Goal: Task Accomplishment & Management: Manage account settings

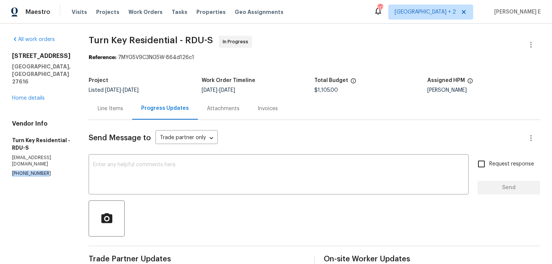
drag, startPoint x: 11, startPoint y: 145, endPoint x: 51, endPoint y: 145, distance: 39.5
copy p "[PHONE_NUMBER]"
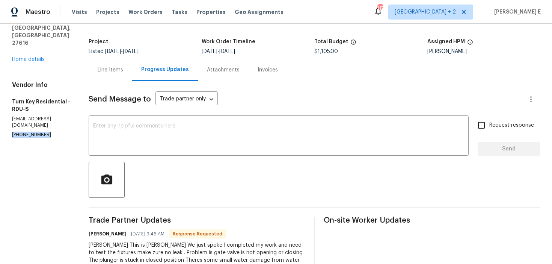
scroll to position [41, 0]
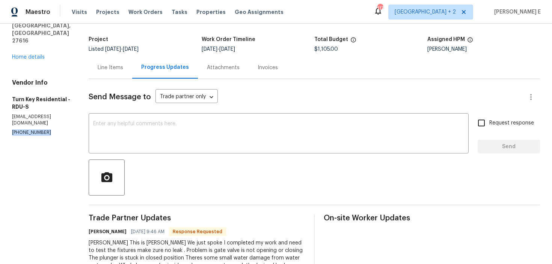
copy p "[PHONE_NUMBER]"
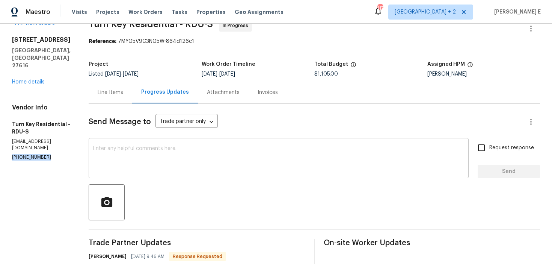
scroll to position [0, 0]
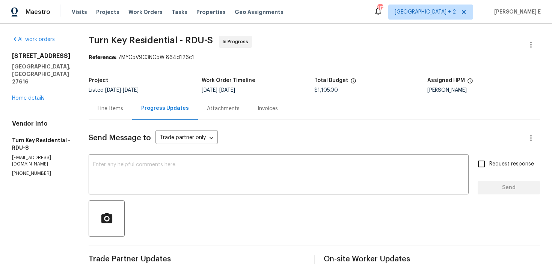
click at [122, 106] on div "Line Items" at bounding box center [111, 109] width 26 height 8
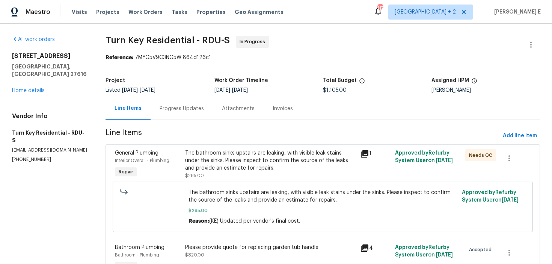
click at [297, 157] on div "The bathroom sinks upstairs are leaking, with visible leak stains under the sin…" at bounding box center [270, 160] width 171 height 23
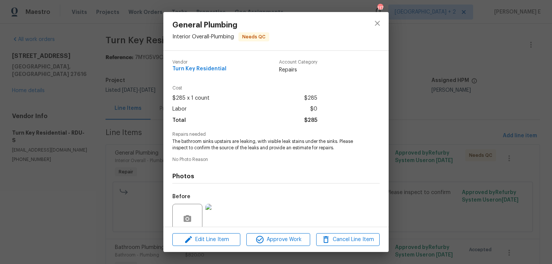
scroll to position [63, 0]
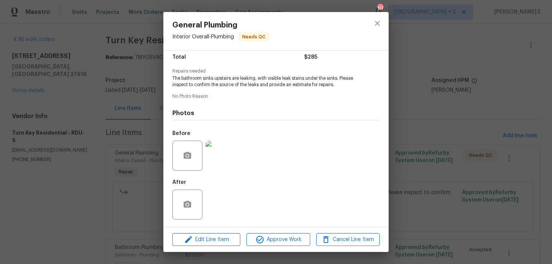
click at [463, 121] on div "General Plumbing Interior Overall - Plumbing Needs QC Vendor Turn Key Residenti…" at bounding box center [276, 132] width 552 height 264
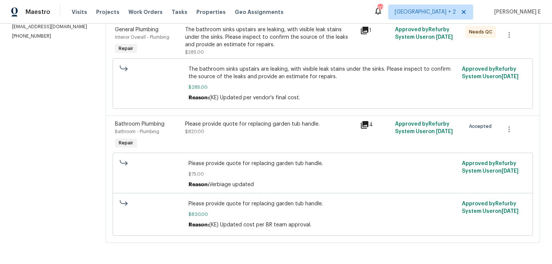
scroll to position [0, 0]
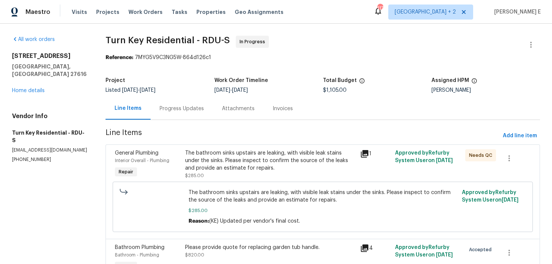
click at [194, 108] on div "Progress Updates" at bounding box center [182, 109] width 44 height 8
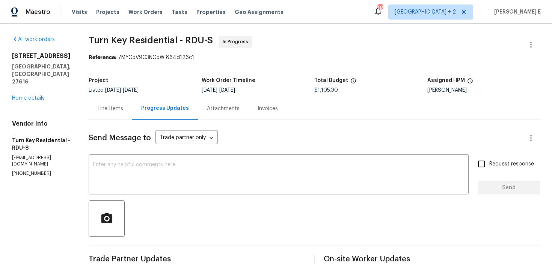
click at [132, 119] on div "Line Items" at bounding box center [111, 108] width 44 height 22
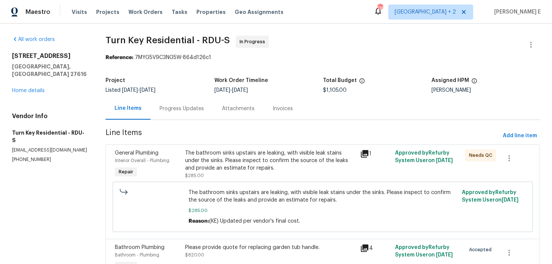
click at [176, 113] on div "Progress Updates" at bounding box center [182, 108] width 62 height 22
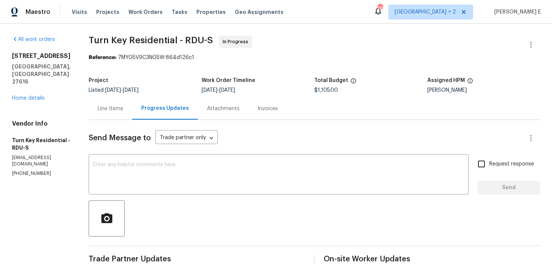
click at [127, 103] on div "Line Items" at bounding box center [111, 108] width 44 height 22
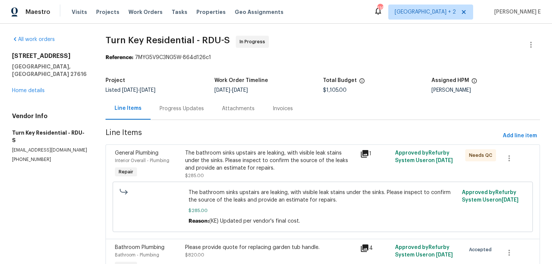
scroll to position [44, 0]
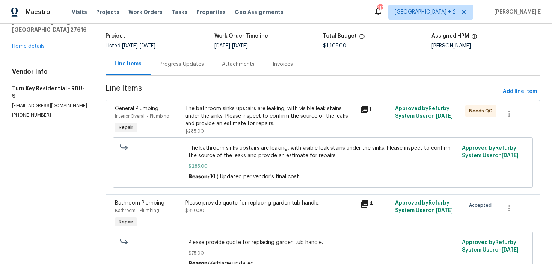
click at [264, 134] on div "The bathroom sinks upstairs are leaking, with visible leak stains under the sin…" at bounding box center [270, 120] width 171 height 30
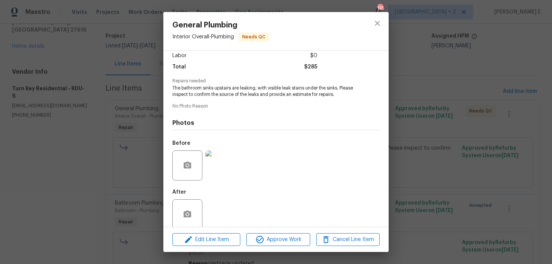
scroll to position [63, 0]
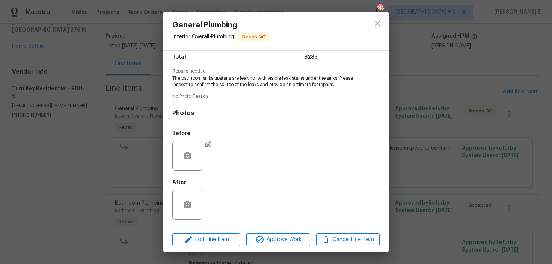
click at [133, 197] on div "General Plumbing Interior Overall - Plumbing Needs QC Vendor Turn Key Residenti…" at bounding box center [276, 132] width 552 height 264
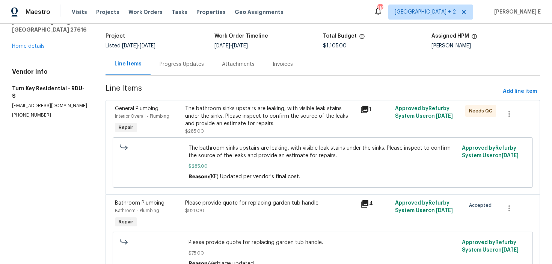
scroll to position [124, 0]
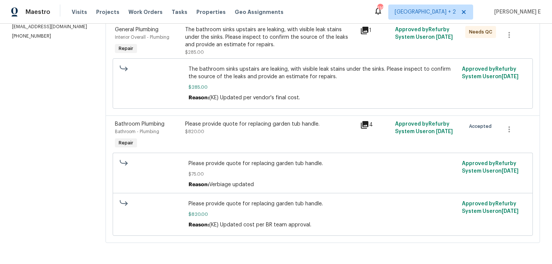
click at [221, 132] on div "Please provide quote for replacing garden tub handle. $820.00" at bounding box center [270, 127] width 171 height 15
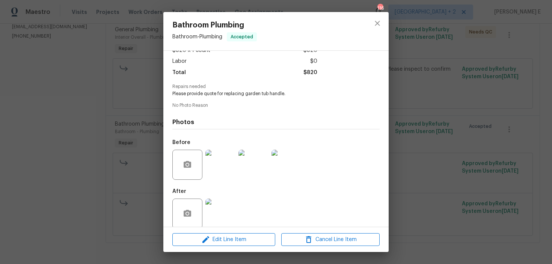
scroll to position [57, 0]
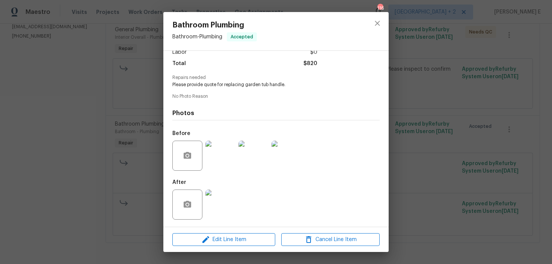
click at [216, 204] on img at bounding box center [221, 204] width 30 height 30
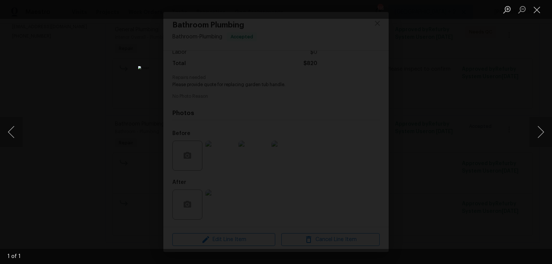
click at [448, 131] on div "Lightbox" at bounding box center [276, 132] width 552 height 264
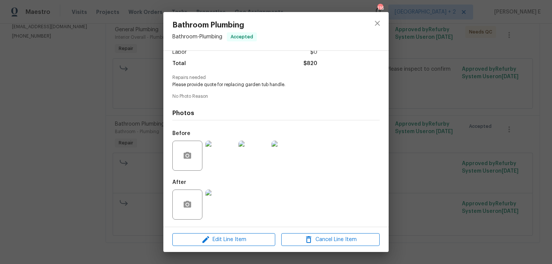
click at [434, 131] on div "Bathroom Plumbing Bathroom - Plumbing Accepted Vendor Turn Key Residential Acco…" at bounding box center [276, 132] width 552 height 264
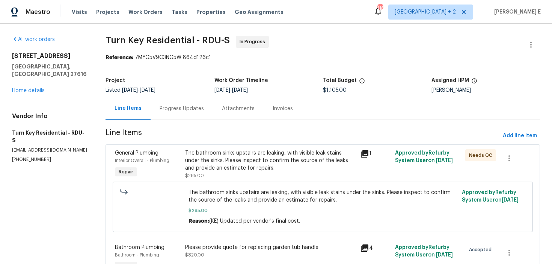
scroll to position [3, 0]
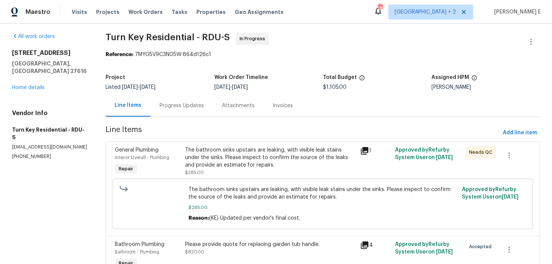
click at [201, 106] on div "Progress Updates" at bounding box center [182, 106] width 44 height 8
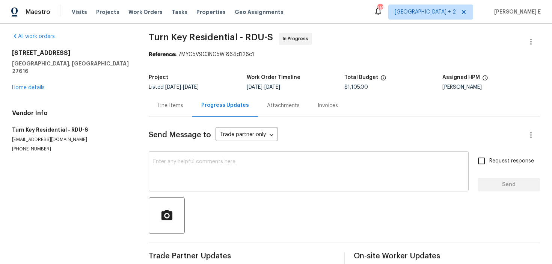
click at [187, 161] on textarea at bounding box center [308, 172] width 311 height 26
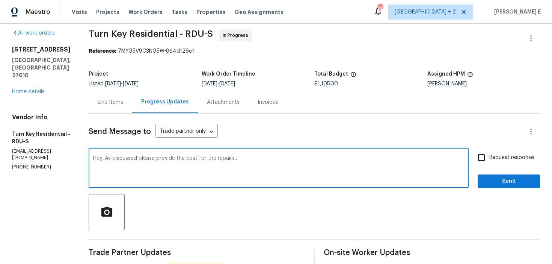
scroll to position [8, 0]
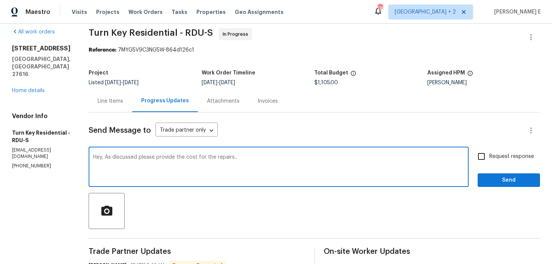
type textarea "Hey, As discussed please provide the cost for the repairs.."
click at [493, 162] on label "Request response" at bounding box center [504, 156] width 60 height 16
click at [490, 162] on input "Request response" at bounding box center [482, 156] width 16 height 16
checkbox input "true"
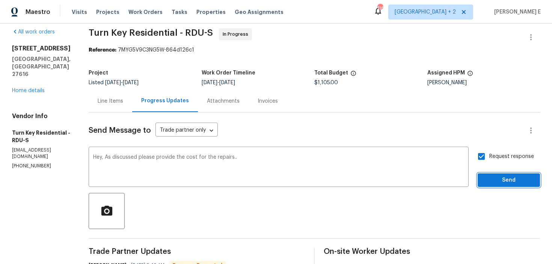
click at [493, 178] on span "Send" at bounding box center [509, 179] width 50 height 9
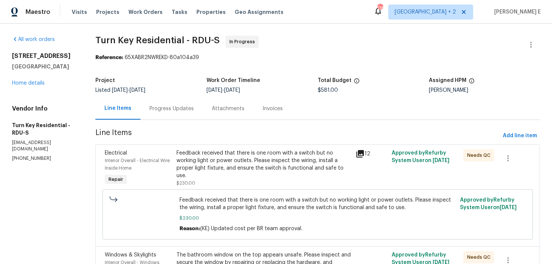
click at [184, 120] on div "Line Items Progress Updates Attachments Invoices" at bounding box center [317, 108] width 445 height 23
click at [186, 118] on div "Progress Updates" at bounding box center [172, 108] width 62 height 22
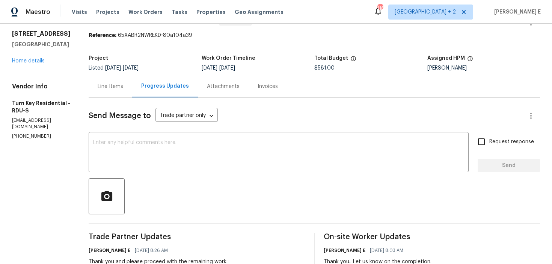
scroll to position [21, 0]
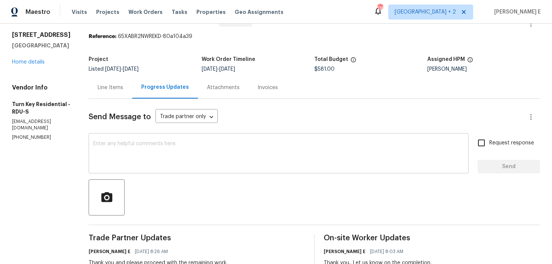
click at [188, 154] on textarea at bounding box center [278, 154] width 371 height 26
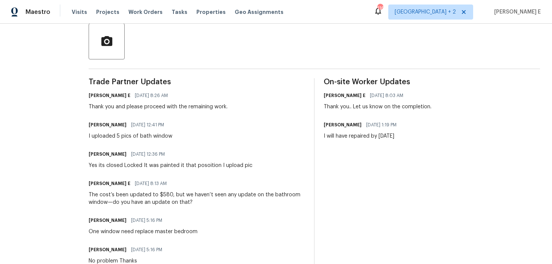
scroll to position [184, 0]
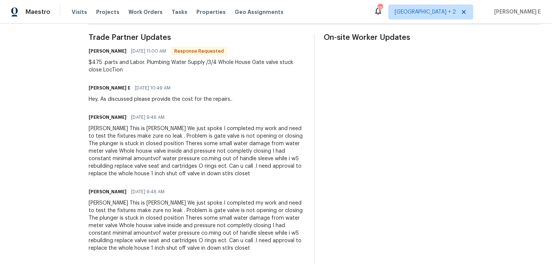
scroll to position [226, 0]
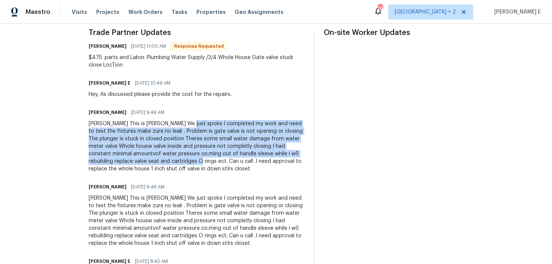
drag, startPoint x: 200, startPoint y: 123, endPoint x: 245, endPoint y: 162, distance: 59.1
click at [245, 162] on div "[PERSON_NAME] This is [PERSON_NAME] We just spoke I completed my work and need …" at bounding box center [197, 146] width 216 height 53
copy div "I completed my work and need to test the fixtures make zure no leak . Problem i…"
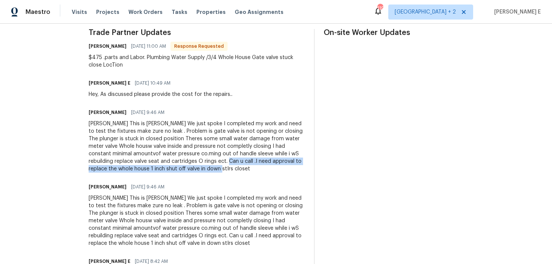
drag, startPoint x: 273, startPoint y: 161, endPoint x: 275, endPoint y: 167, distance: 6.6
click at [275, 167] on div "[PERSON_NAME] This is [PERSON_NAME] We just spoke I completed my work and need …" at bounding box center [197, 146] width 216 height 53
copy div "I need approval to replace the whole house 1 inch shut off valve in down stIrs …"
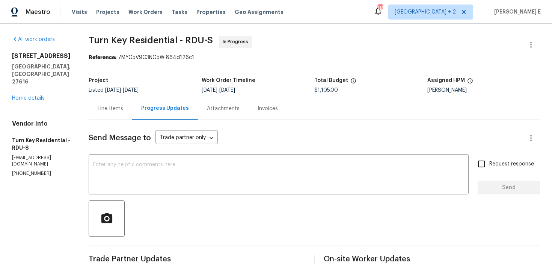
drag, startPoint x: 322, startPoint y: 91, endPoint x: 351, endPoint y: 91, distance: 28.9
click at [351, 91] on div "Project Listed 8/15/2025 - 9/4/2025 Work Order Timeline 8/15/2025 - 9/4/2025 To…" at bounding box center [315, 85] width 452 height 24
click at [337, 100] on div "Line Items Progress Updates Attachments Invoices" at bounding box center [315, 108] width 452 height 23
drag, startPoint x: 324, startPoint y: 90, endPoint x: 346, endPoint y: 90, distance: 21.8
click at [338, 90] on span "$1,105.00" at bounding box center [326, 90] width 24 height 5
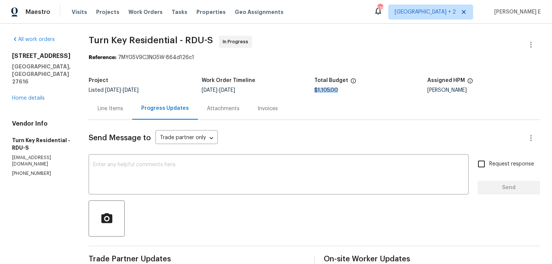
click at [338, 90] on span "$1,105.00" at bounding box center [326, 90] width 24 height 5
drag, startPoint x: 324, startPoint y: 91, endPoint x: 338, endPoint y: 91, distance: 13.5
click at [338, 91] on span "$1,105.00" at bounding box center [326, 90] width 24 height 5
copy span "$1,105"
click at [132, 115] on div "Line Items" at bounding box center [111, 108] width 44 height 22
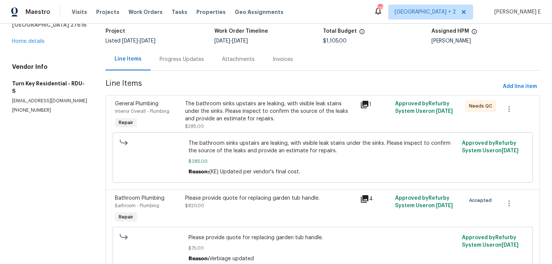
scroll to position [52, 0]
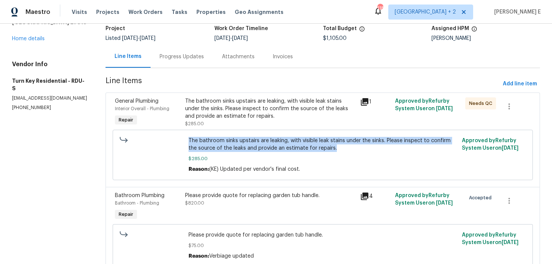
drag, startPoint x: 189, startPoint y: 143, endPoint x: 325, endPoint y: 149, distance: 135.4
click at [325, 149] on div "The bathroom sinks upstairs are leaking, with visible leak stains under the sin…" at bounding box center [323, 155] width 274 height 41
copy span "The bathroom sinks upstairs are leaking, with visible leak stains under the sin…"
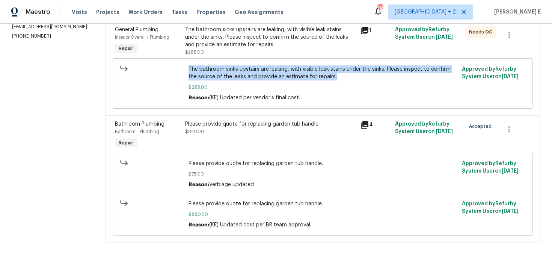
scroll to position [123, 0]
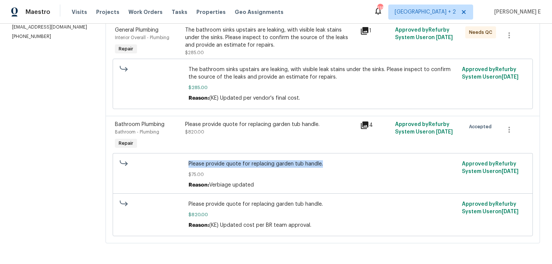
drag, startPoint x: 196, startPoint y: 163, endPoint x: 331, endPoint y: 163, distance: 134.9
click at [331, 163] on span "Please provide quote for replacing garden tub handle." at bounding box center [323, 164] width 269 height 8
copy span "Please provide quote for replacing garden tub handle."
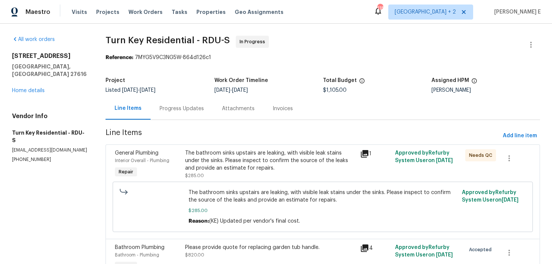
click at [169, 113] on div "Progress Updates" at bounding box center [182, 108] width 62 height 22
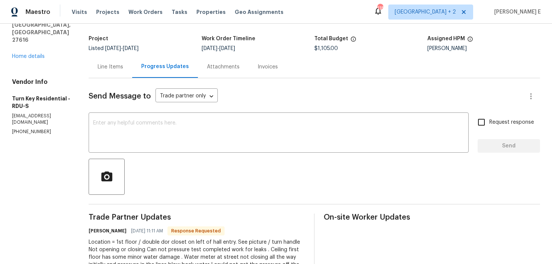
scroll to position [31, 0]
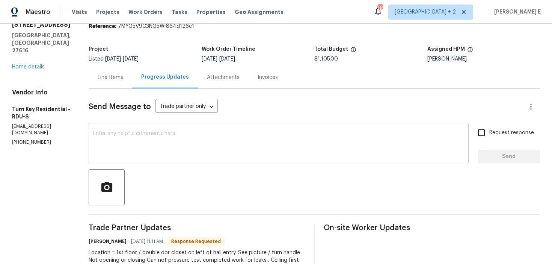
click at [193, 152] on textarea at bounding box center [278, 144] width 371 height 26
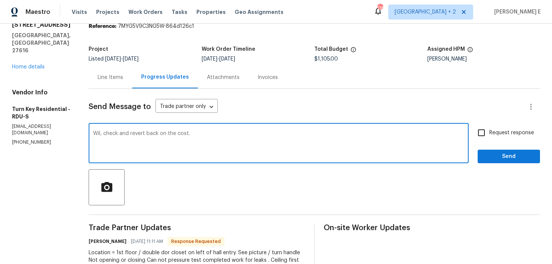
drag, startPoint x: 121, startPoint y: 134, endPoint x: 108, endPoint y: 247, distance: 113.8
click at [121, 135] on textarea "Wil, check and revert back on the cost." at bounding box center [278, 144] width 371 height 26
type textarea "Will check and revert back on the cost."
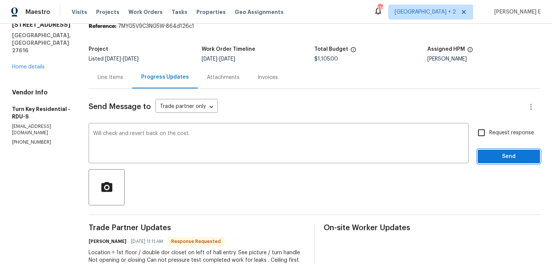
click at [525, 160] on span "Send" at bounding box center [509, 156] width 50 height 9
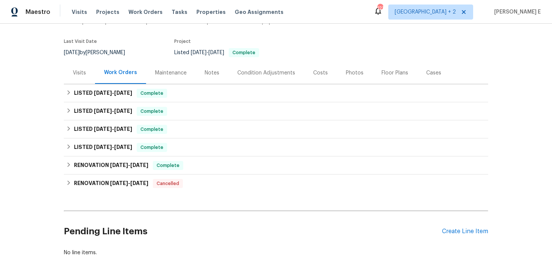
scroll to position [96, 0]
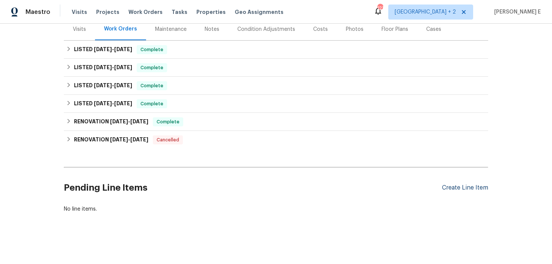
click at [455, 190] on div "Create Line Item" at bounding box center [465, 187] width 46 height 7
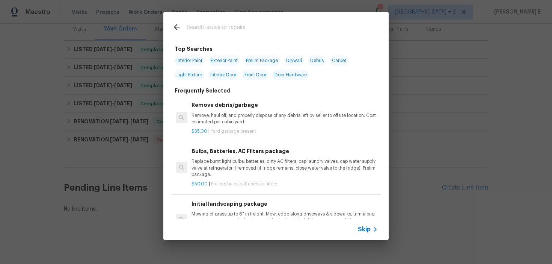
click at [370, 228] on span "Skip" at bounding box center [364, 229] width 13 height 8
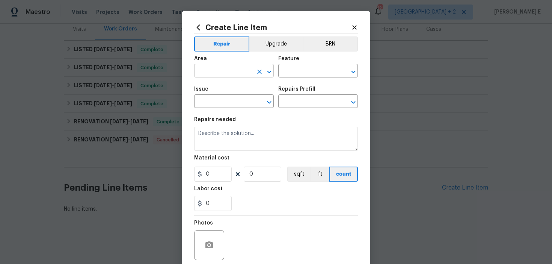
click at [237, 69] on input "text" at bounding box center [223, 72] width 59 height 12
type input "Exterior Overall"
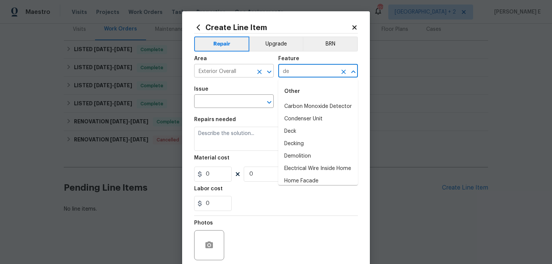
type input "d"
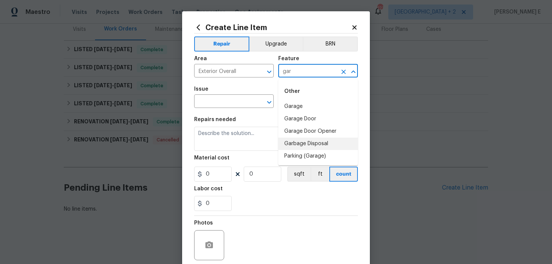
click at [295, 140] on li "Garbage Disposal" at bounding box center [318, 144] width 80 height 12
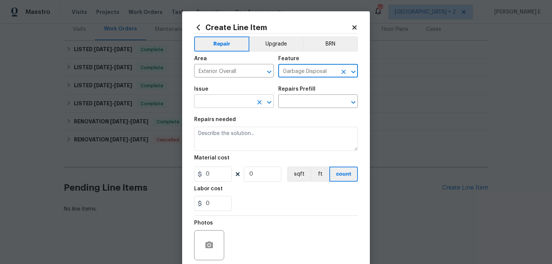
type input "Garbage Disposal"
click at [212, 99] on input "text" at bounding box center [223, 102] width 59 height 12
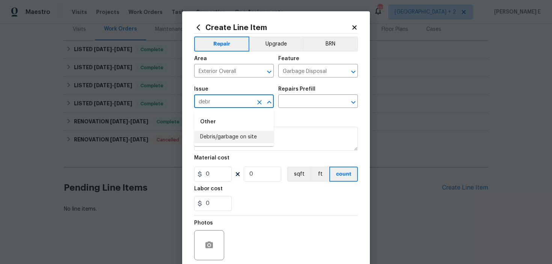
click at [209, 142] on li "Debris/garbage on site" at bounding box center [234, 137] width 80 height 12
click at [342, 74] on icon "Clear" at bounding box center [344, 72] width 8 height 8
type input "Debris/garbage on site"
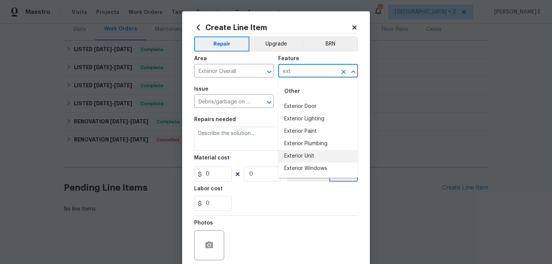
click at [298, 155] on li "Exterior Unit" at bounding box center [318, 156] width 80 height 12
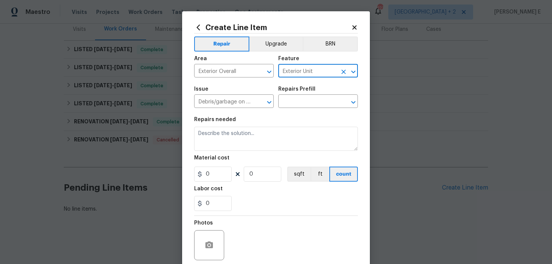
type input "Exterior Unit"
click at [286, 108] on div "Issue Debris/garbage on site ​ Repairs Prefill ​" at bounding box center [276, 97] width 164 height 30
click at [289, 108] on div "Issue Debris/garbage on site ​ Repairs Prefill ​" at bounding box center [276, 97] width 164 height 30
click at [296, 101] on input "text" at bounding box center [307, 102] width 59 height 12
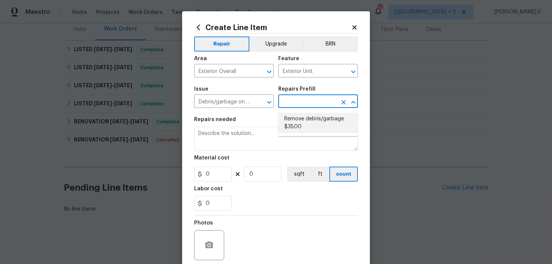
click at [299, 126] on li "Remove debris/garbage $35.00" at bounding box center [318, 123] width 80 height 20
type input "Remove debris/garbage $35.00"
type textarea "Remove, haul off, and properly dispose of any debris left by seller to offsite …"
type input "1"
type input "35"
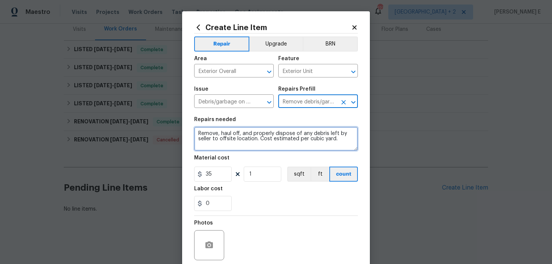
click at [218, 141] on textarea "Remove, haul off, and properly dispose of any debris left by seller to offsite …" at bounding box center [276, 139] width 164 height 24
paste textarea "debris from trash can"
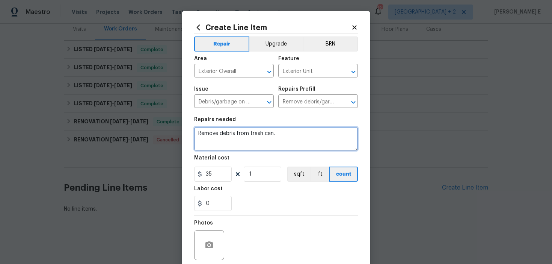
type textarea "Remove debris from trash can."
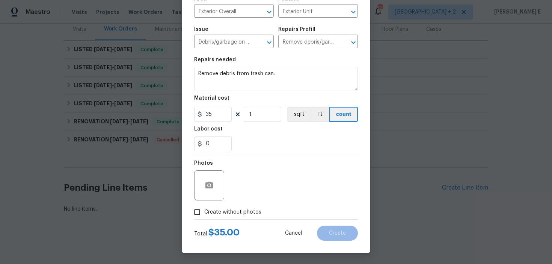
click at [203, 209] on input "Create without photos" at bounding box center [197, 212] width 14 height 14
checkbox input "true"
click at [209, 181] on icon "button" at bounding box center [210, 184] width 8 height 7
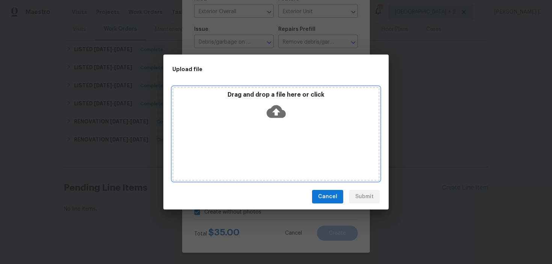
click at [275, 113] on icon at bounding box center [276, 111] width 19 height 19
click at [279, 109] on icon at bounding box center [276, 111] width 19 height 13
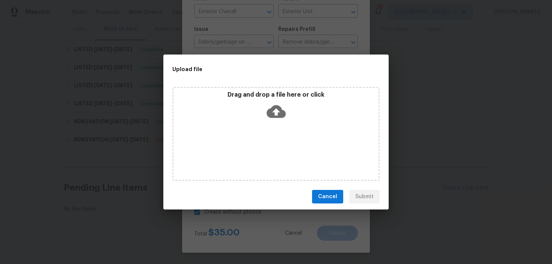
click at [277, 116] on icon at bounding box center [276, 111] width 19 height 13
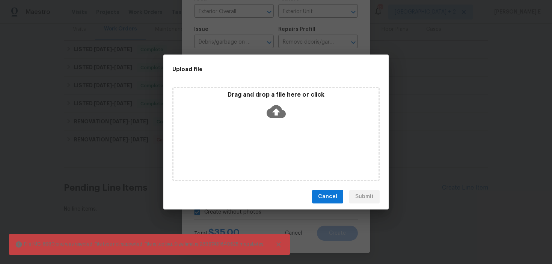
click at [273, 133] on div "Drag and drop a file here or click" at bounding box center [275, 134] width 207 height 94
click at [299, 139] on div "Drag and drop a file here or click" at bounding box center [275, 134] width 207 height 94
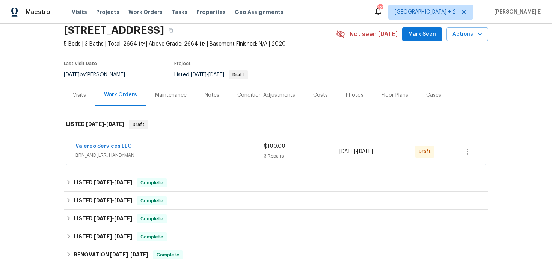
scroll to position [32, 0]
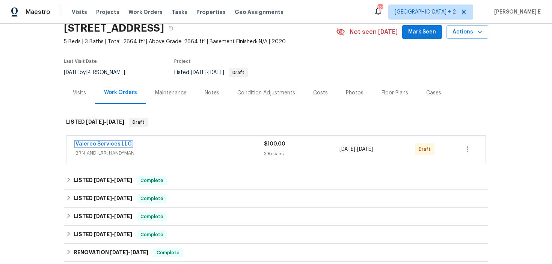
click at [105, 143] on link "Valereo Services LLC" at bounding box center [104, 143] width 56 height 5
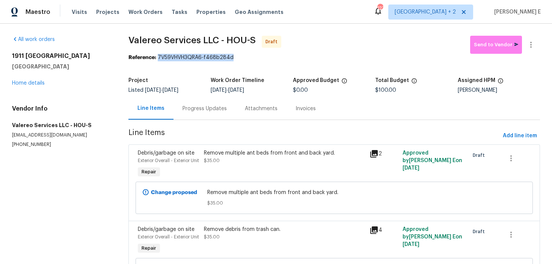
drag, startPoint x: 160, startPoint y: 57, endPoint x: 255, endPoint y: 59, distance: 94.7
click at [255, 59] on div "Reference: 7V59VHVH3QRA6-f468b284d" at bounding box center [335, 58] width 412 height 8
copy div "7V59VHVH3QRA6-f468b284d"
click at [201, 126] on section "Valereo Services LLC - HOU-S Draft Send to Vendor Reference: 7V59VHVH3QRA6-f468…" at bounding box center [335, 209] width 412 height 347
click at [209, 118] on div "Progress Updates" at bounding box center [205, 108] width 62 height 22
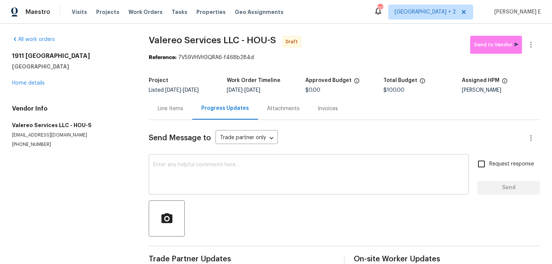
click at [217, 169] on textarea at bounding box center [308, 175] width 311 height 26
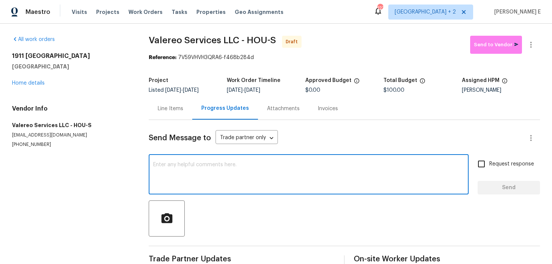
paste textarea "Hi this is [PERSON_NAME] with Opendoor. I’m confirming you received the WO for …"
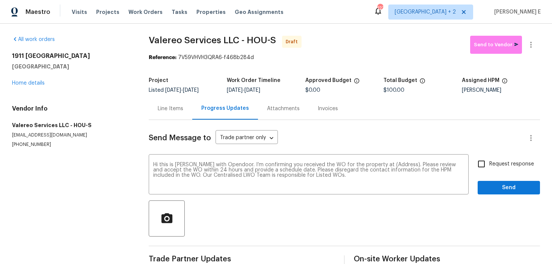
drag, startPoint x: 11, startPoint y: 54, endPoint x: 80, endPoint y: 68, distance: 69.7
click at [80, 68] on div "All work orders [STREET_ADDRESS] Home details Vendor Info Valereo Services LLC …" at bounding box center [276, 152] width 552 height 256
copy div "[STREET_ADDRESS]"
click at [395, 165] on textarea "Hi this is [PERSON_NAME] with Opendoor. I’m confirming you received the WO for …" at bounding box center [308, 175] width 311 height 26
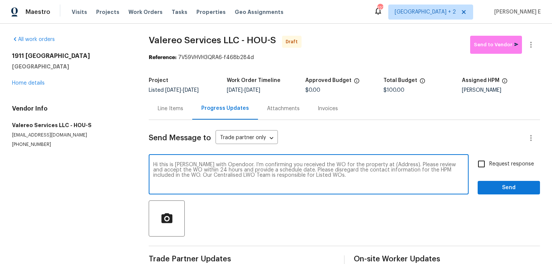
paste textarea "[STREET_ADDRESS]"
type textarea "Hi this is [PERSON_NAME] with Opendoor. I’m confirming you received the WO for …"
click at [490, 163] on span "Request response" at bounding box center [512, 164] width 45 height 8
click at [490, 163] on input "Request response" at bounding box center [482, 164] width 16 height 16
checkbox input "true"
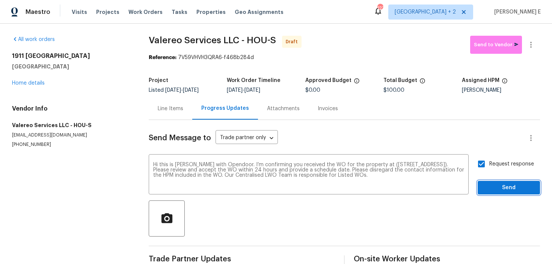
click at [486, 188] on span "Send" at bounding box center [509, 187] width 50 height 9
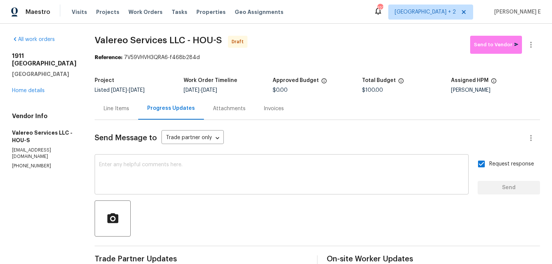
click at [257, 169] on textarea at bounding box center [281, 175] width 365 height 26
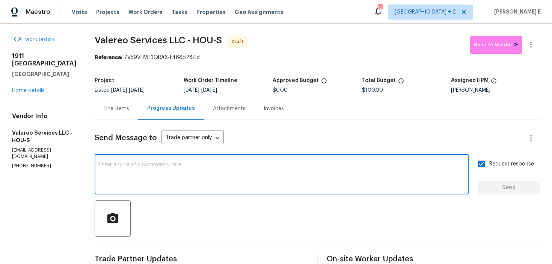
paste textarea "Attention All Work Orders must include before-photos (both close-up and wide-an…"
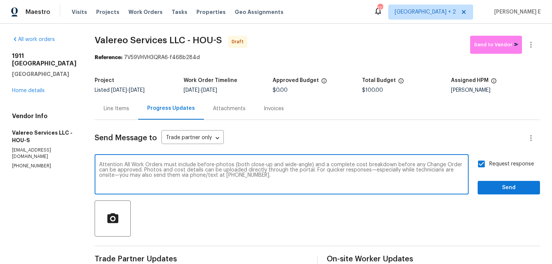
type textarea "Attention All Work Orders must include before-photos (both close-up and wide-an…"
click at [522, 194] on button "Send" at bounding box center [509, 188] width 62 height 14
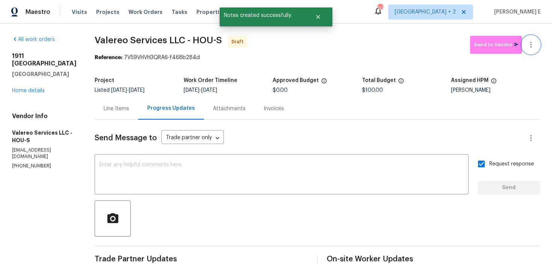
click at [531, 43] on icon "button" at bounding box center [532, 45] width 2 height 6
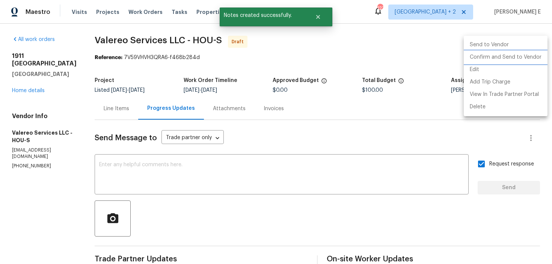
click at [500, 59] on li "Confirm and Send to Vendor" at bounding box center [506, 57] width 84 height 12
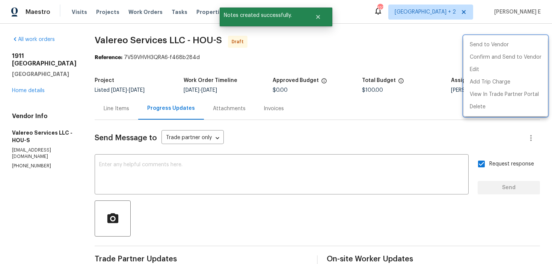
click at [243, 112] on div at bounding box center [276, 132] width 552 height 264
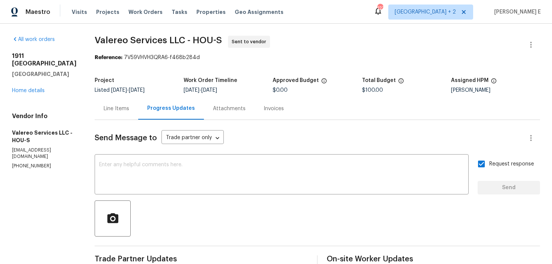
click at [95, 72] on section "Valereo Services LLC - HOU-S Sent to vendor Reference: 7V59VHVH3QRA6-f468b284d …" at bounding box center [318, 207] width 446 height 343
drag, startPoint x: 87, startPoint y: 41, endPoint x: 172, endPoint y: 42, distance: 85.7
click at [172, 42] on span "Valereo Services LLC - HOU-S" at bounding box center [158, 40] width 127 height 9
copy span "Valereo Services LL"
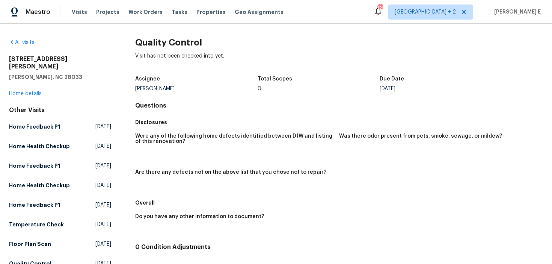
scroll to position [4, 0]
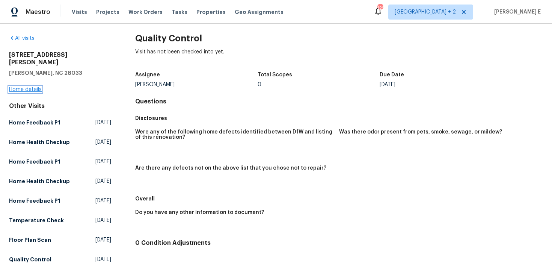
click at [13, 87] on link "Home details" at bounding box center [25, 89] width 33 height 5
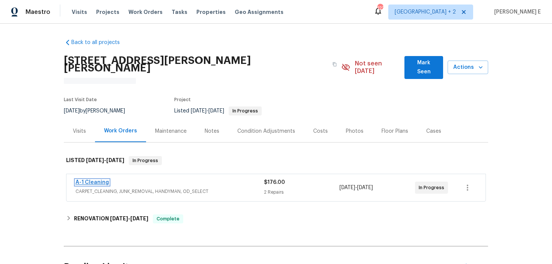
click at [99, 180] on link "A-1 Cleaning" at bounding box center [92, 182] width 33 height 5
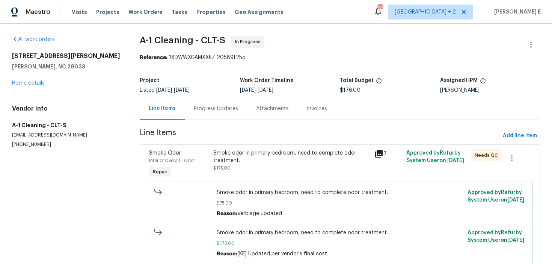
click at [202, 100] on div "Progress Updates" at bounding box center [216, 108] width 62 height 22
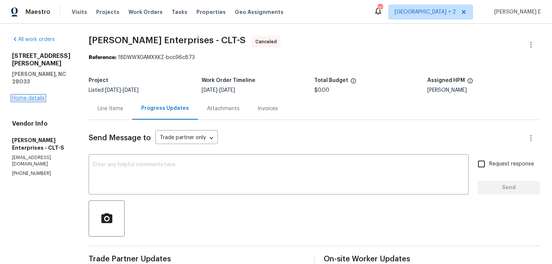
click at [38, 95] on link "Home details" at bounding box center [28, 97] width 33 height 5
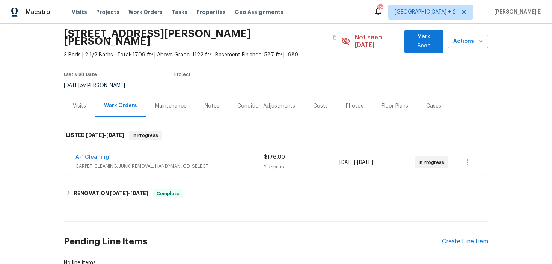
scroll to position [33, 0]
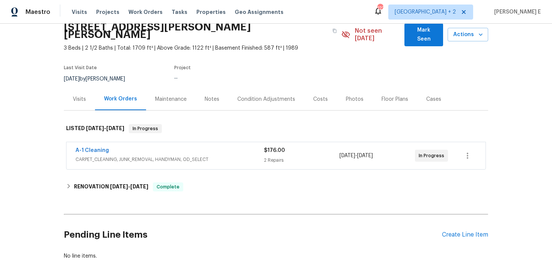
click at [80, 97] on div "Visits" at bounding box center [79, 99] width 31 height 22
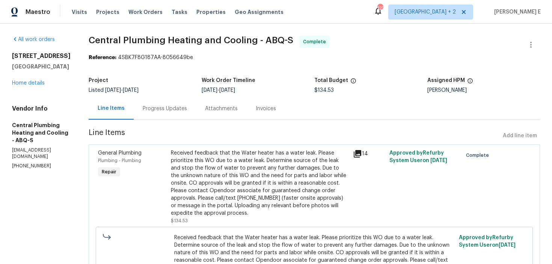
scroll to position [12, 0]
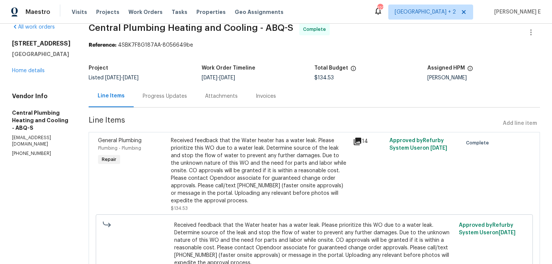
click at [165, 101] on div "Progress Updates" at bounding box center [165, 96] width 62 height 22
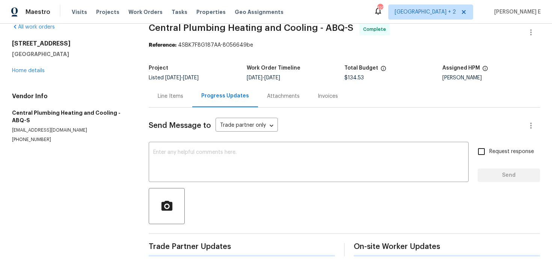
click at [165, 101] on div "Line Items" at bounding box center [171, 96] width 44 height 22
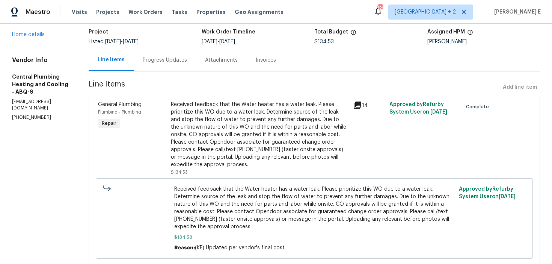
scroll to position [72, 0]
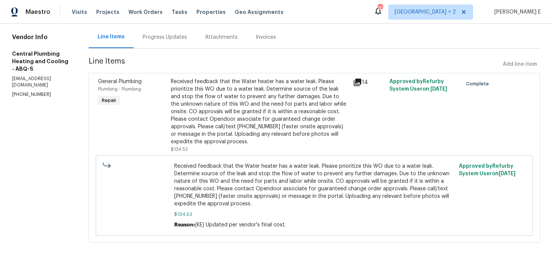
click at [160, 49] on section "Central Plumbing Heating and Cooling - ABQ-S Complete Reference: 4SBK7F8G187AA-…" at bounding box center [315, 107] width 452 height 287
click at [165, 27] on div "Progress Updates" at bounding box center [165, 37] width 62 height 22
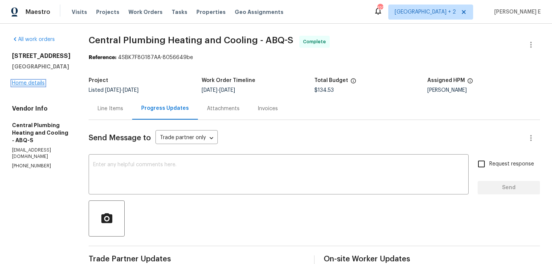
click at [43, 81] on link "Home details" at bounding box center [28, 82] width 33 height 5
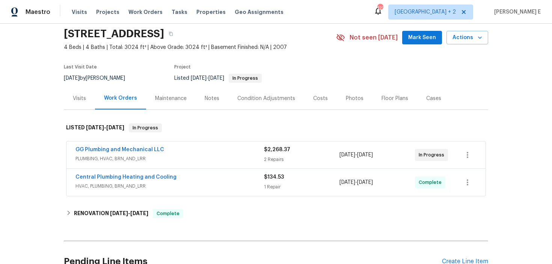
scroll to position [30, 0]
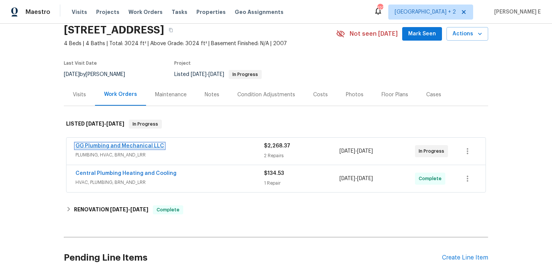
click at [116, 147] on link "GG Plumbing and Mechanical LLC" at bounding box center [120, 145] width 89 height 5
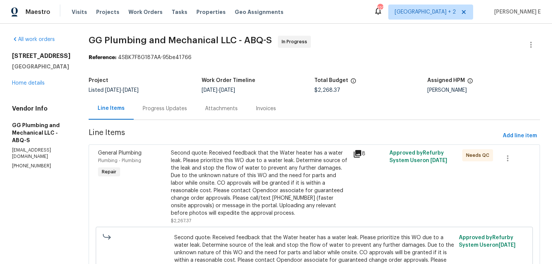
click at [187, 110] on div "Progress Updates" at bounding box center [165, 109] width 44 height 8
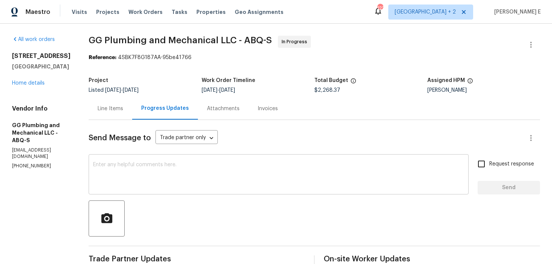
click at [267, 165] on textarea at bounding box center [278, 175] width 371 height 26
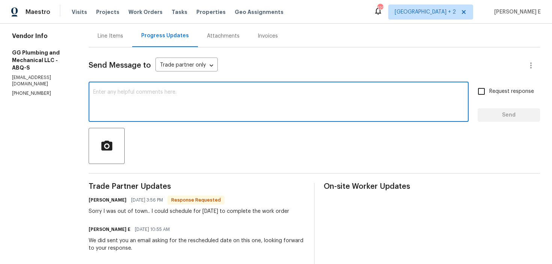
scroll to position [73, 0]
type textarea "Thank you.."
click at [534, 110] on span "Send" at bounding box center [509, 114] width 50 height 9
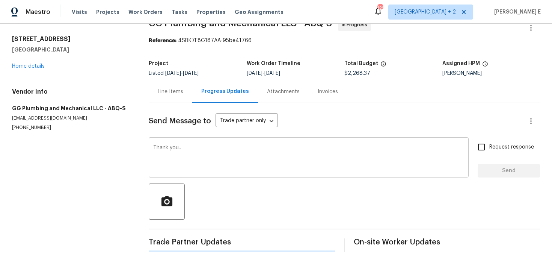
scroll to position [0, 0]
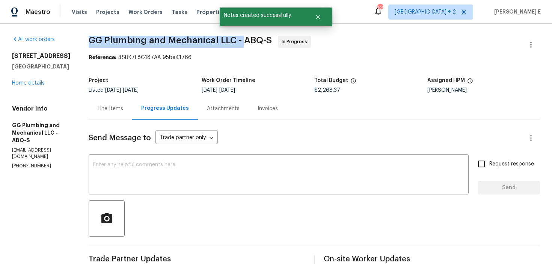
drag, startPoint x: 113, startPoint y: 42, endPoint x: 270, endPoint y: 38, distance: 156.7
copy span "GG Plumbing and Mechanical LLC -"
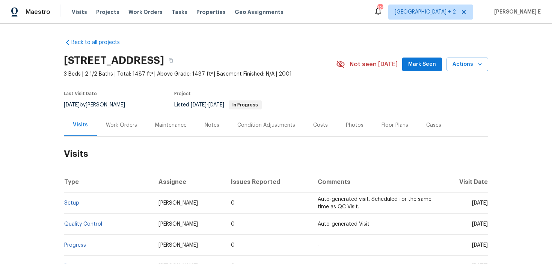
click at [122, 127] on div "Work Orders" at bounding box center [121, 125] width 31 height 8
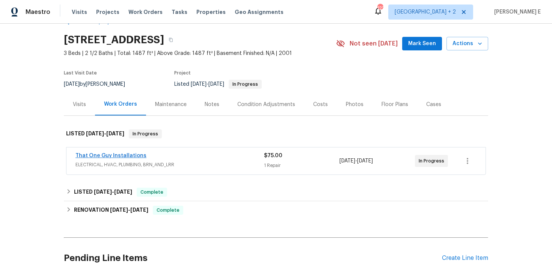
scroll to position [23, 0]
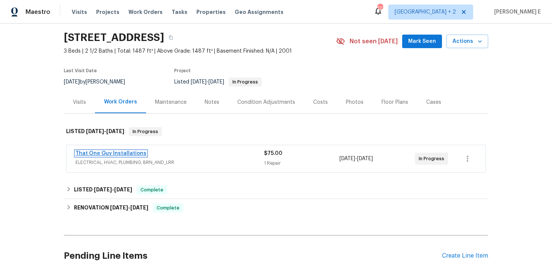
click at [123, 151] on link "That One Guy Installations" at bounding box center [111, 153] width 71 height 5
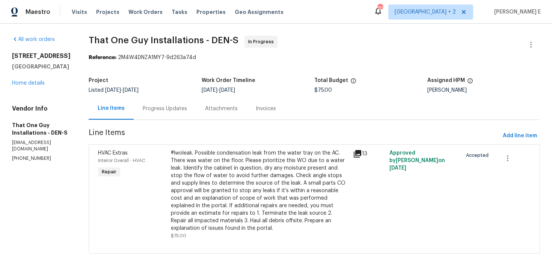
click at [171, 110] on div "Progress Updates" at bounding box center [165, 108] width 62 height 22
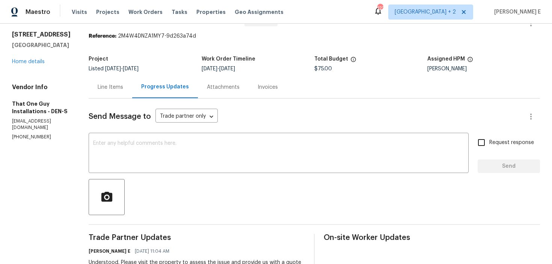
scroll to position [21, 0]
click at [194, 144] on textarea at bounding box center [278, 154] width 371 height 26
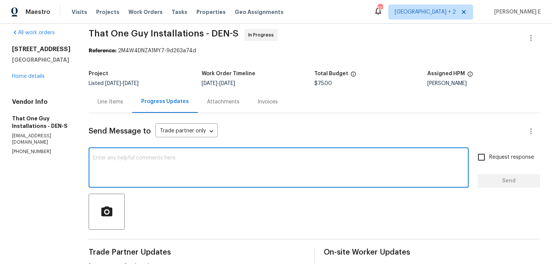
scroll to position [0, 0]
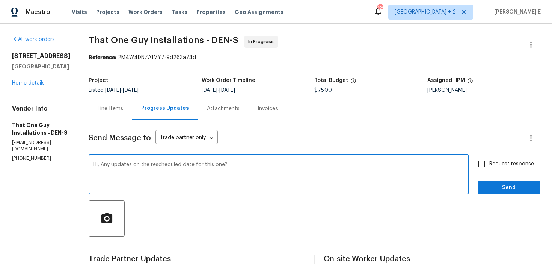
type textarea "Hi, Any updates on the rescheduled date for this one?"
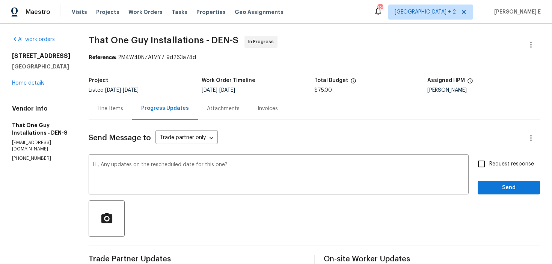
click at [499, 166] on span "Request response" at bounding box center [512, 164] width 45 height 8
click at [490, 166] on input "Request response" at bounding box center [482, 164] width 16 height 16
checkbox input "true"
click at [496, 185] on span "Send" at bounding box center [509, 187] width 50 height 9
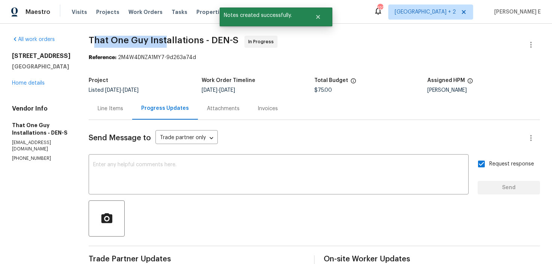
drag, startPoint x: 83, startPoint y: 43, endPoint x: 159, endPoint y: 44, distance: 76.3
click at [159, 44] on span "That One Guy Installations - DEN-S" at bounding box center [164, 40] width 150 height 9
click at [92, 57] on b "Reference:" at bounding box center [103, 57] width 28 height 5
drag, startPoint x: 80, startPoint y: 37, endPoint x: 201, endPoint y: 41, distance: 121.1
click at [201, 41] on span "That One Guy Installations - DEN-S" at bounding box center [164, 40] width 150 height 9
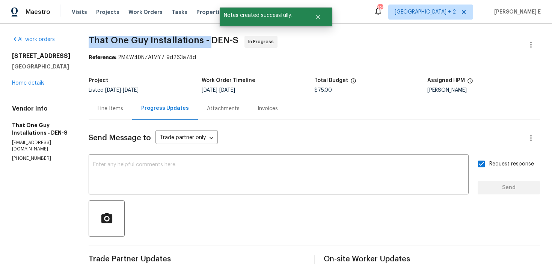
copy span "That One Guy Installations -"
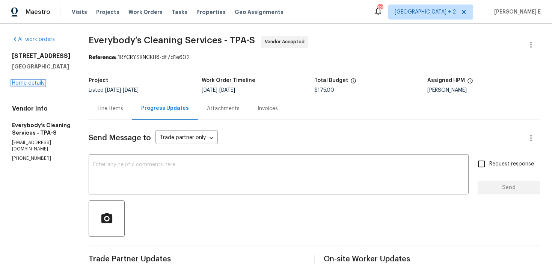
click at [33, 83] on link "Home details" at bounding box center [28, 82] width 33 height 5
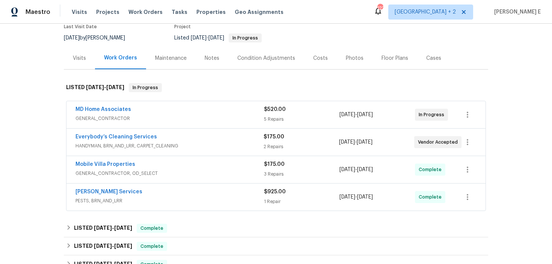
scroll to position [69, 0]
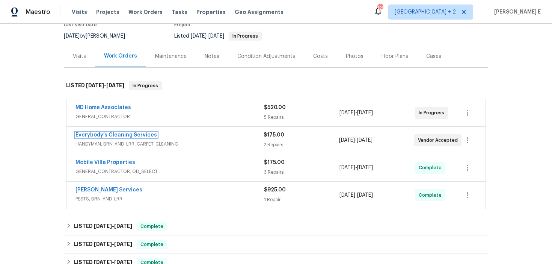
click at [124, 133] on link "Everybody’s Cleaning Services" at bounding box center [117, 134] width 82 height 5
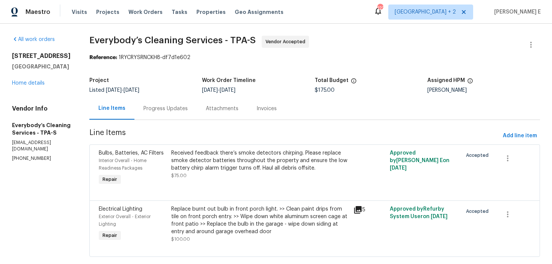
click at [188, 117] on div "Progress Updates" at bounding box center [166, 108] width 62 height 22
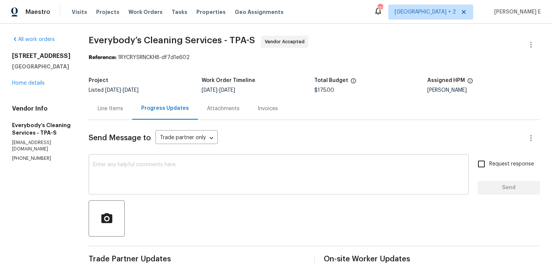
click at [269, 180] on textarea at bounding box center [278, 175] width 371 height 26
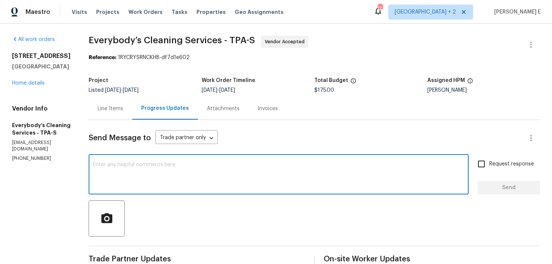
paste textarea "Quick check—are we still on track with this work order today?"
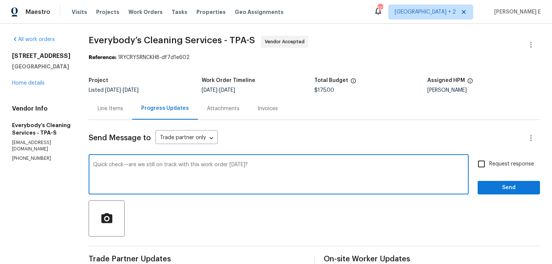
type textarea "Quick check—are we still on track with this work order today?"
click at [490, 168] on input "Request response" at bounding box center [482, 164] width 16 height 16
checkbox input "true"
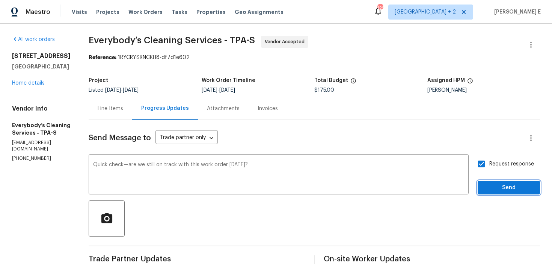
click at [490, 189] on span "Send" at bounding box center [509, 187] width 50 height 9
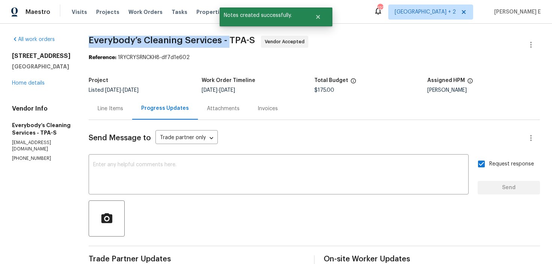
drag, startPoint x: 117, startPoint y: 41, endPoint x: 256, endPoint y: 38, distance: 139.1
click at [255, 38] on span "Everybody’s Cleaning Services - TPA-S" at bounding box center [172, 40] width 166 height 9
copy span "Everybody’s Cleaning Services -"
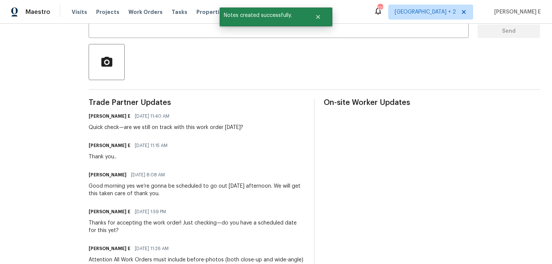
scroll to position [165, 0]
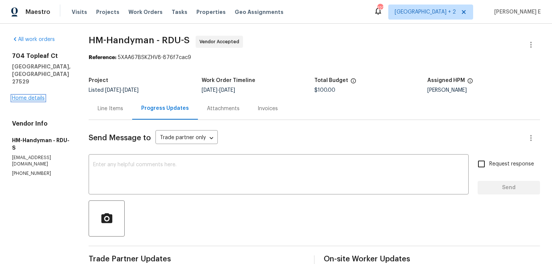
click at [37, 95] on link "Home details" at bounding box center [28, 97] width 33 height 5
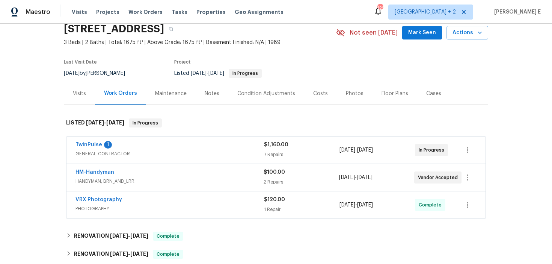
scroll to position [37, 0]
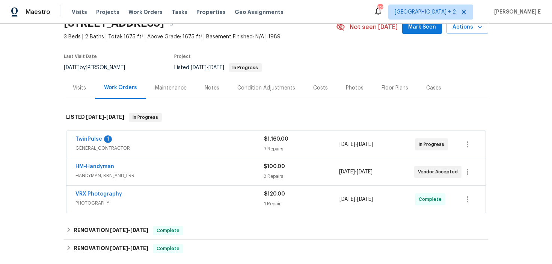
click at [134, 141] on div "TwinPulse 1" at bounding box center [170, 139] width 189 height 9
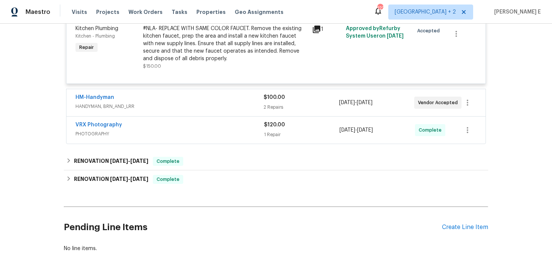
scroll to position [687, 0]
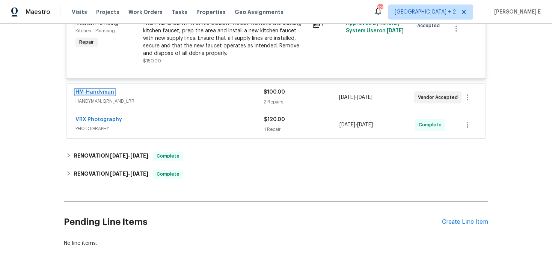
click at [91, 93] on link "HM-Handyman" at bounding box center [95, 91] width 39 height 5
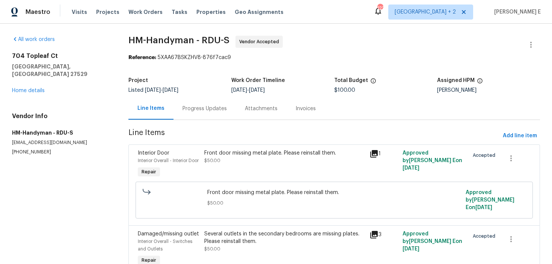
click at [209, 111] on div "Progress Updates" at bounding box center [205, 109] width 44 height 8
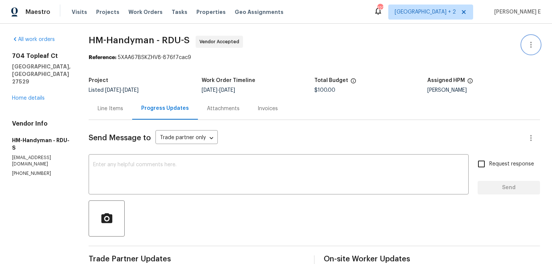
click at [527, 36] on button "button" at bounding box center [531, 45] width 18 height 18
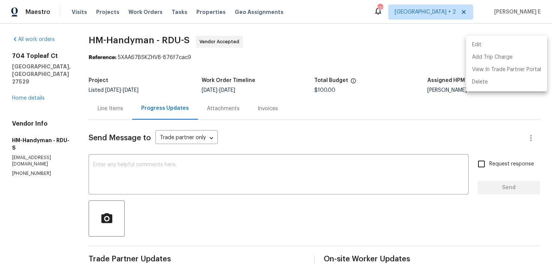
click at [487, 42] on li "Edit" at bounding box center [506, 45] width 81 height 12
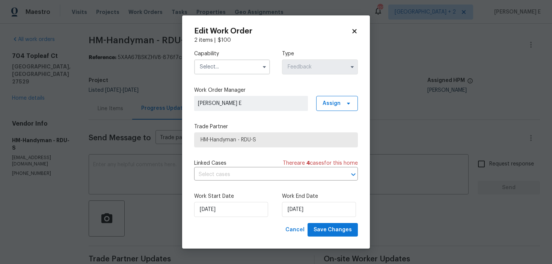
click at [219, 72] on input "text" at bounding box center [232, 66] width 76 height 15
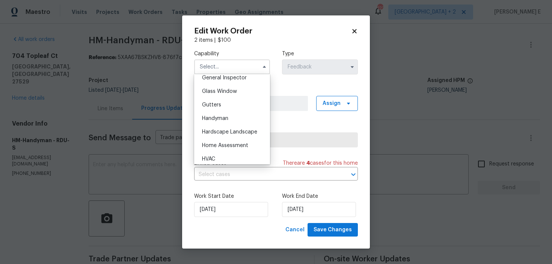
scroll to position [379, 0]
click at [206, 120] on div "Handyman" at bounding box center [232, 117] width 72 height 14
type input "Handyman"
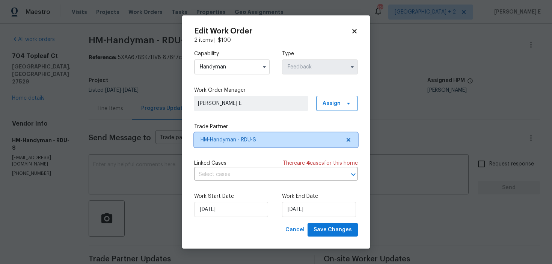
click at [222, 133] on span "HM-Handyman - RDU-S" at bounding box center [276, 139] width 164 height 15
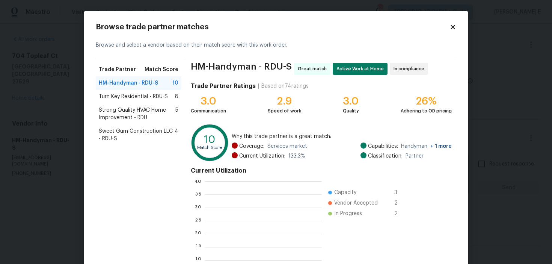
scroll to position [105, 117]
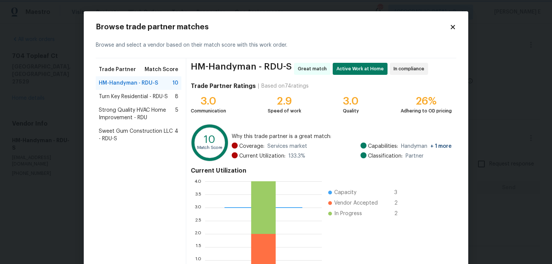
click at [481, 42] on body "Maestro Visits Projects Work Orders Tasks Properties Geo Assignments 122 [GEOGR…" at bounding box center [276, 132] width 552 height 264
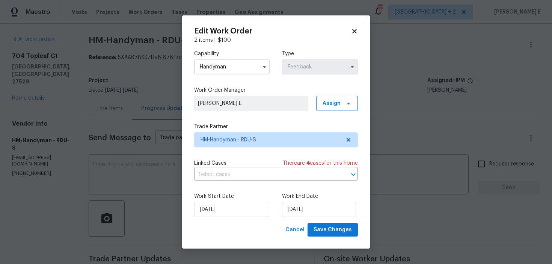
click at [481, 42] on body "Maestro Visits Projects Work Orders Tasks Properties Geo Assignments 122 [GEOGR…" at bounding box center [276, 132] width 552 height 264
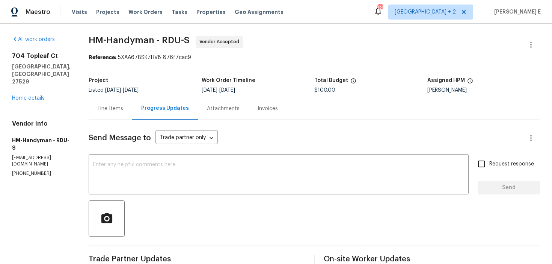
click at [481, 42] on span "HM-Handyman - RDU-S Vendor Accepted" at bounding box center [306, 45] width 434 height 18
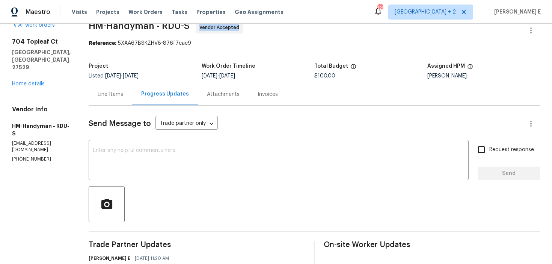
scroll to position [28, 0]
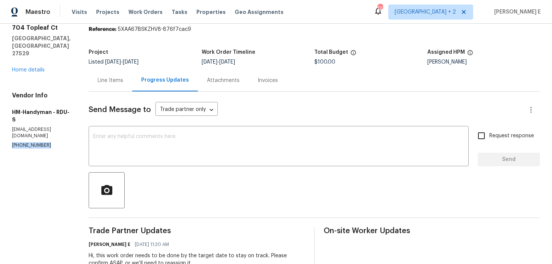
drag, startPoint x: 12, startPoint y: 118, endPoint x: 61, endPoint y: 118, distance: 48.5
click at [61, 142] on p "[PHONE_NUMBER]" at bounding box center [41, 145] width 59 height 6
copy p "[PHONE_NUMBER]"
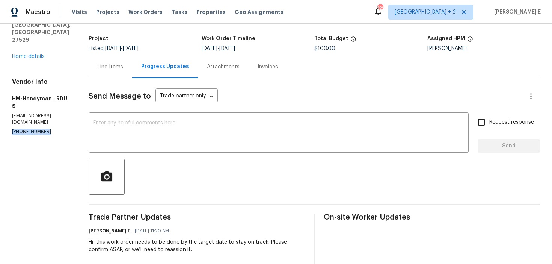
scroll to position [51, 0]
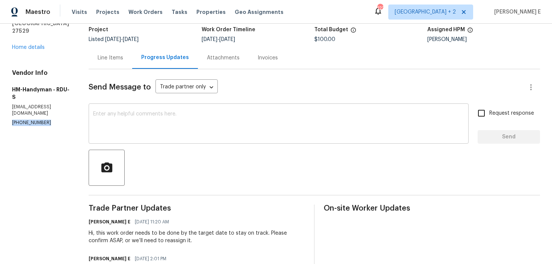
click at [168, 130] on textarea at bounding box center [278, 124] width 371 height 26
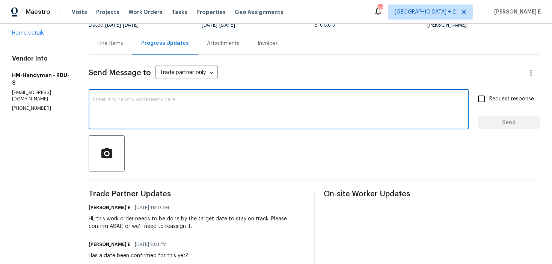
scroll to position [70, 0]
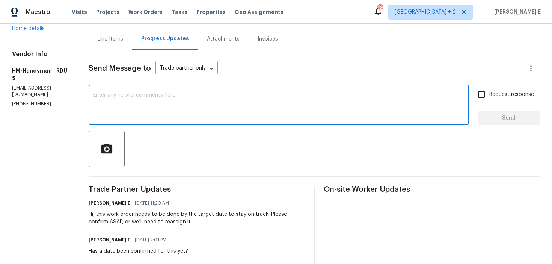
click at [168, 127] on div "Send Message to Trade partner only Trade partner only ​ x ​ Request response Se…" at bounding box center [315, 245] width 452 height 391
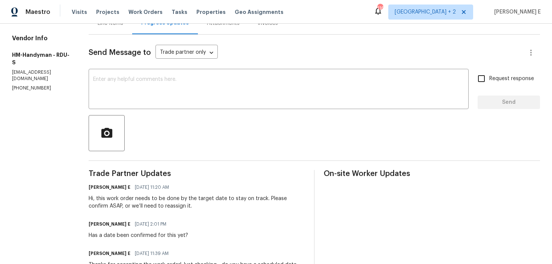
scroll to position [85, 0]
click at [260, 90] on textarea at bounding box center [278, 90] width 371 height 26
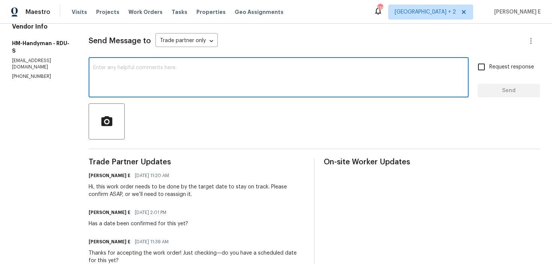
scroll to position [0, 0]
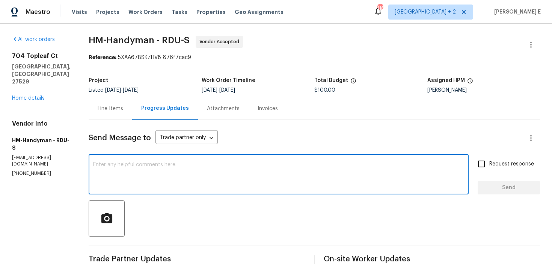
click at [518, 43] on span "HM-Handyman - RDU-S Vendor Accepted" at bounding box center [306, 45] width 434 height 18
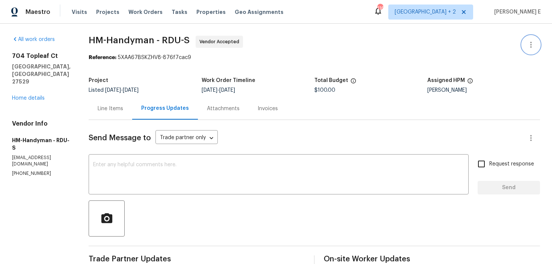
click at [537, 44] on button "button" at bounding box center [531, 45] width 18 height 18
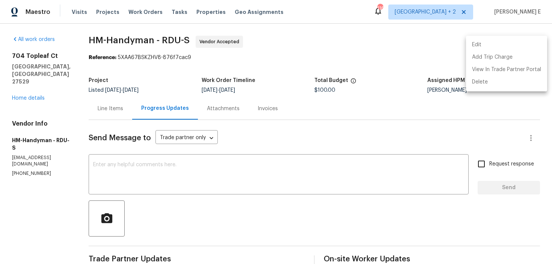
click at [477, 39] on li "Edit" at bounding box center [506, 45] width 81 height 12
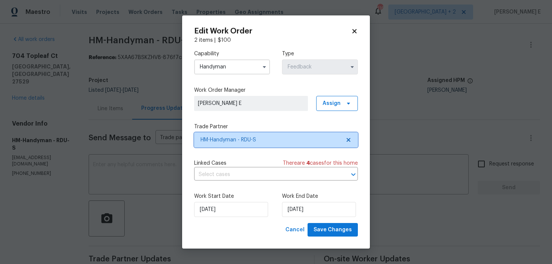
click at [268, 143] on span "HM-Handyman - RDU-S" at bounding box center [276, 139] width 164 height 15
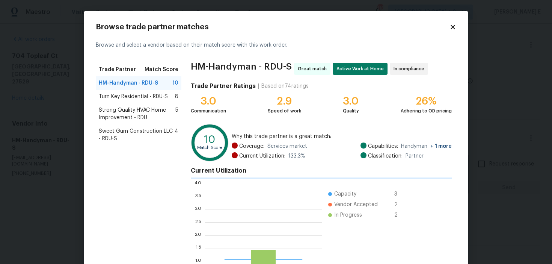
scroll to position [105, 117]
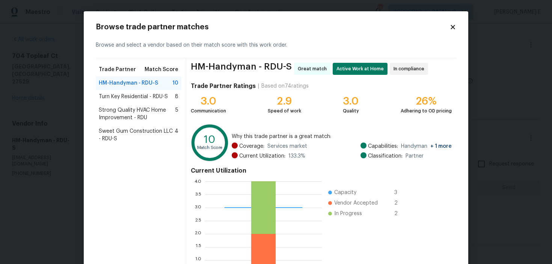
click at [135, 115] on span "Strong Quality HVAC Home Improvement - RDU" at bounding box center [137, 113] width 77 height 15
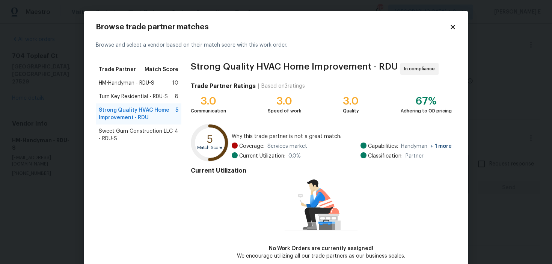
click at [460, 24] on div "Browse trade partner matches Browse and select a vendor based on their match sc…" at bounding box center [276, 150] width 385 height 279
click at [451, 25] on icon at bounding box center [453, 27] width 4 height 4
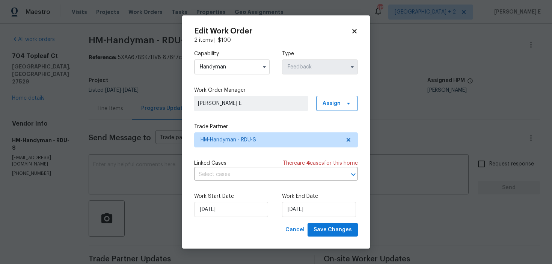
click at [414, 93] on body "Maestro Visits Projects Work Orders Tasks Properties Geo Assignments 115 [GEOGR…" at bounding box center [276, 132] width 552 height 264
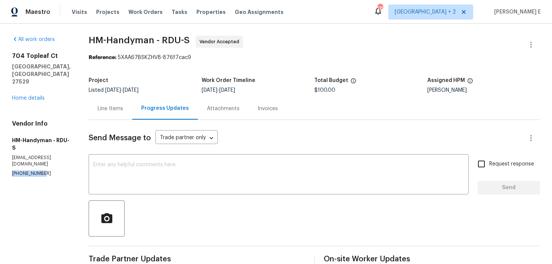
drag, startPoint x: 8, startPoint y: 143, endPoint x: 64, endPoint y: 143, distance: 56.4
copy p "[PHONE_NUMBER]"
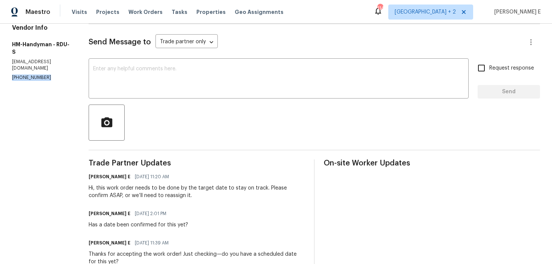
scroll to position [0, 0]
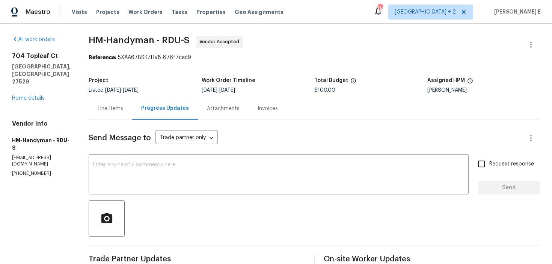
click at [131, 111] on div "Line Items" at bounding box center [111, 108] width 44 height 22
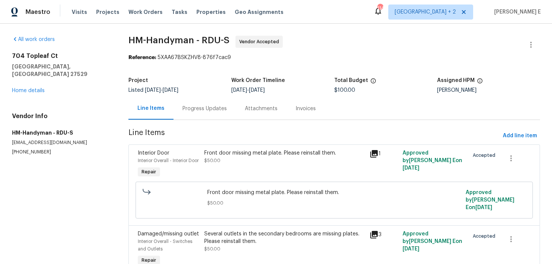
click at [215, 109] on div "Progress Updates" at bounding box center [205, 109] width 44 height 8
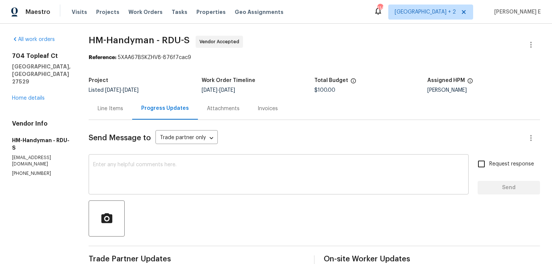
scroll to position [5, 0]
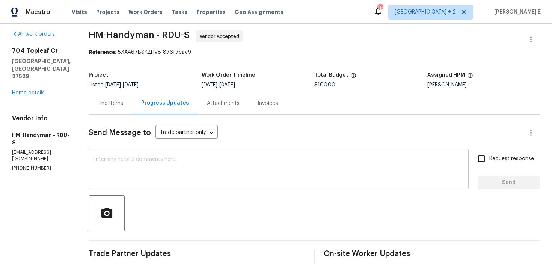
click at [278, 187] on div "x ​" at bounding box center [279, 170] width 380 height 38
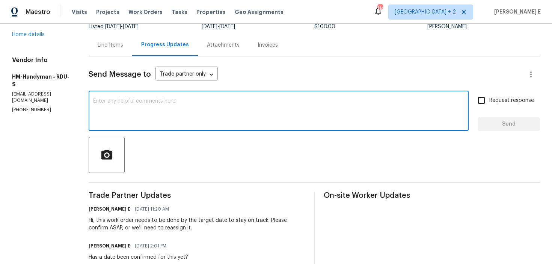
scroll to position [0, 0]
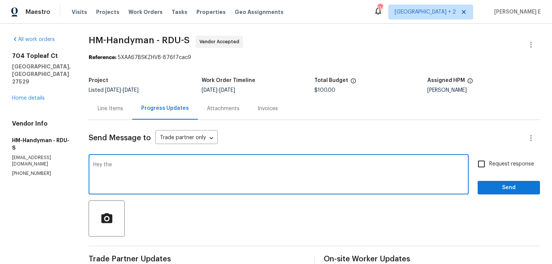
type textarea "Hey ther"
type textarea "We just sent you a text to get any updates on this one, looking forward to your…"
click at [493, 168] on label "Request response" at bounding box center [504, 164] width 60 height 16
click at [490, 168] on input "Request response" at bounding box center [482, 164] width 16 height 16
checkbox input "true"
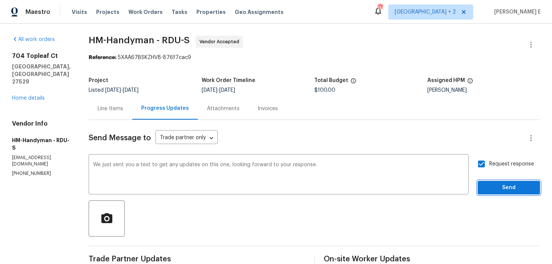
click at [494, 182] on button "Send" at bounding box center [509, 188] width 62 height 14
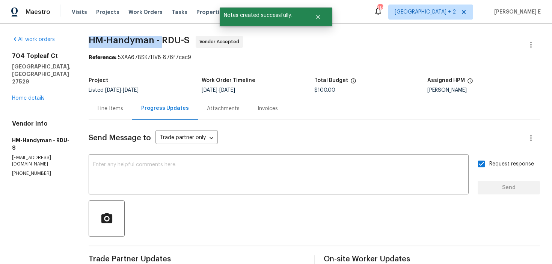
drag, startPoint x: 97, startPoint y: 40, endPoint x: 168, endPoint y: 40, distance: 71.8
click at [168, 40] on span "HM-Handyman - RDU-S" at bounding box center [139, 40] width 101 height 9
copy span "HM-Handyman -"
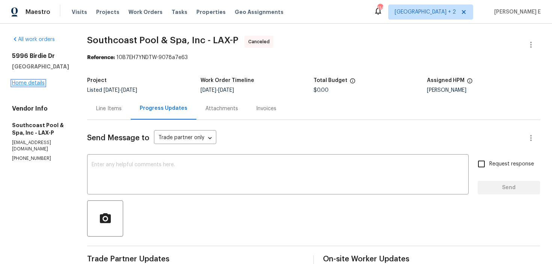
click at [36, 81] on link "Home details" at bounding box center [28, 82] width 33 height 5
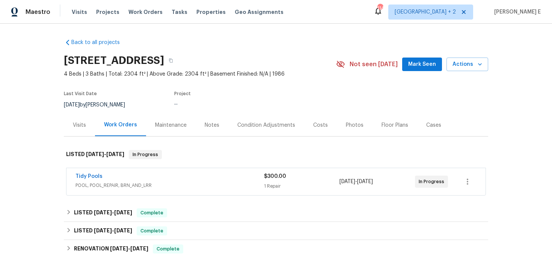
scroll to position [23, 0]
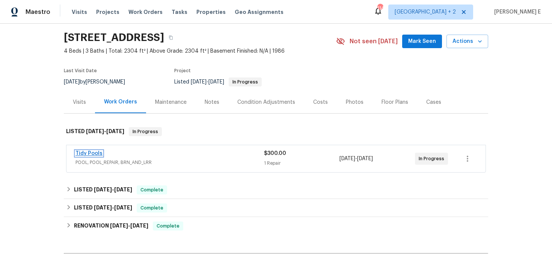
click at [85, 154] on link "Tidy Pools" at bounding box center [89, 153] width 27 height 5
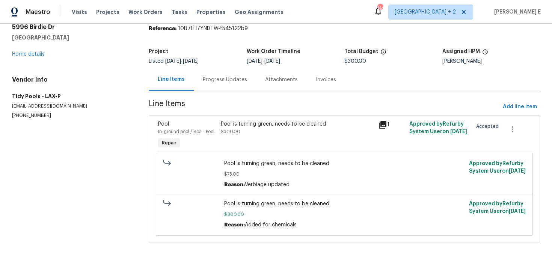
click at [239, 73] on div "Progress Updates" at bounding box center [225, 79] width 62 height 22
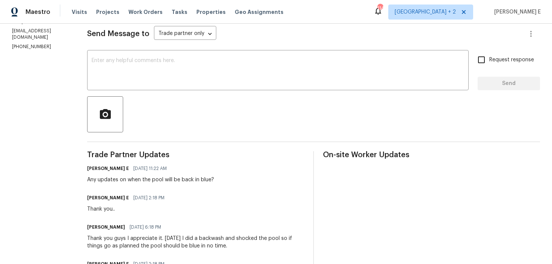
scroll to position [151, 0]
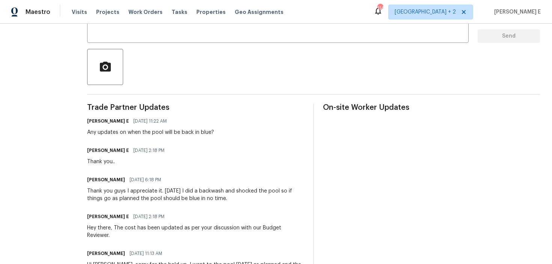
drag, startPoint x: 83, startPoint y: 135, endPoint x: 225, endPoint y: 123, distance: 142.5
click at [225, 123] on div "[PERSON_NAME] E [DATE] 11:22 AM Any updates on when the pool will be back in bl…" at bounding box center [195, 126] width 217 height 20
click at [167, 131] on div "Any updates on when the pool will be back in blue?" at bounding box center [150, 133] width 127 height 8
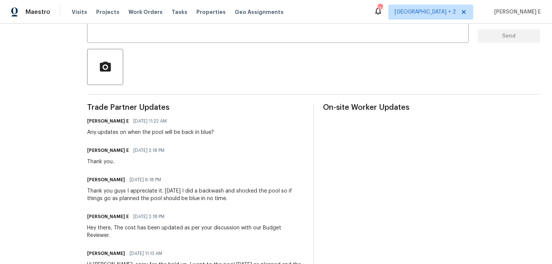
click at [167, 131] on div "Any updates on when the pool will be back in blue?" at bounding box center [150, 133] width 127 height 8
copy div "Any updates on when the pool will be back in blue?"
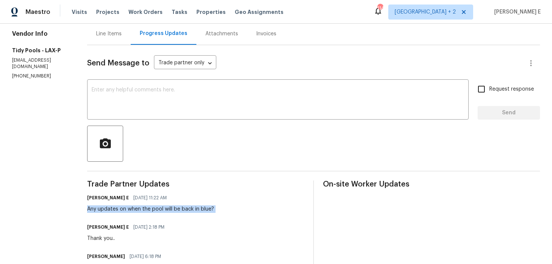
scroll to position [0, 0]
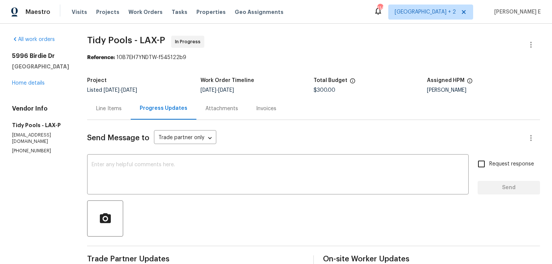
click at [422, 175] on textarea at bounding box center [278, 175] width 373 height 26
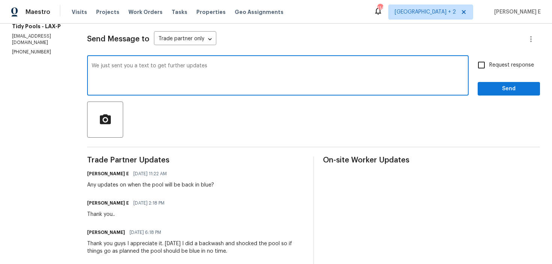
scroll to position [100, 0]
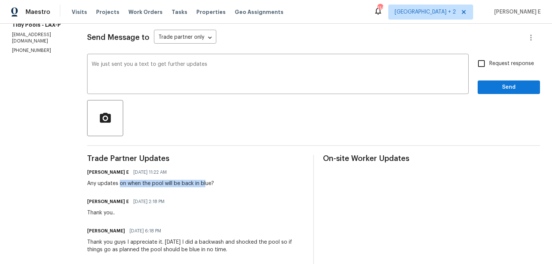
drag, startPoint x: 114, startPoint y: 184, endPoint x: 200, endPoint y: 185, distance: 86.0
click at [200, 185] on div "Any updates on when the pool will be back in blue?" at bounding box center [150, 184] width 127 height 8
copy div "on when the pool will be back in blue?"
click at [266, 70] on textarea "We just sent you a text to get further updates" at bounding box center [278, 75] width 373 height 26
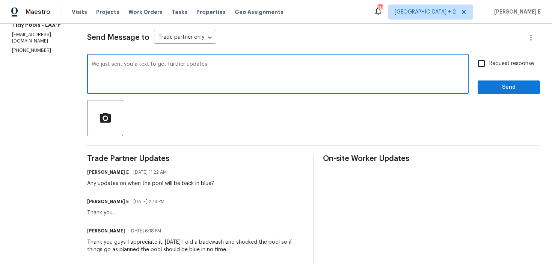
paste textarea "on when the pool will be back in blue?"
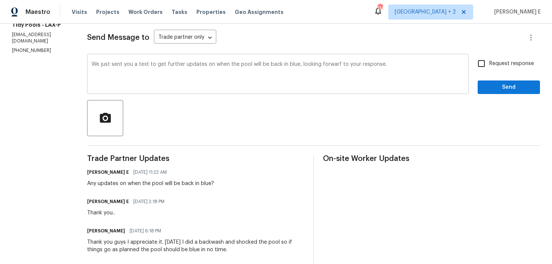
click at [332, 61] on div "We just sent you a text to get further updates on when the pool will be back in…" at bounding box center [278, 75] width 382 height 38
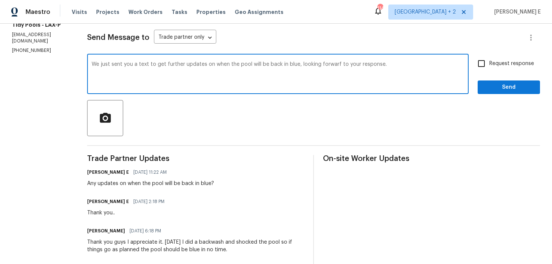
click at [329, 65] on textarea "We just sent you a text to get further updates on when the pool will be back in…" at bounding box center [278, 75] width 373 height 26
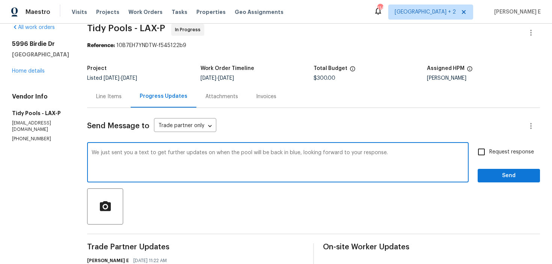
scroll to position [19, 0]
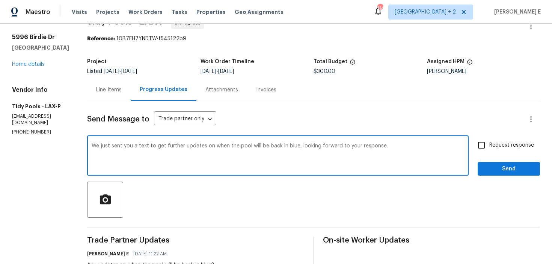
type textarea "We just sent you a text to get further updates on when the pool will be back in…"
click at [515, 147] on span "Request response" at bounding box center [512, 145] width 45 height 8
click at [490, 147] on input "Request response" at bounding box center [482, 145] width 16 height 16
checkbox input "true"
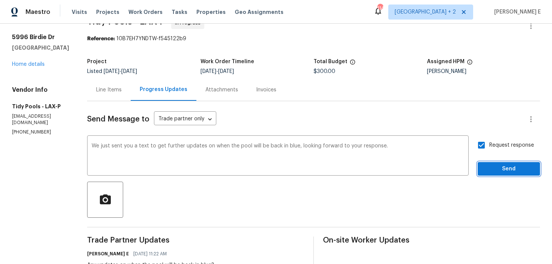
click at [507, 171] on span "Send" at bounding box center [509, 168] width 50 height 9
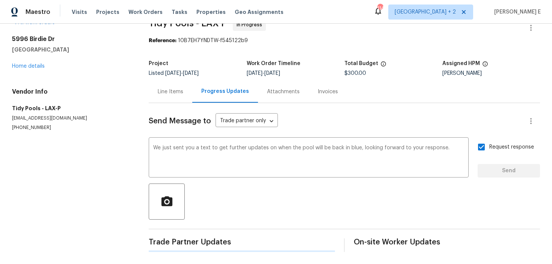
scroll to position [0, 0]
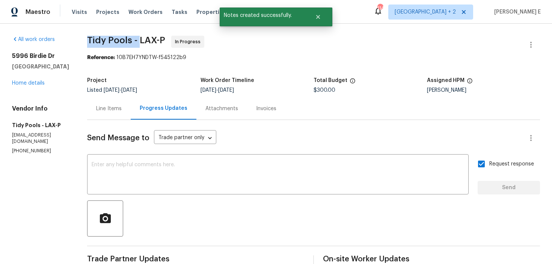
drag, startPoint x: 82, startPoint y: 39, endPoint x: 134, endPoint y: 42, distance: 52.3
click at [134, 42] on span "Tidy Pools - LAX-P" at bounding box center [126, 40] width 78 height 9
copy span "Tidy Pools -"
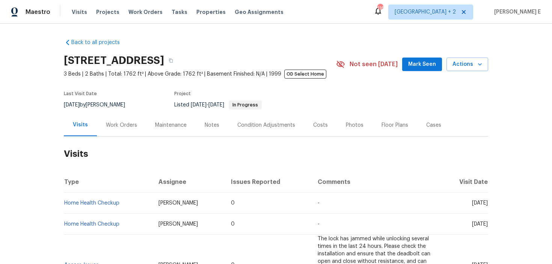
click at [130, 119] on div "Work Orders" at bounding box center [121, 125] width 49 height 22
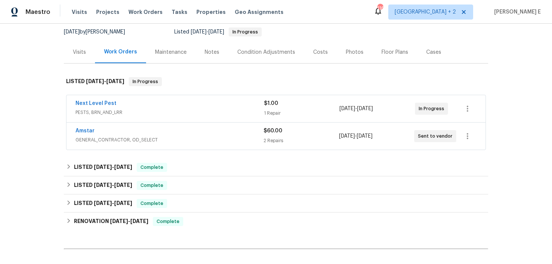
click at [124, 133] on div "Amstar" at bounding box center [170, 131] width 188 height 9
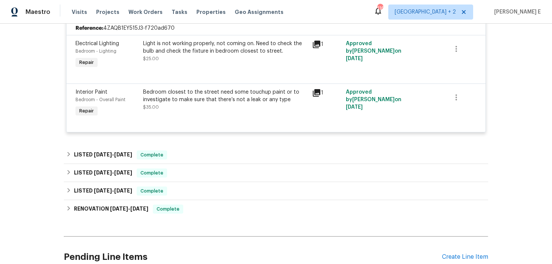
scroll to position [216, 0]
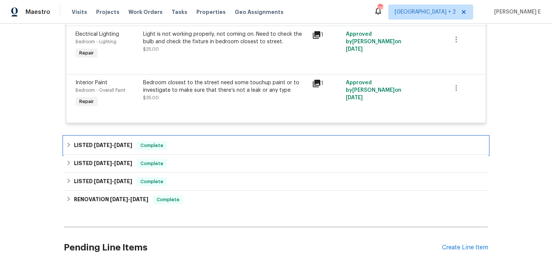
click at [115, 139] on div "LISTED 8/21/25 - 8/26/25 Complete" at bounding box center [276, 145] width 425 height 18
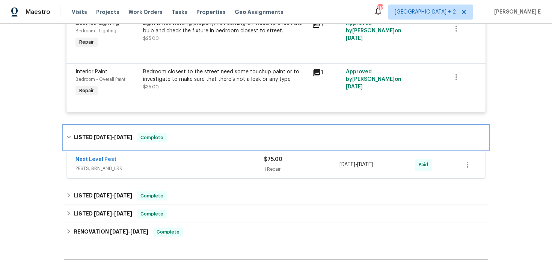
scroll to position [228, 0]
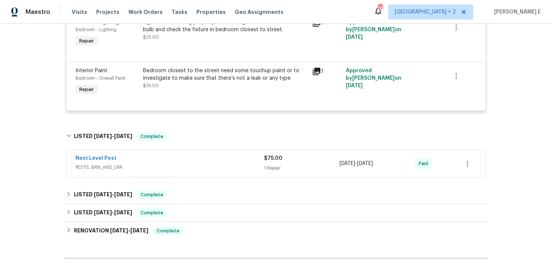
click at [143, 161] on div "Next Level Pest" at bounding box center [170, 158] width 189 height 9
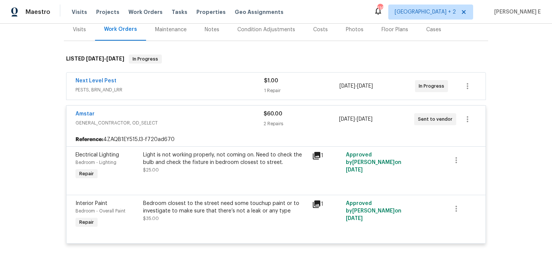
scroll to position [0, 0]
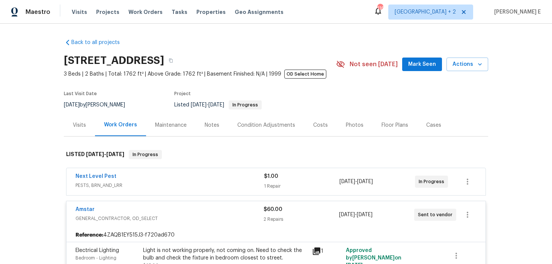
click at [79, 119] on div "Visits" at bounding box center [79, 125] width 31 height 22
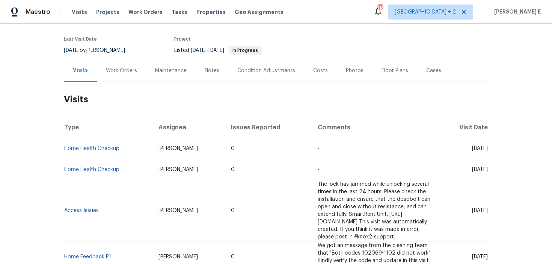
scroll to position [60, 0]
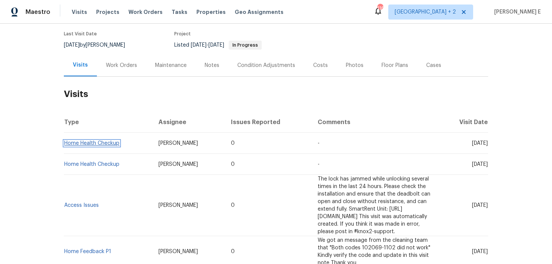
click at [90, 144] on link "Home Health Checkup" at bounding box center [91, 143] width 55 height 5
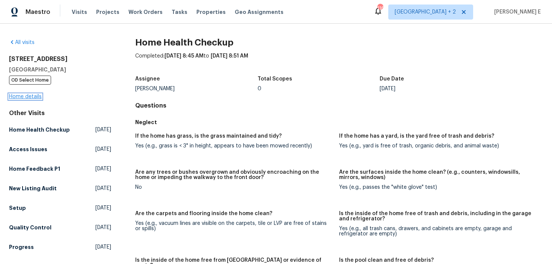
click at [33, 97] on link "Home details" at bounding box center [25, 96] width 33 height 5
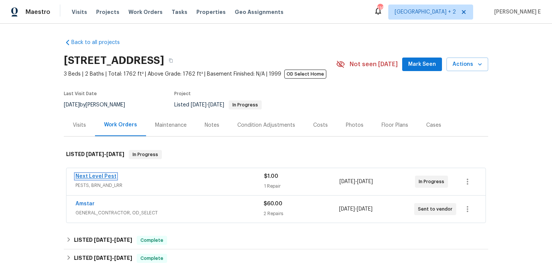
click at [97, 175] on link "Next Level Pest" at bounding box center [96, 176] width 41 height 5
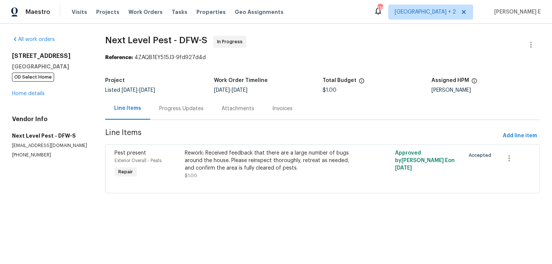
click at [187, 113] on div "Progress Updates" at bounding box center [181, 108] width 62 height 22
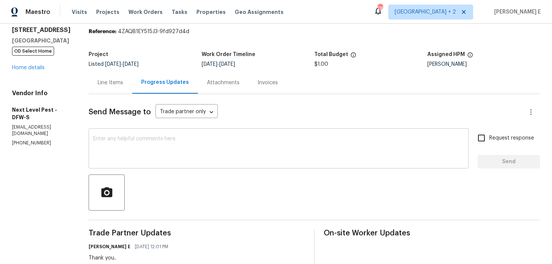
click at [238, 155] on textarea at bounding box center [278, 149] width 371 height 26
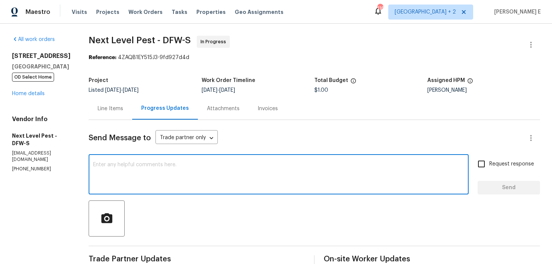
paste textarea "Just checking in—has this work order been wrapped up yet?"
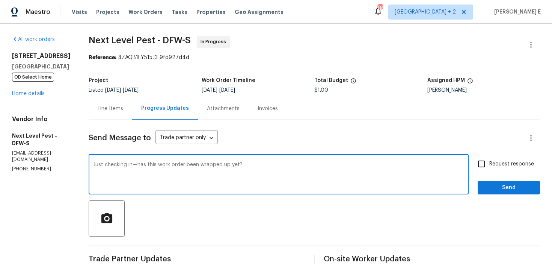
type textarea "Just checking in—has this work order been wrapped up yet?"
click at [491, 163] on span "Request response" at bounding box center [512, 164] width 45 height 8
click at [490, 163] on input "Request response" at bounding box center [482, 164] width 16 height 16
checkbox input "true"
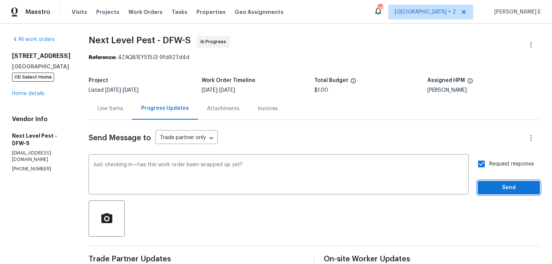
click at [485, 194] on button "Send" at bounding box center [509, 188] width 62 height 14
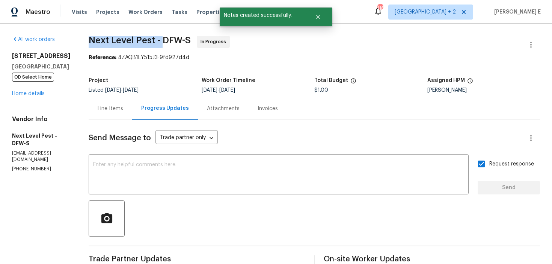
drag, startPoint x: 82, startPoint y: 43, endPoint x: 158, endPoint y: 43, distance: 75.9
click at [158, 43] on div "All work orders 9032 Rock Valley Cv Dallas, TX 75238 OD Select Home Home detail…" at bounding box center [276, 251] width 552 height 455
copy span "Next Level Pest -"
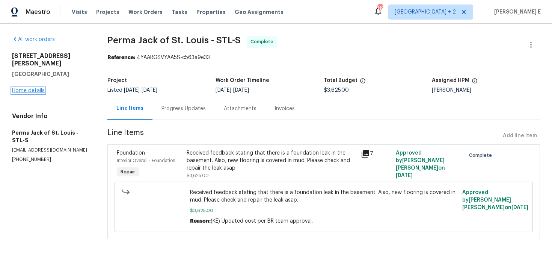
click at [41, 88] on link "Home details" at bounding box center [28, 90] width 33 height 5
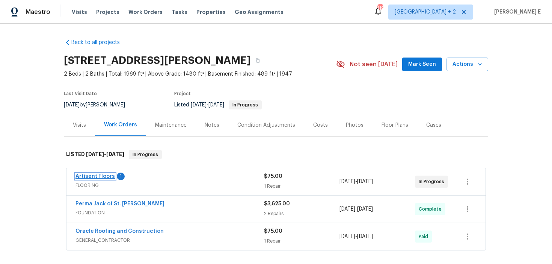
click at [82, 174] on link "Artisent Floors" at bounding box center [95, 176] width 39 height 5
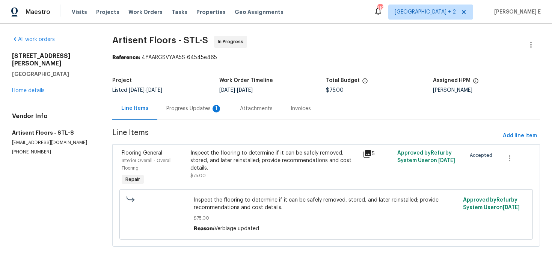
click at [185, 111] on div "Progress Updates 1" at bounding box center [194, 109] width 56 height 8
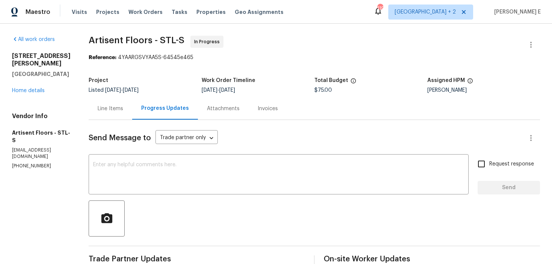
click at [114, 110] on div "Line Items" at bounding box center [111, 109] width 26 height 8
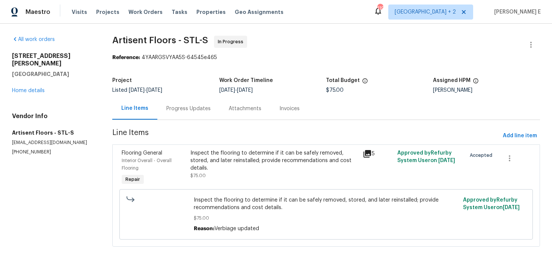
scroll to position [4, 0]
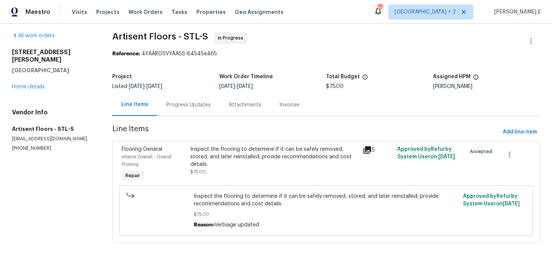
click at [189, 103] on div "Progress Updates" at bounding box center [188, 105] width 44 height 8
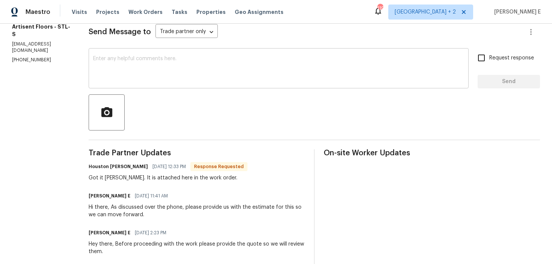
scroll to position [115, 0]
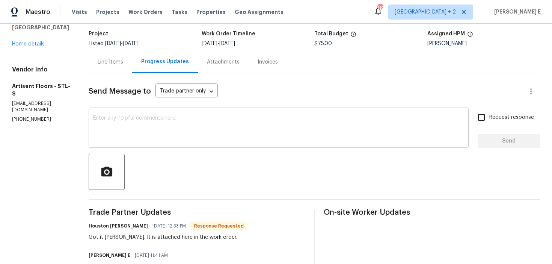
click at [225, 129] on textarea at bounding box center [278, 128] width 371 height 26
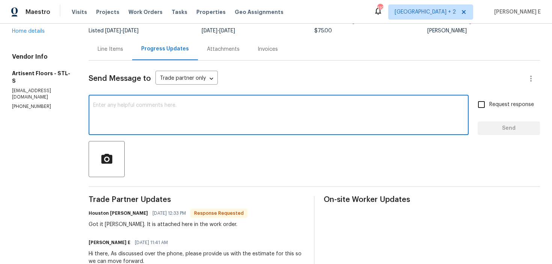
scroll to position [60, 0]
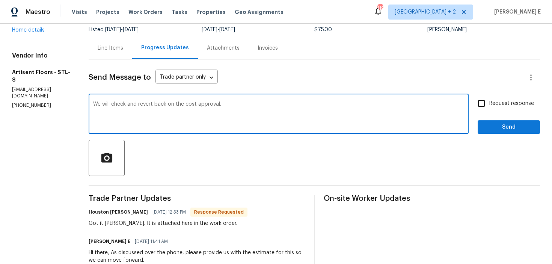
type textarea "We will check and revert back on the cost approval."
click at [474, 107] on div "We will check and revert back on the cost approval. x ​ Request response Send" at bounding box center [315, 114] width 452 height 38
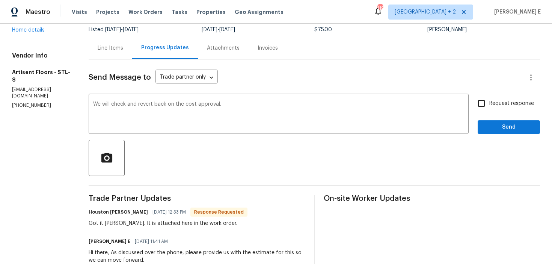
click at [481, 100] on input "Request response" at bounding box center [482, 103] width 16 height 16
checkbox input "true"
click at [495, 130] on span "Send" at bounding box center [509, 126] width 50 height 9
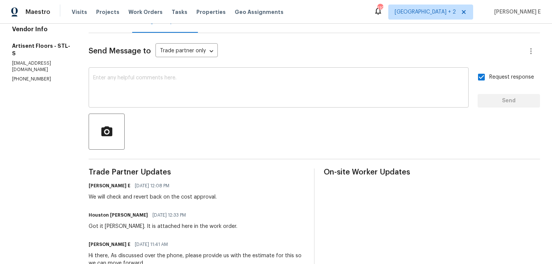
scroll to position [0, 0]
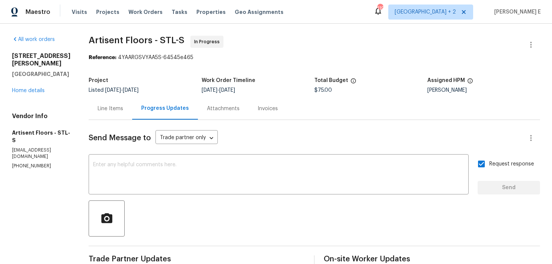
click at [119, 107] on div "Line Items" at bounding box center [111, 109] width 26 height 8
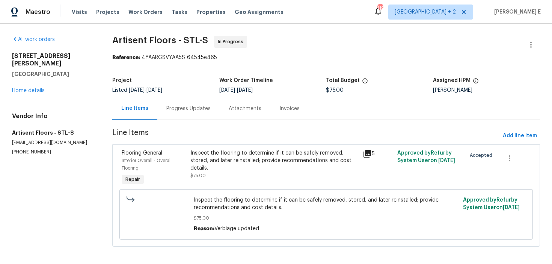
scroll to position [4, 0]
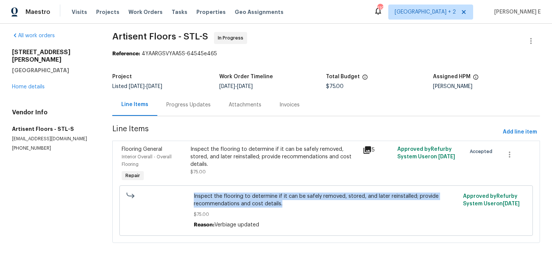
drag, startPoint x: 190, startPoint y: 195, endPoint x: 293, endPoint y: 205, distance: 102.7
click at [293, 205] on div "Inspect the flooring to determine if it can be safely removed, stored, and late…" at bounding box center [326, 210] width 414 height 50
copy span "Inspect the flooring to determine if it can be safely removed, stored, and late…"
click at [180, 105] on div "Progress Updates" at bounding box center [188, 105] width 44 height 8
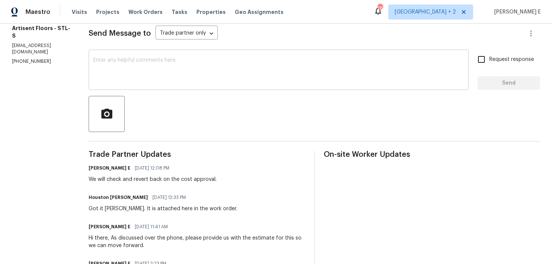
scroll to position [114, 0]
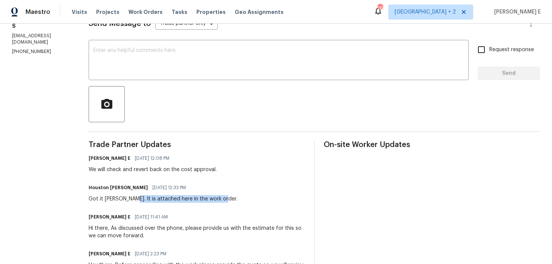
drag, startPoint x: 137, startPoint y: 199, endPoint x: 233, endPoint y: 198, distance: 95.8
click at [233, 198] on div "Houston [PERSON_NAME] [DATE] 12:33 PM Got it [PERSON_NAME]. It is attached here…" at bounding box center [197, 192] width 216 height 20
copy div "It is attached here in the work order."
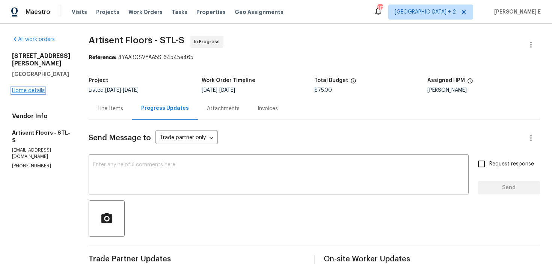
click at [34, 88] on link "Home details" at bounding box center [28, 90] width 33 height 5
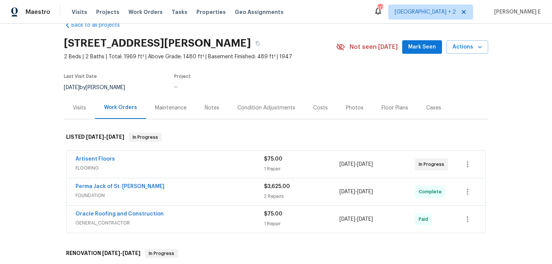
scroll to position [18, 0]
drag, startPoint x: 72, startPoint y: 159, endPoint x: 123, endPoint y: 159, distance: 51.5
click at [123, 159] on div "Artisent Floors FLOORING $75.00 1 Repair [DATE] - [DATE] In Progress" at bounding box center [276, 163] width 419 height 27
copy link "Artisent Floors"
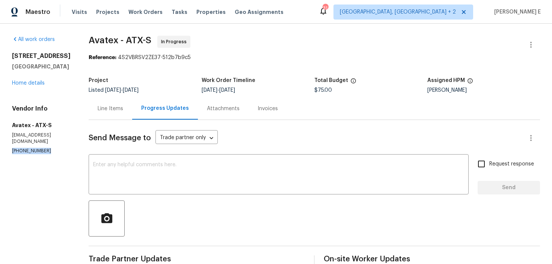
drag, startPoint x: 30, startPoint y: 145, endPoint x: 54, endPoint y: 145, distance: 24.0
copy p "[PHONE_NUMBER]"
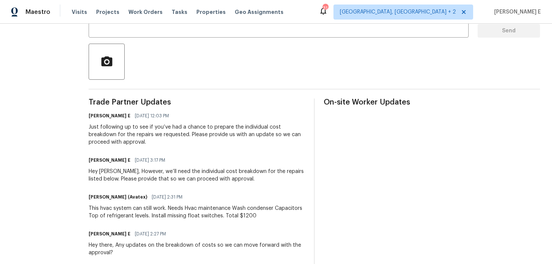
scroll to position [158, 0]
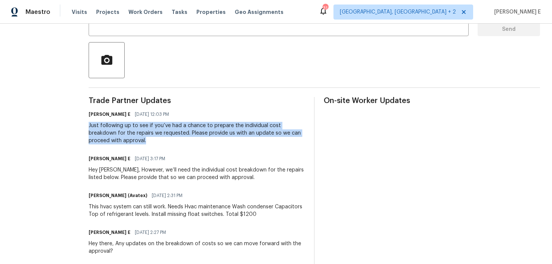
drag, startPoint x: 90, startPoint y: 126, endPoint x: 153, endPoint y: 142, distance: 65.3
copy div "Just following up to see if you’ve had a chance to prepare the individual cost …"
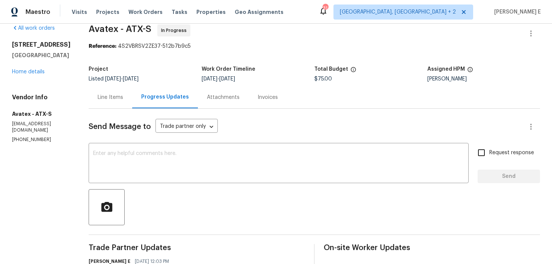
scroll to position [0, 0]
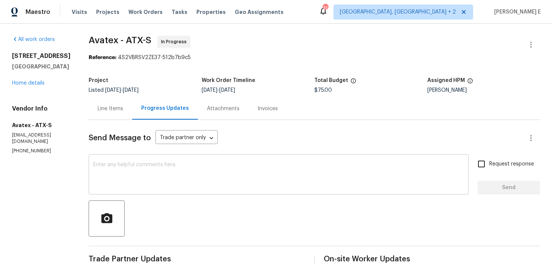
click at [233, 174] on textarea at bounding box center [278, 175] width 371 height 26
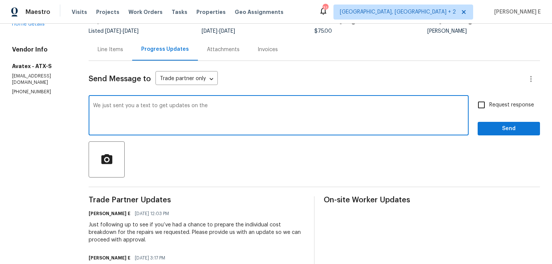
scroll to position [60, 0]
paste textarea "regarding the breakdown of costs and hope to receive your update"
type textarea "We just sent you a text regarding the breakdown of costs and hope to receive yo…"
click at [513, 102] on span "Request response" at bounding box center [512, 104] width 45 height 8
click at [490, 102] on input "Request response" at bounding box center [482, 104] width 16 height 16
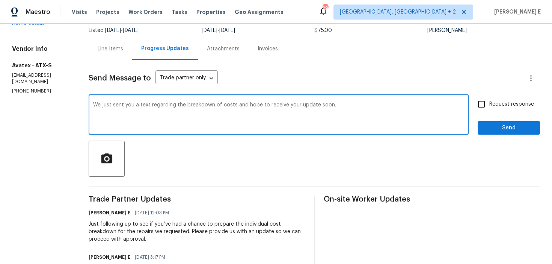
checkbox input "true"
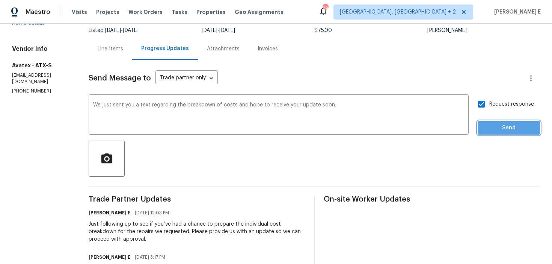
click at [499, 123] on span "Send" at bounding box center [509, 127] width 50 height 9
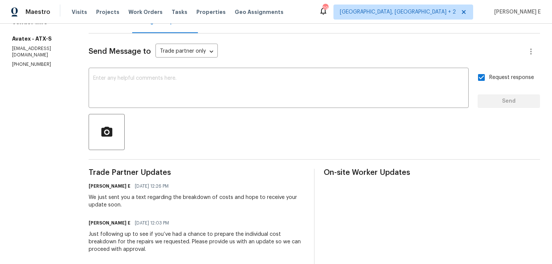
scroll to position [0, 0]
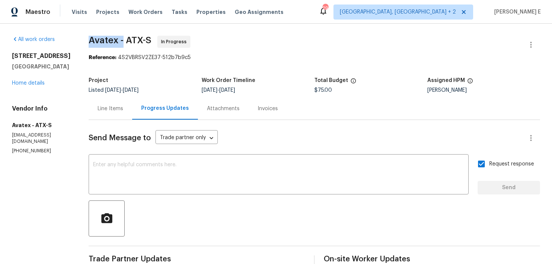
drag, startPoint x: 93, startPoint y: 43, endPoint x: 127, endPoint y: 41, distance: 34.2
click at [127, 41] on span "Avatex - ATX-S" at bounding box center [120, 40] width 63 height 9
copy span "Avatex -"
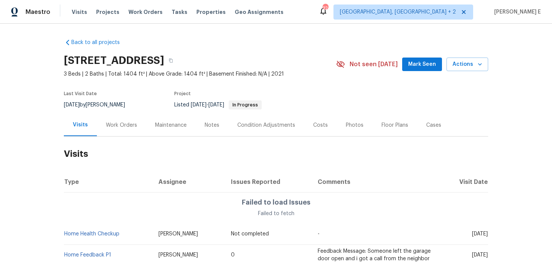
click at [122, 132] on div "Work Orders" at bounding box center [121, 125] width 49 height 22
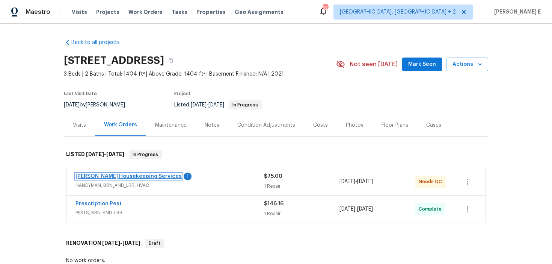
click at [106, 176] on link "[PERSON_NAME] Housekeeping Services" at bounding box center [129, 176] width 106 height 5
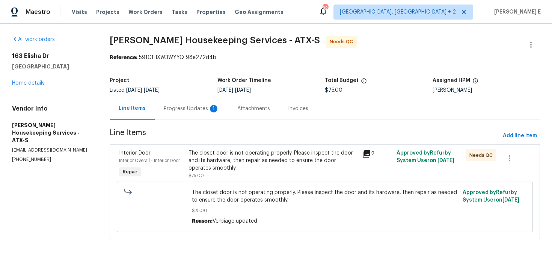
click at [189, 118] on div "Progress Updates 1" at bounding box center [192, 108] width 74 height 22
click at [155, 118] on div "Line Items" at bounding box center [132, 108] width 45 height 22
click at [180, 124] on section "[PERSON_NAME] Housekeeping Services - ATX-S Needs QC Reference: 591C1HXW3WYYQ-9…" at bounding box center [325, 142] width 431 height 212
click at [183, 107] on div "Progress Updates" at bounding box center [186, 109] width 44 height 8
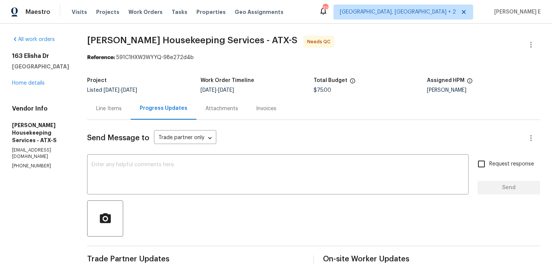
click at [116, 106] on div "Line Items" at bounding box center [109, 109] width 26 height 8
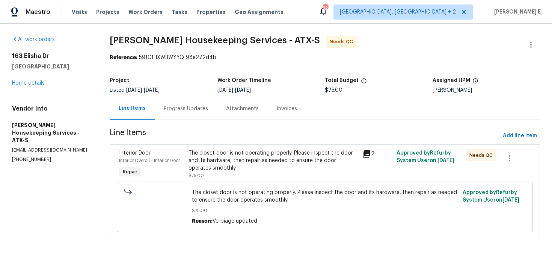
click at [212, 147] on div "The closet door is not operating properly. Please inspect the door and its hard…" at bounding box center [272, 164] width 173 height 35
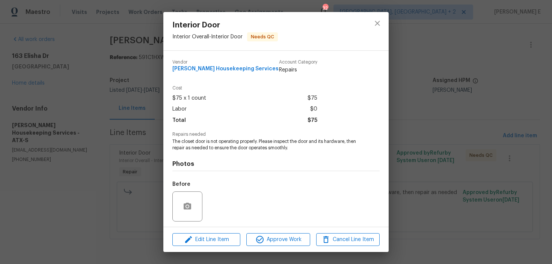
click at [185, 246] on div "Edit Line Item Approve Work Cancel Line Item" at bounding box center [275, 239] width 225 height 25
click at [192, 236] on icon "button" at bounding box center [188, 239] width 9 height 9
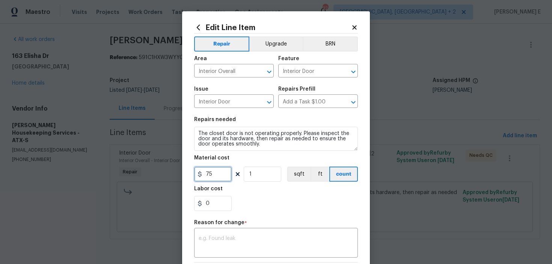
click at [213, 172] on input "75" at bounding box center [213, 173] width 38 height 15
type input "150"
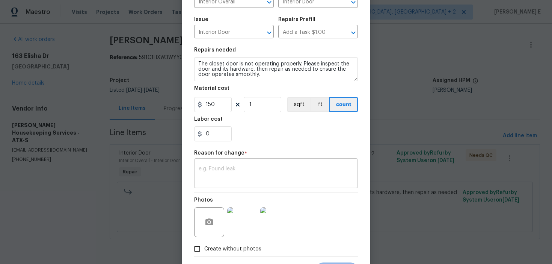
click at [239, 170] on textarea at bounding box center [276, 174] width 155 height 16
paste textarea "(KE) Updated per vendor's final cost."
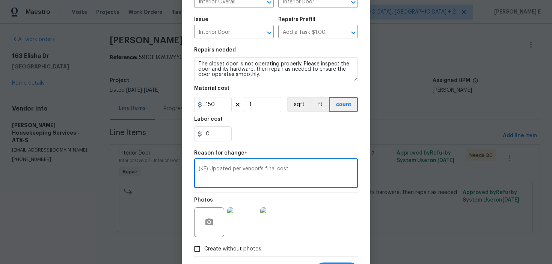
scroll to position [107, 0]
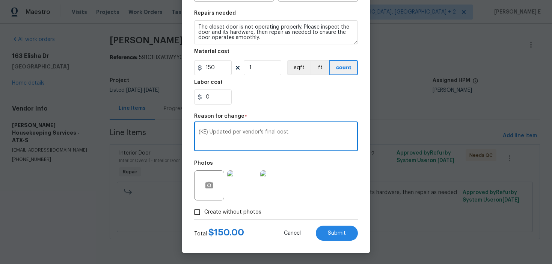
type textarea "(KE) Updated per vendor's final cost."
click at [339, 242] on div "Edit Line Item Repair Upgrade BRN Area Interior Overall ​ Feature Interior Door…" at bounding box center [276, 79] width 188 height 348
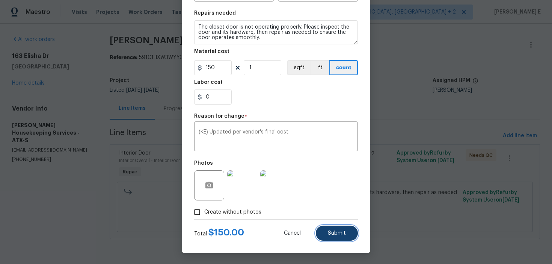
click at [339, 233] on span "Submit" at bounding box center [337, 233] width 18 height 6
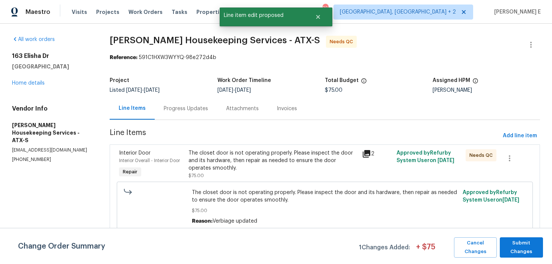
scroll to position [0, 0]
click at [523, 246] on span "Submit Changes" at bounding box center [522, 247] width 36 height 17
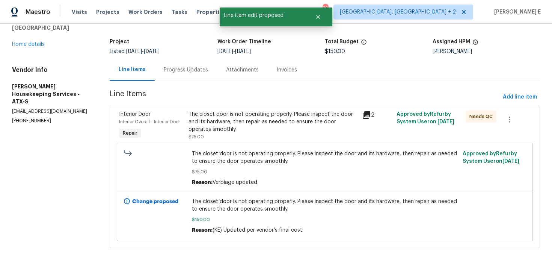
scroll to position [44, 0]
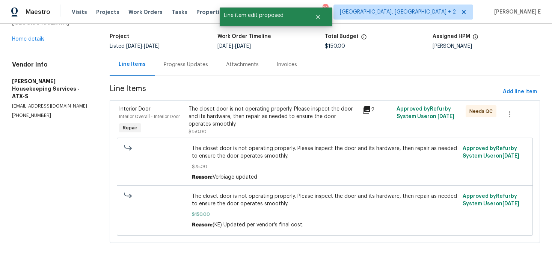
click at [229, 123] on div "The closet door is not operating properly. Please inspect the door and its hard…" at bounding box center [273, 116] width 169 height 23
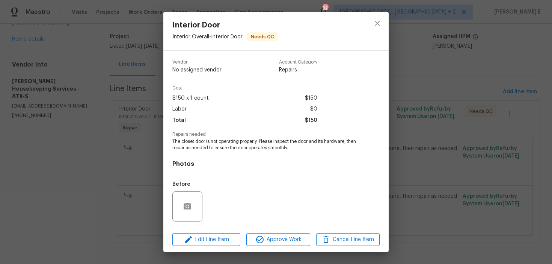
scroll to position [51, 0]
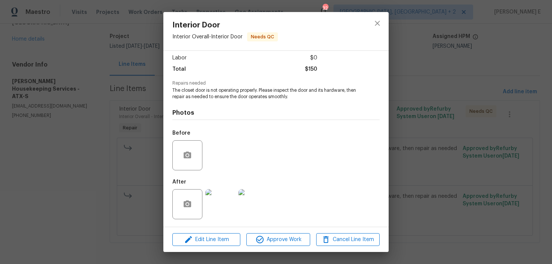
click at [216, 210] on img at bounding box center [221, 204] width 30 height 30
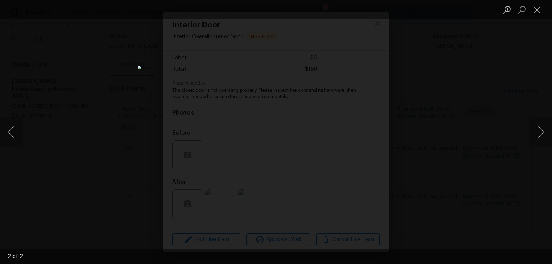
click at [495, 98] on div "Lightbox" at bounding box center [276, 132] width 552 height 264
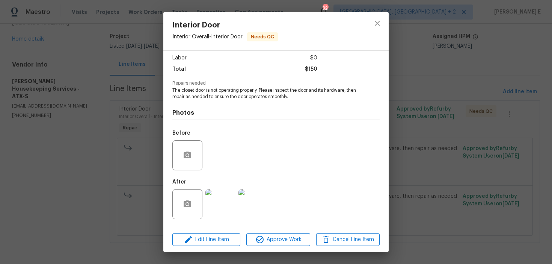
click at [495, 98] on div "Interior Door Interior Overall - Interior Door Needs QC Vendor Arelis Housekeep…" at bounding box center [276, 132] width 552 height 264
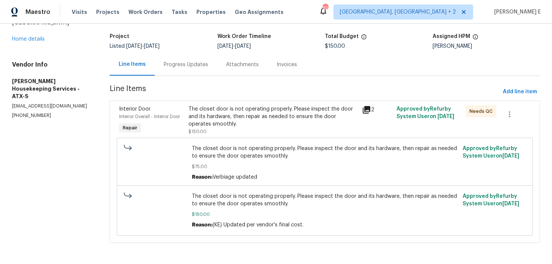
scroll to position [0, 0]
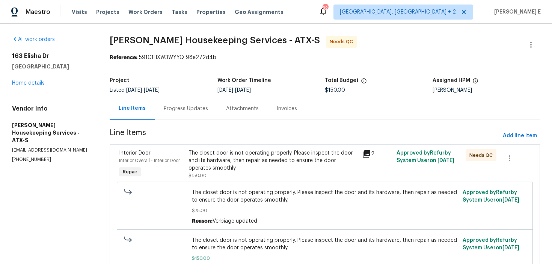
click at [542, 36] on div "All work orders 163 Elisha Dr Liberty Hill, TX 78642 Home details Vendor Info A…" at bounding box center [276, 166] width 552 height 284
click at [534, 42] on icon "button" at bounding box center [531, 44] width 9 height 9
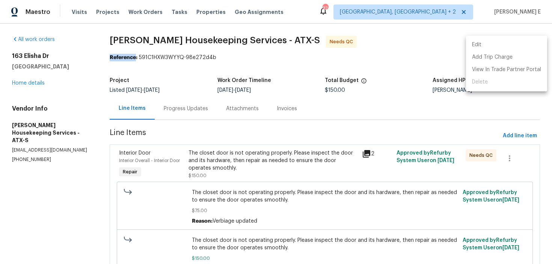
click at [476, 48] on li "Edit" at bounding box center [506, 45] width 81 height 12
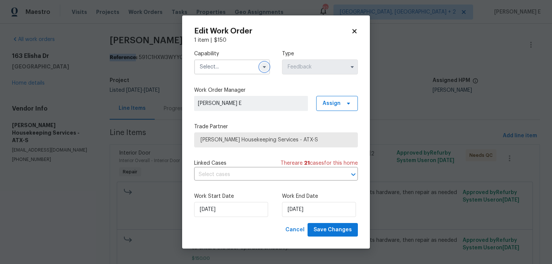
click at [261, 65] on button "button" at bounding box center [264, 66] width 9 height 9
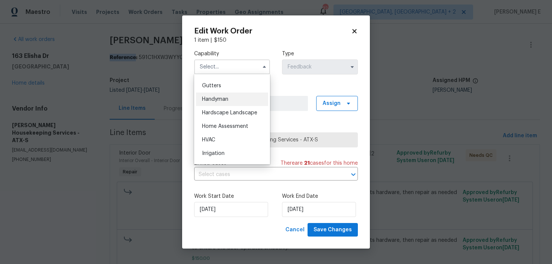
scroll to position [398, 0]
click at [241, 100] on div "Handyman" at bounding box center [232, 99] width 72 height 14
type input "Handyman"
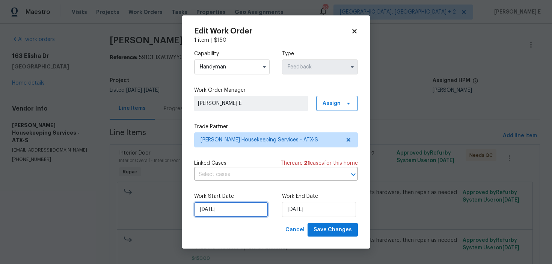
click at [223, 206] on input "11/09/2025" at bounding box center [231, 209] width 74 height 15
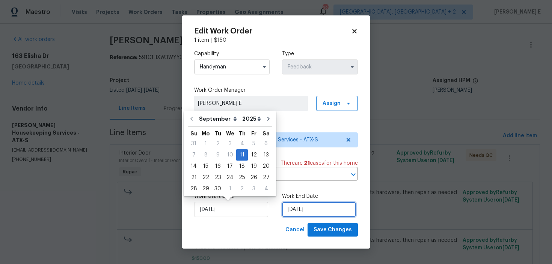
click at [309, 204] on input "15/09/2025" at bounding box center [319, 209] width 74 height 15
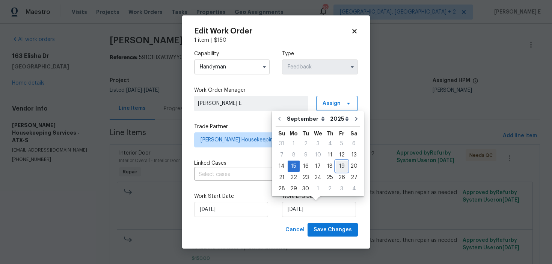
click at [342, 163] on div "19" at bounding box center [342, 166] width 12 height 11
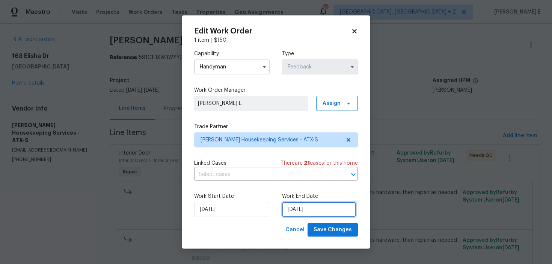
click at [308, 213] on input "19/09/2025" at bounding box center [319, 209] width 74 height 15
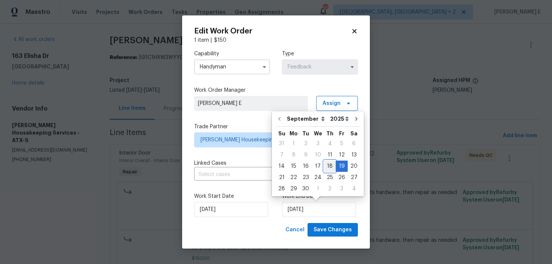
click at [328, 165] on div "18" at bounding box center [330, 166] width 12 height 11
type input "18/09/2025"
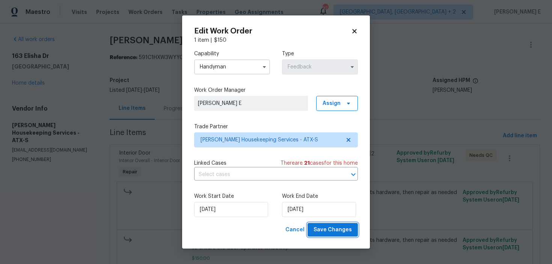
click at [327, 233] on span "Save Changes" at bounding box center [333, 229] width 38 height 9
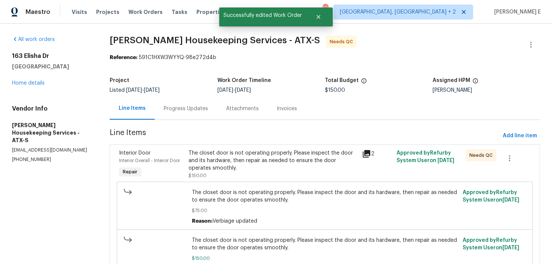
click at [211, 181] on div "The closet door is not operating properly. Please inspect the door and its hard…" at bounding box center [325, 230] width 412 height 103
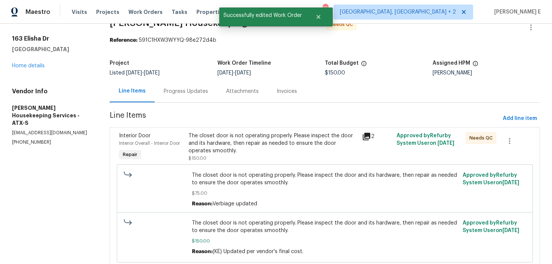
click at [229, 157] on div "The closet door is not operating properly. Please inspect the door and its hard…" at bounding box center [273, 147] width 169 height 30
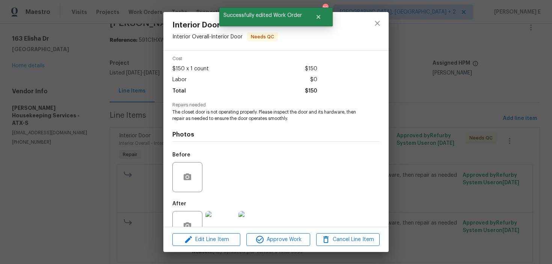
scroll to position [51, 0]
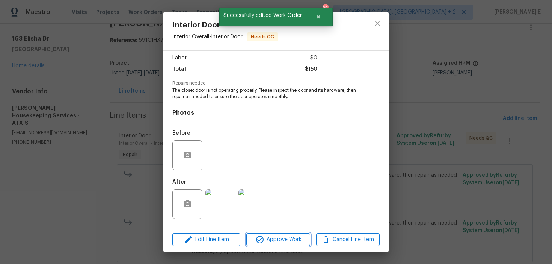
click at [251, 238] on span "Approve Work" at bounding box center [278, 239] width 59 height 9
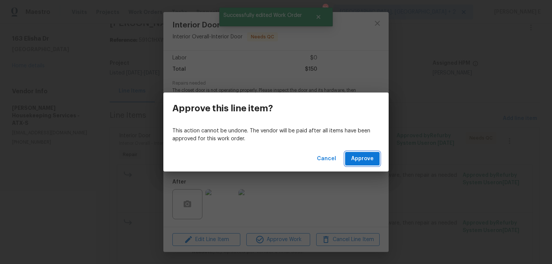
click at [359, 157] on span "Approve" at bounding box center [362, 158] width 23 height 9
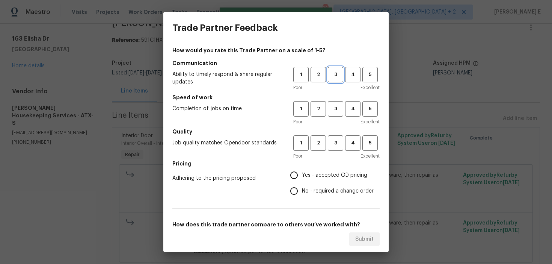
click at [337, 77] on span "3" at bounding box center [336, 74] width 14 height 9
click at [334, 110] on span "3" at bounding box center [336, 108] width 14 height 9
click at [333, 144] on span "3" at bounding box center [336, 143] width 14 height 9
click at [304, 190] on span "No - required a change order" at bounding box center [338, 191] width 72 height 8
click at [302, 190] on input "No - required a change order" at bounding box center [294, 191] width 16 height 16
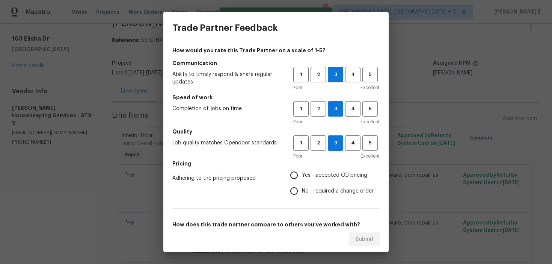
radio input "true"
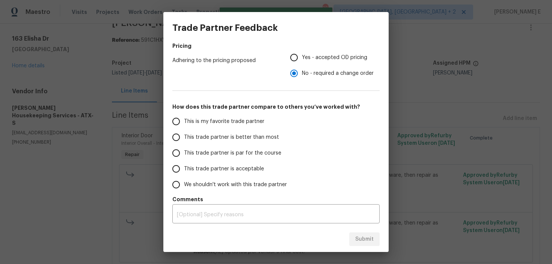
click at [198, 146] on label "This trade partner is par for the course" at bounding box center [227, 153] width 119 height 16
click at [184, 146] on input "This trade partner is par for the course" at bounding box center [176, 153] width 16 height 16
click at [368, 243] on span "Submit" at bounding box center [364, 238] width 18 height 9
radio input "true"
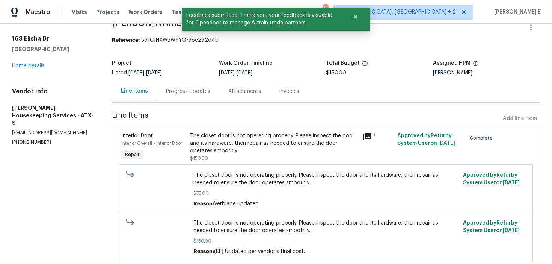
click at [190, 99] on div "Progress Updates" at bounding box center [188, 91] width 62 height 22
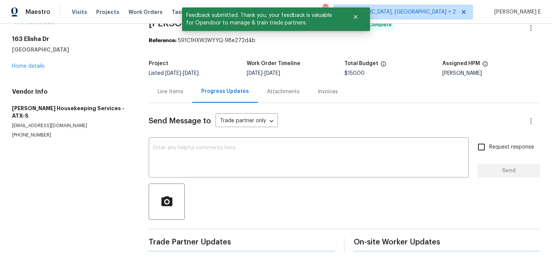
click at [190, 99] on div "Line Items" at bounding box center [171, 91] width 44 height 22
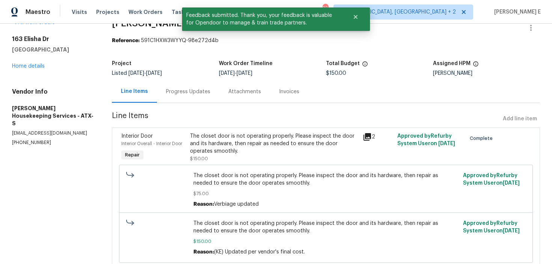
scroll to position [17, 0]
click at [184, 97] on div "Progress Updates" at bounding box center [188, 91] width 62 height 22
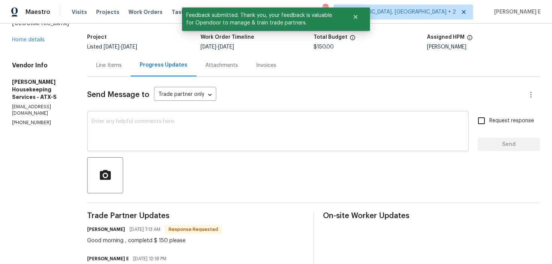
scroll to position [44, 0]
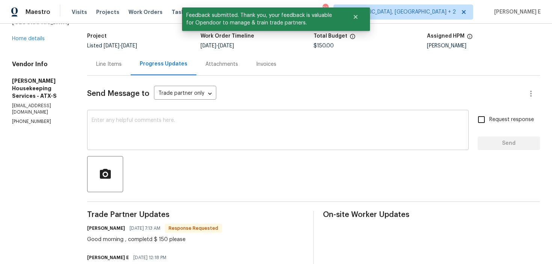
click at [215, 123] on textarea at bounding box center [278, 131] width 373 height 26
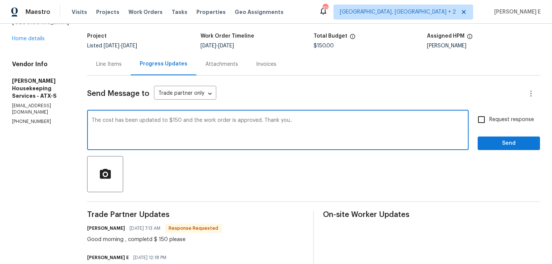
type textarea "The cost has been updated to $150 and the work order is approved. Thank you.."
click at [484, 118] on input "Request response" at bounding box center [482, 120] width 16 height 16
checkbox input "true"
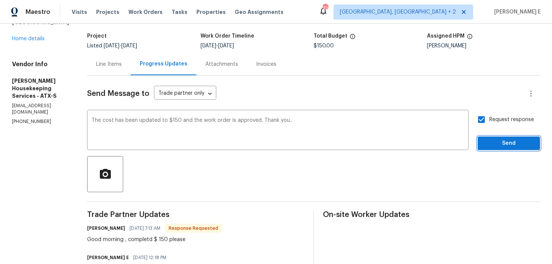
click at [487, 144] on span "Send" at bounding box center [509, 143] width 50 height 9
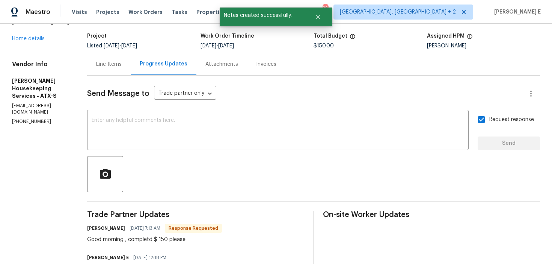
scroll to position [0, 0]
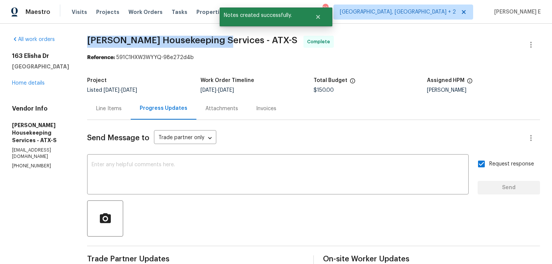
drag, startPoint x: 96, startPoint y: 40, endPoint x: 225, endPoint y: 40, distance: 128.9
copy span "Arelis Housekeeping Services"
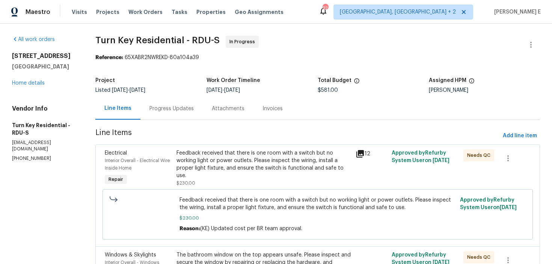
click at [195, 102] on div "Progress Updates" at bounding box center [172, 108] width 62 height 22
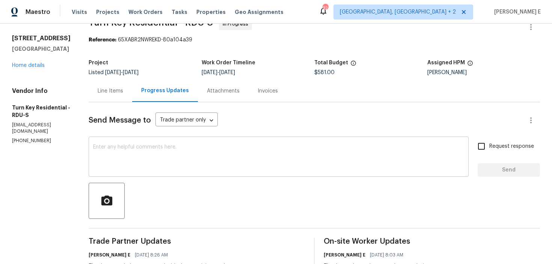
click at [252, 166] on textarea at bounding box center [278, 157] width 371 height 26
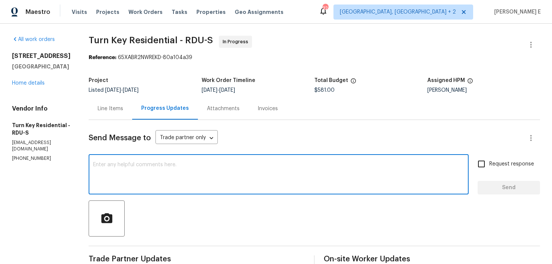
paste textarea "Any update on whether this work order is finished?"
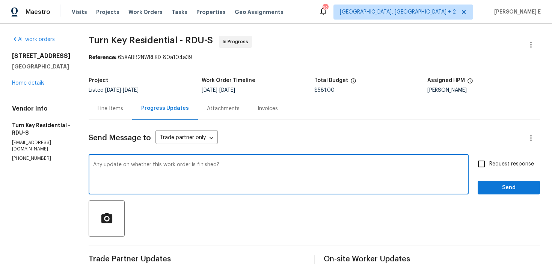
type textarea "Any update on whether this work order is finished?"
click at [476, 168] on input "Request response" at bounding box center [482, 164] width 16 height 16
checkbox input "true"
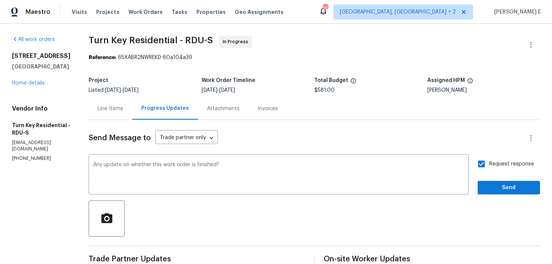
click at [507, 189] on span "Send" at bounding box center [509, 187] width 50 height 9
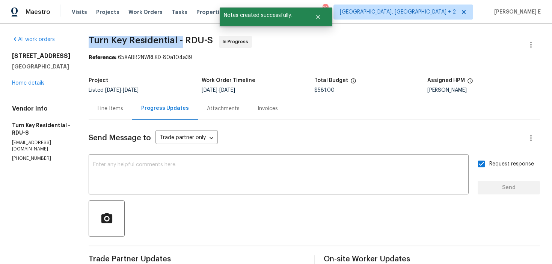
drag, startPoint x: 106, startPoint y: 39, endPoint x: 200, endPoint y: 39, distance: 94.3
copy span "Turn Key Residential -"
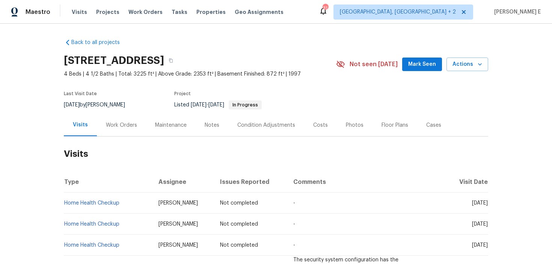
click at [131, 131] on div "Work Orders" at bounding box center [121, 125] width 49 height 22
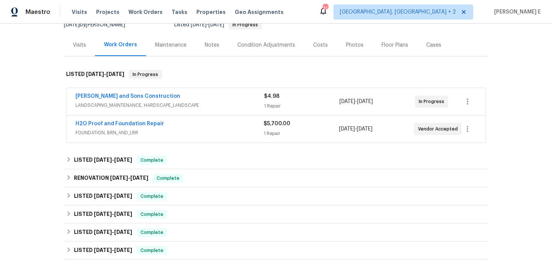
scroll to position [81, 0]
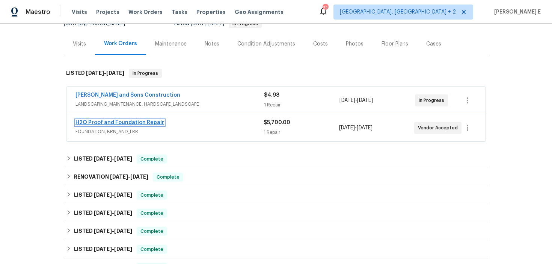
click at [137, 121] on link "H2O Proof and Foundation Repair" at bounding box center [120, 122] width 89 height 5
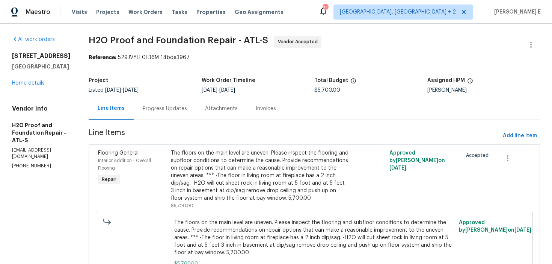
click at [146, 107] on div "Progress Updates" at bounding box center [165, 109] width 44 height 8
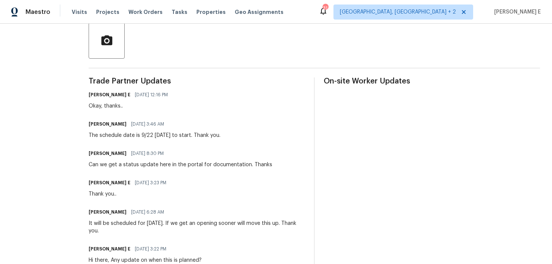
scroll to position [178, 0]
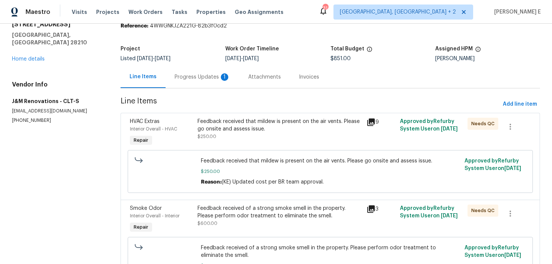
scroll to position [34, 0]
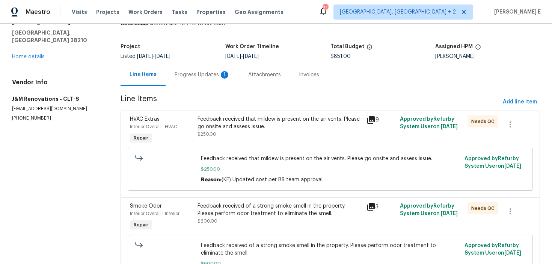
click at [197, 62] on div "Project Listed [DATE] - [DATE] Work Order Timeline [DATE] - [DATE] Total Budget…" at bounding box center [331, 51] width 420 height 24
click at [204, 75] on div "Progress Updates 1" at bounding box center [203, 75] width 56 height 8
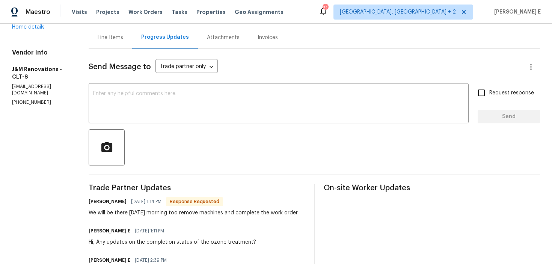
scroll to position [70, 0]
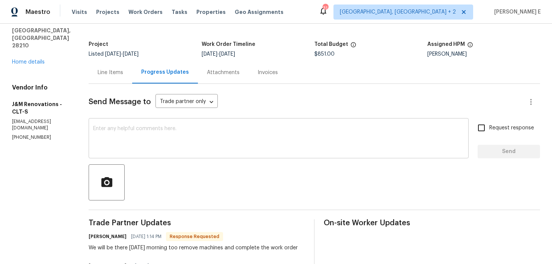
click at [212, 154] on div "x ​" at bounding box center [279, 139] width 380 height 38
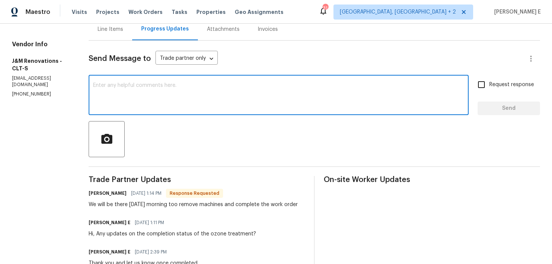
scroll to position [76, 0]
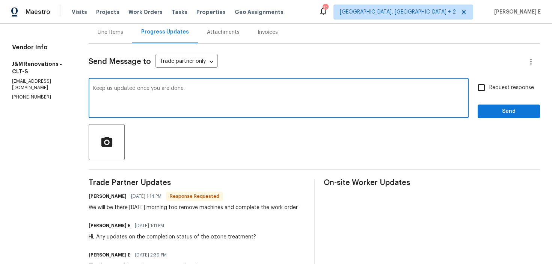
type textarea "Keep us updated once you are done."
click at [494, 83] on label "Request response" at bounding box center [504, 88] width 60 height 16
click at [490, 83] on input "Request response" at bounding box center [482, 88] width 16 height 16
checkbox input "true"
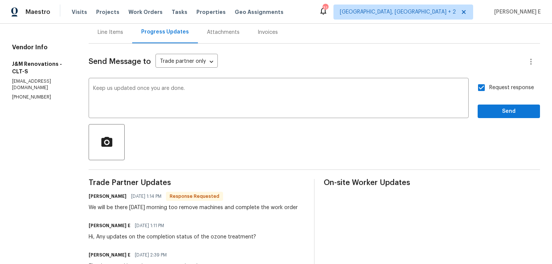
click at [489, 101] on div "Request response Send" at bounding box center [509, 99] width 62 height 38
click at [485, 107] on span "Send" at bounding box center [509, 111] width 50 height 9
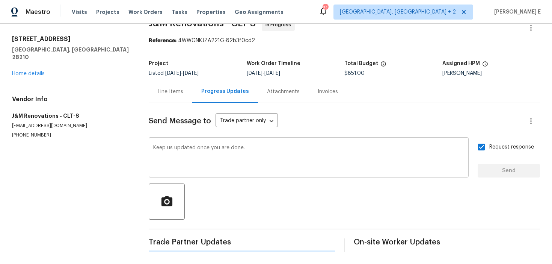
scroll to position [0, 0]
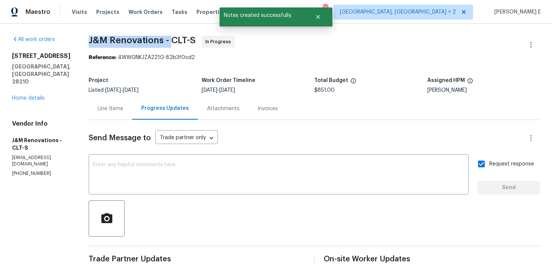
drag, startPoint x: 86, startPoint y: 40, endPoint x: 172, endPoint y: 40, distance: 86.0
copy span "J&M Renovations -"
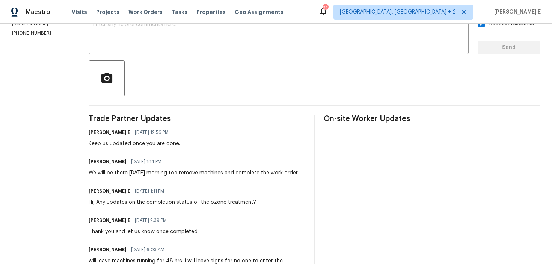
scroll to position [151, 0]
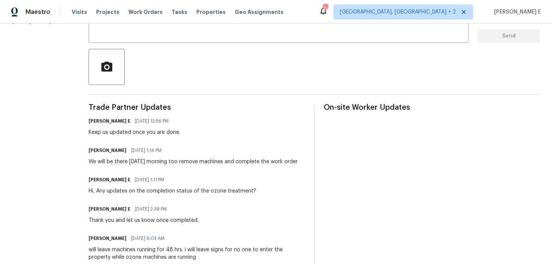
drag, startPoint x: 207, startPoint y: 162, endPoint x: 305, endPoint y: 164, distance: 98.8
copy div "machines and complete the work order"
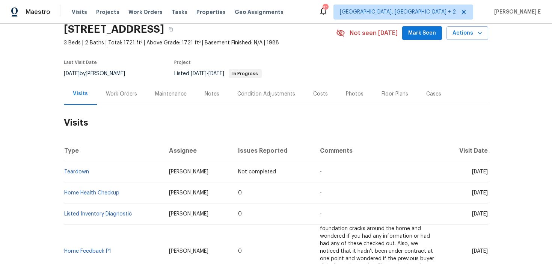
scroll to position [35, 0]
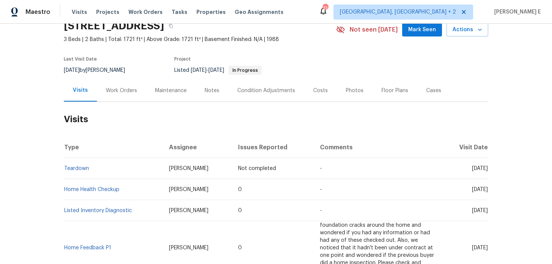
click at [128, 99] on div "Work Orders" at bounding box center [121, 90] width 49 height 22
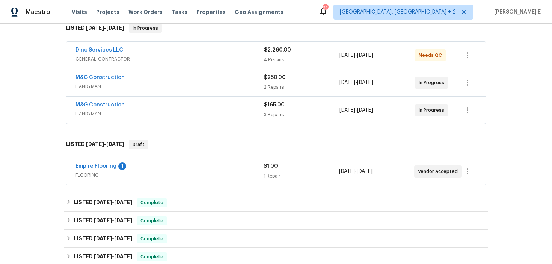
scroll to position [125, 0]
click at [108, 108] on span "M&G Construction" at bounding box center [100, 106] width 49 height 8
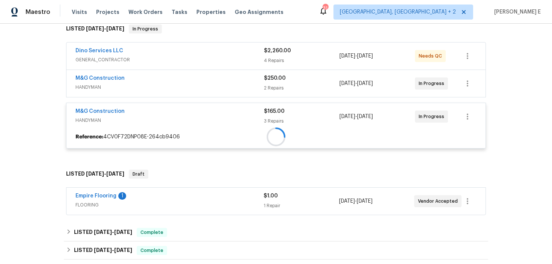
click at [109, 130] on div at bounding box center [276, 137] width 419 height 14
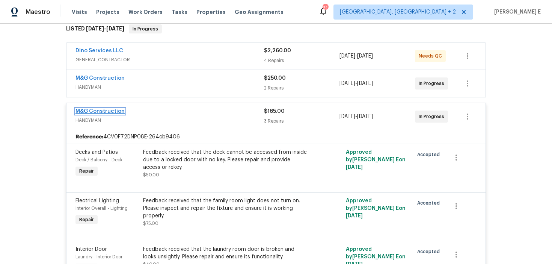
click at [107, 109] on link "M&G Construction" at bounding box center [100, 111] width 49 height 5
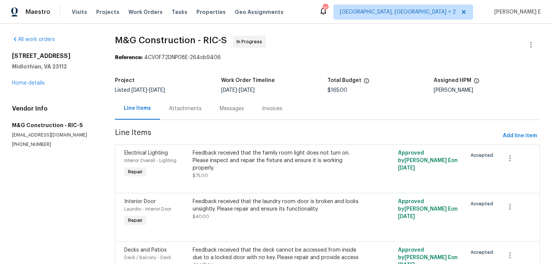
click at [211, 113] on div "Messages" at bounding box center [232, 108] width 42 height 22
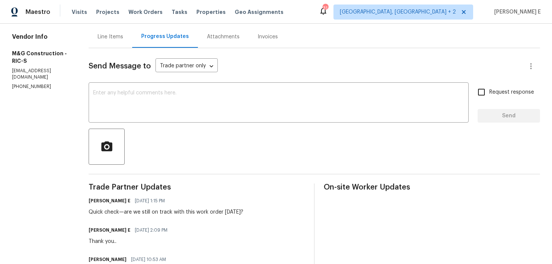
scroll to position [52, 0]
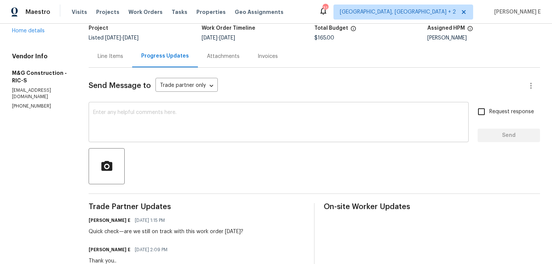
click at [291, 121] on textarea at bounding box center [278, 123] width 371 height 26
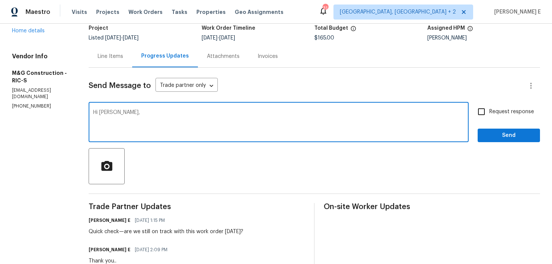
paste textarea "Has this work order been completed, or is it still in progress?"
type textarea "Hi [PERSON_NAME], Has this work order been completed, or is it still in progres…"
click at [510, 119] on label "Request response" at bounding box center [504, 112] width 60 height 16
click at [490, 119] on input "Request response" at bounding box center [482, 112] width 16 height 16
checkbox input "true"
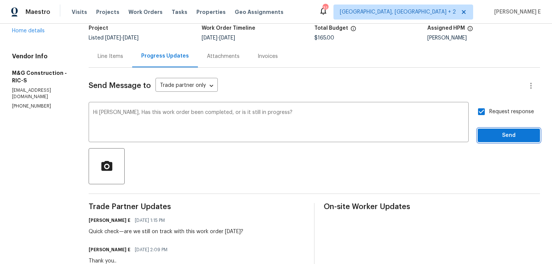
click at [498, 139] on span "Send" at bounding box center [509, 135] width 50 height 9
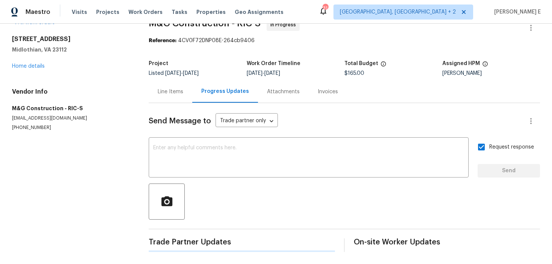
scroll to position [0, 0]
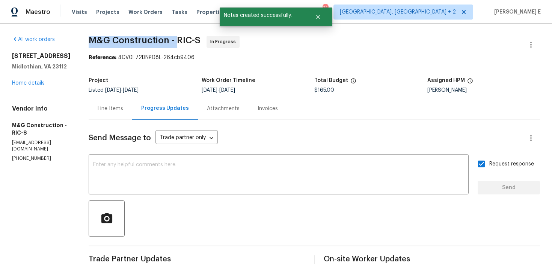
drag, startPoint x: 87, startPoint y: 44, endPoint x: 177, endPoint y: 44, distance: 90.2
copy span "M&G Construction -"
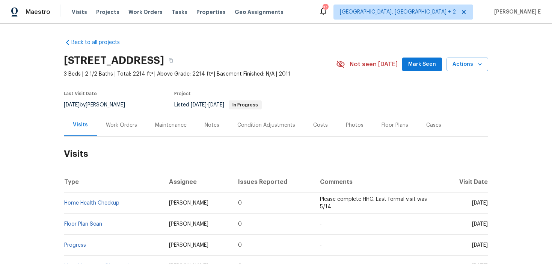
click at [130, 128] on div "Work Orders" at bounding box center [121, 125] width 31 height 8
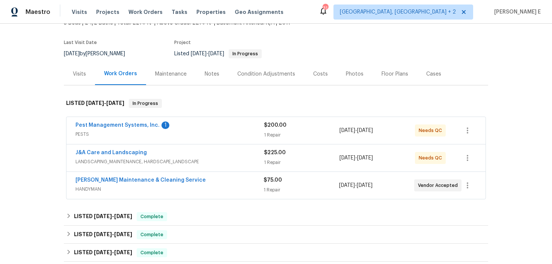
scroll to position [71, 0]
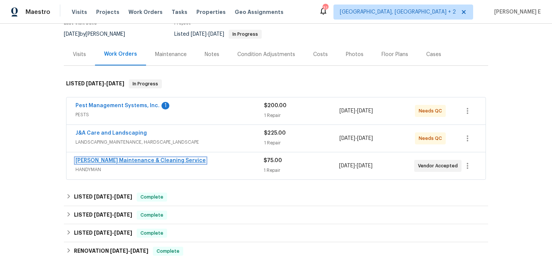
click at [166, 162] on link "Baker's Maintenance & Cleaning Service" at bounding box center [141, 160] width 130 height 5
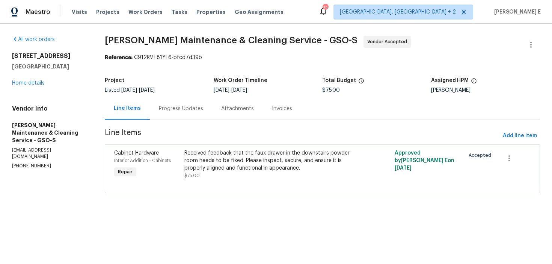
click at [197, 110] on div "Progress Updates" at bounding box center [181, 109] width 44 height 8
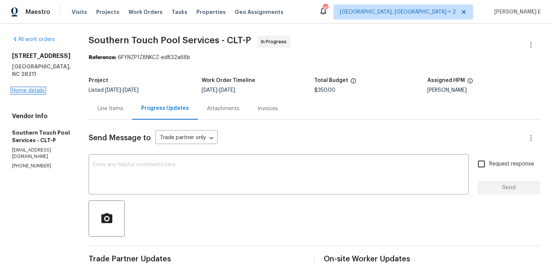
click at [20, 88] on link "Home details" at bounding box center [28, 90] width 33 height 5
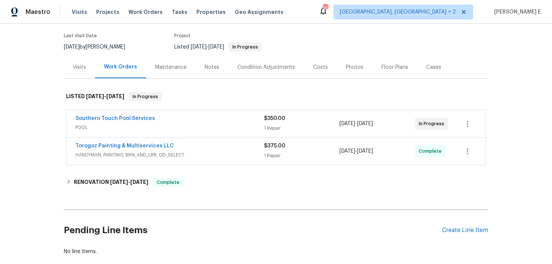
scroll to position [73, 0]
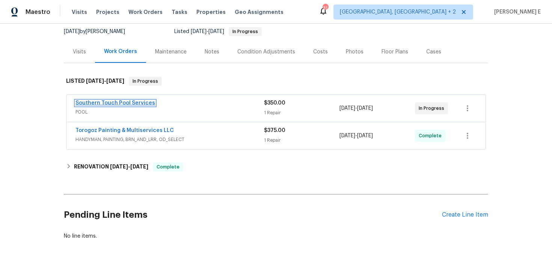
click at [125, 104] on link "Southern Touch Pool Services" at bounding box center [116, 102] width 80 height 5
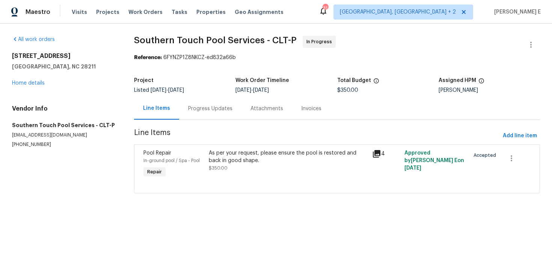
click at [212, 106] on div "Progress Updates" at bounding box center [210, 109] width 44 height 8
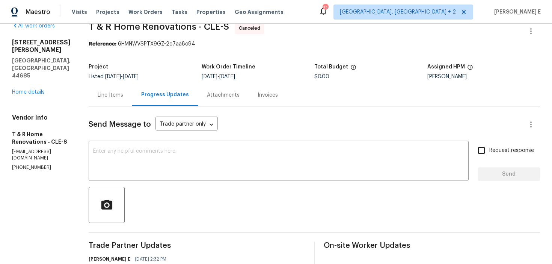
scroll to position [14, 0]
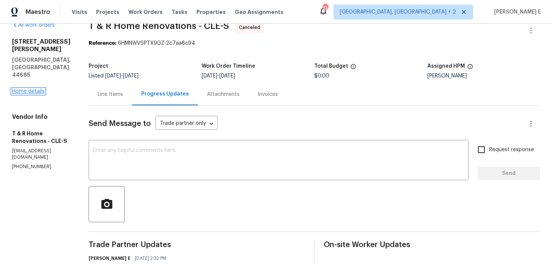
click at [30, 89] on link "Home details" at bounding box center [28, 91] width 33 height 5
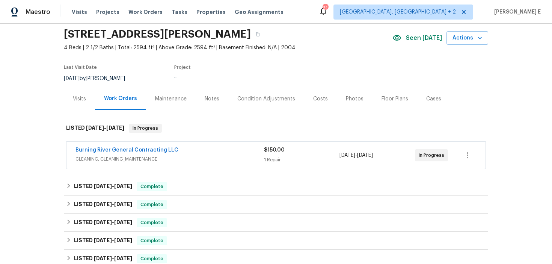
scroll to position [29, 0]
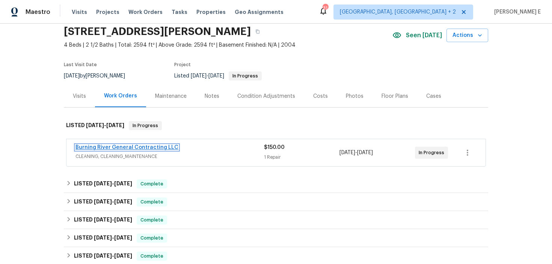
click at [128, 148] on link "Burning River General Contracting LLC" at bounding box center [127, 147] width 103 height 5
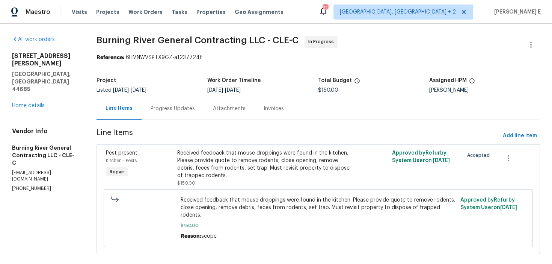
click at [201, 115] on div "Progress Updates" at bounding box center [173, 108] width 62 height 22
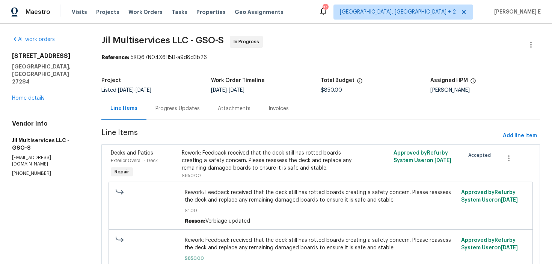
click at [182, 100] on div "Progress Updates" at bounding box center [178, 108] width 62 height 22
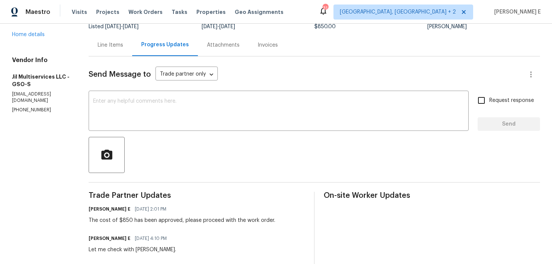
click at [156, 119] on textarea at bounding box center [278, 111] width 371 height 26
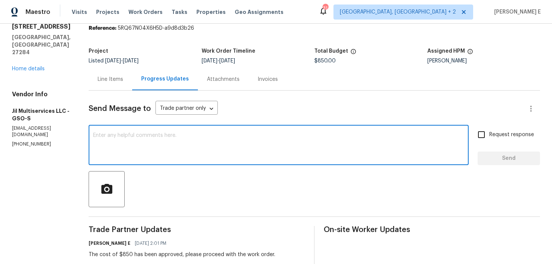
scroll to position [34, 0]
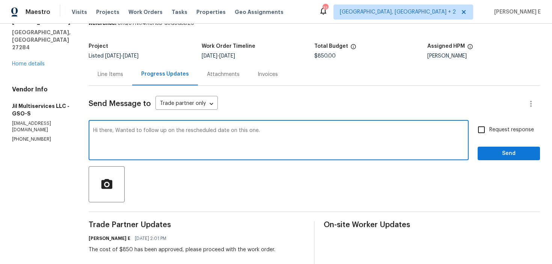
type textarea "Hi there, Wanted to follow up on the rescheduled date on this one."
click at [491, 126] on span "Request response" at bounding box center [512, 130] width 45 height 8
click at [490, 126] on input "Request response" at bounding box center [482, 130] width 16 height 16
checkbox input "true"
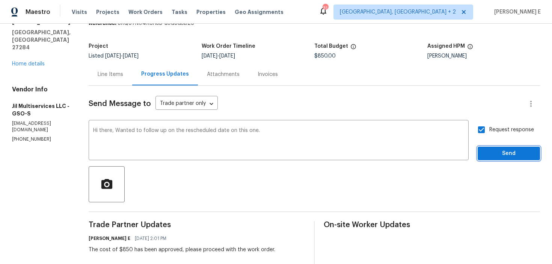
click at [484, 155] on button "Send" at bounding box center [509, 154] width 62 height 14
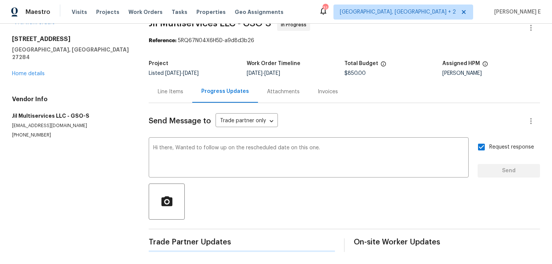
scroll to position [0, 0]
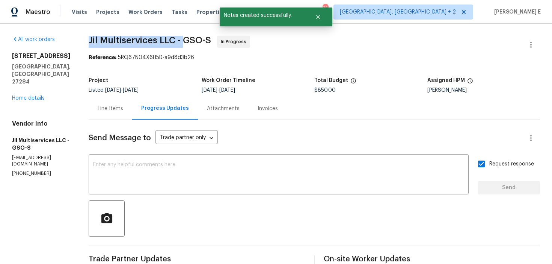
drag, startPoint x: 93, startPoint y: 41, endPoint x: 190, endPoint y: 41, distance: 96.6
click at [190, 41] on span "Jil Multiservices LLC - GSO-S" at bounding box center [150, 40] width 122 height 9
copy span "Jil Multiservices LLC -"
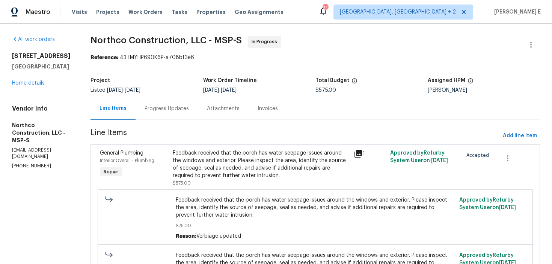
click at [150, 115] on div "Progress Updates" at bounding box center [167, 108] width 62 height 22
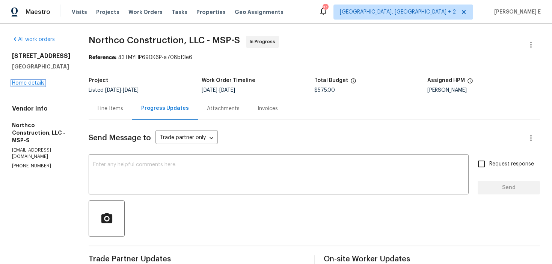
click at [39, 86] on link "Home details" at bounding box center [28, 82] width 33 height 5
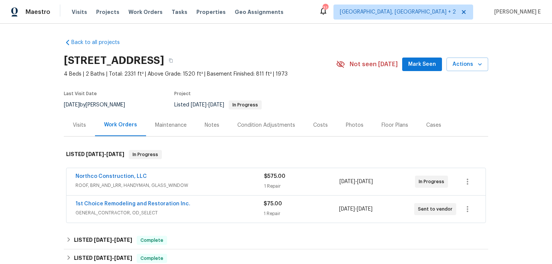
click at [210, 203] on div "1st Choice Remodeling and Restoration Inc." at bounding box center [170, 204] width 188 height 9
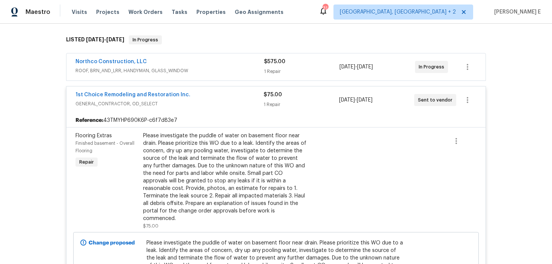
scroll to position [27, 0]
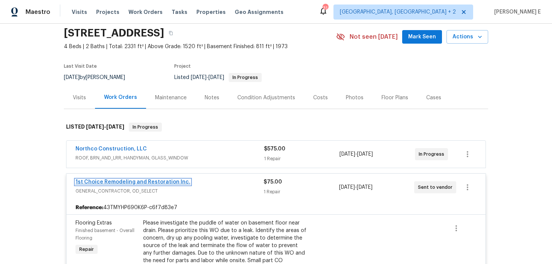
click at [114, 181] on link "1st Choice Remodeling and Restoration Inc." at bounding box center [133, 181] width 115 height 5
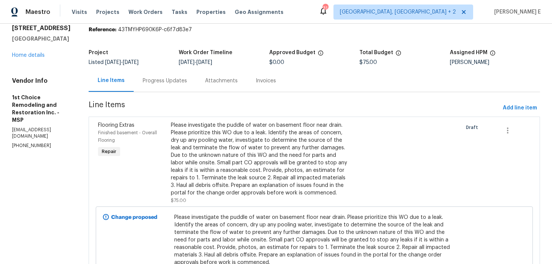
scroll to position [35, 0]
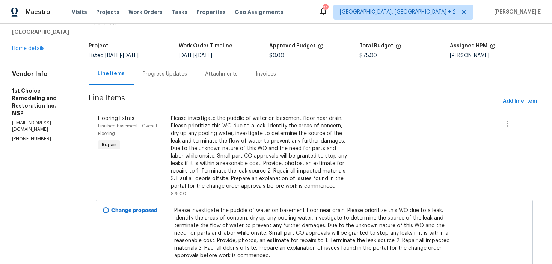
click at [186, 81] on div "Progress Updates" at bounding box center [165, 74] width 62 height 22
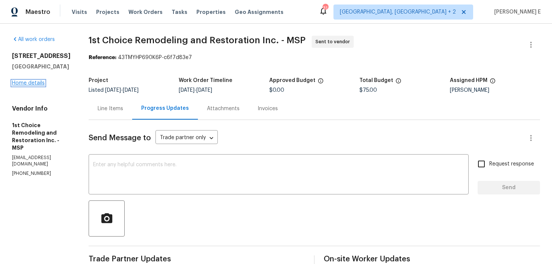
click at [40, 80] on link "Home details" at bounding box center [28, 82] width 33 height 5
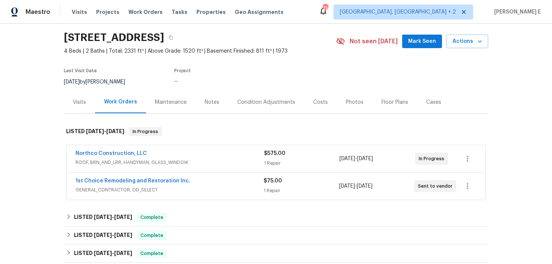
scroll to position [23, 0]
click at [133, 156] on span "Northco Construction, LLC" at bounding box center [111, 153] width 71 height 8
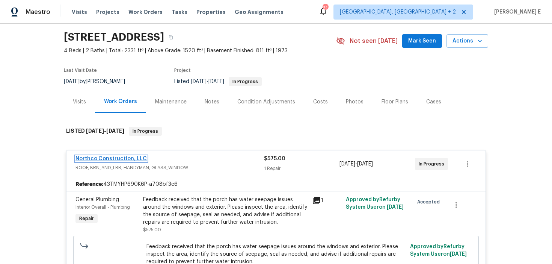
click at [123, 159] on link "Northco Construction, LLC" at bounding box center [111, 158] width 71 height 5
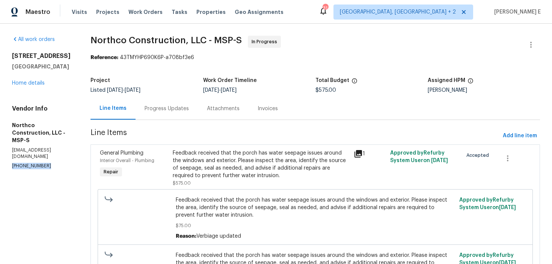
drag, startPoint x: 11, startPoint y: 151, endPoint x: 75, endPoint y: 153, distance: 64.3
click at [75, 152] on div "All work orders 5617 220th St N Forest Lake, MN 55025 Home details Vendor Info …" at bounding box center [276, 177] width 552 height 307
copy p "(763) 458-3481"
click at [161, 105] on div "Progress Updates" at bounding box center [167, 109] width 44 height 8
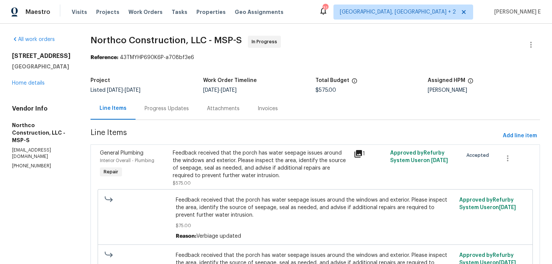
click at [127, 105] on div "Line Items" at bounding box center [113, 108] width 27 height 8
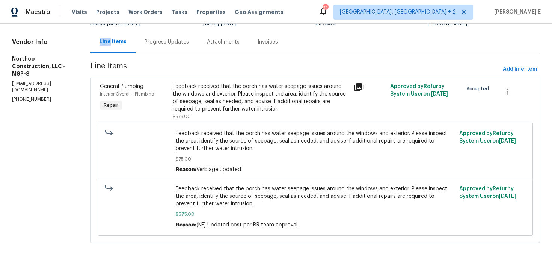
click at [154, 46] on div "Progress Updates" at bounding box center [167, 42] width 62 height 22
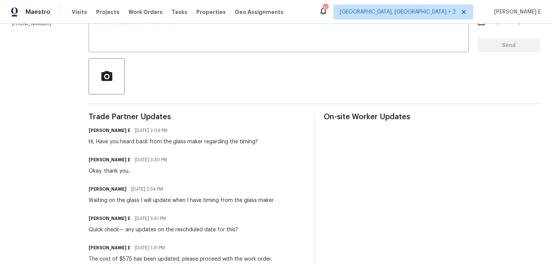
scroll to position [143, 0]
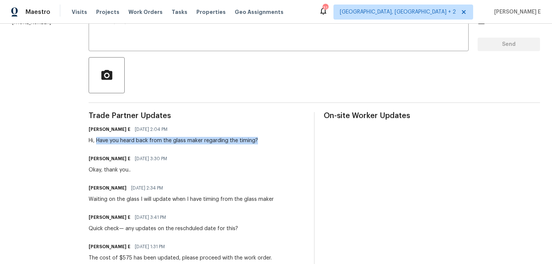
drag, startPoint x: 94, startPoint y: 141, endPoint x: 235, endPoint y: 145, distance: 140.6
copy div "Have you heard back from the glass maker regarding the timing?"
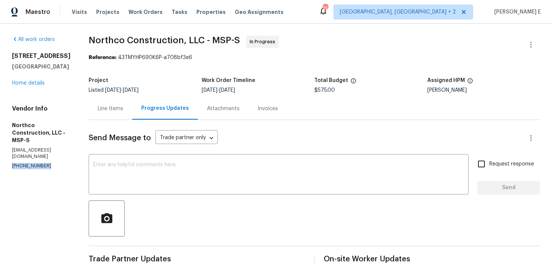
drag, startPoint x: 11, startPoint y: 168, endPoint x: 64, endPoint y: 168, distance: 52.6
copy p "(763) 458-3481"
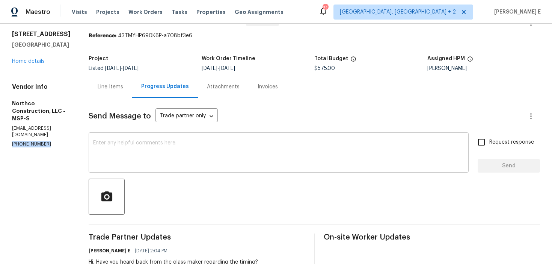
scroll to position [26, 0]
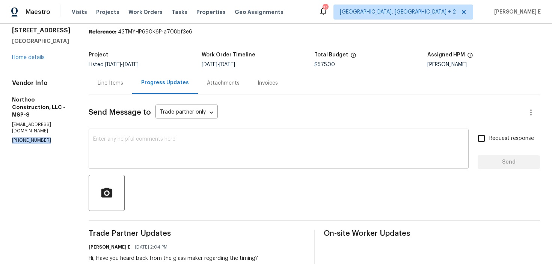
click at [305, 151] on textarea at bounding box center [278, 149] width 371 height 26
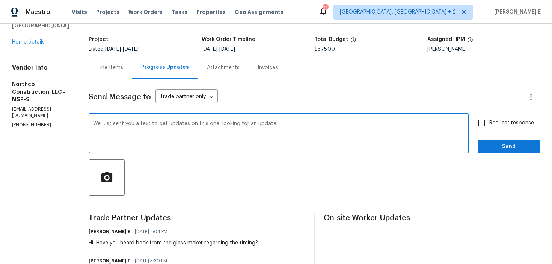
scroll to position [35, 0]
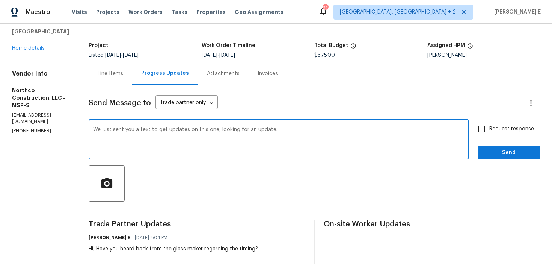
type textarea "We just sent you a text to get updates on this one, looking for an update."
click at [513, 135] on label "Request response" at bounding box center [504, 129] width 60 height 16
click at [490, 135] on input "Request response" at bounding box center [482, 129] width 16 height 16
checkbox input "true"
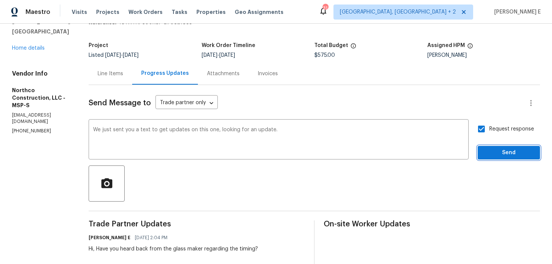
click at [512, 151] on span "Send" at bounding box center [509, 152] width 50 height 9
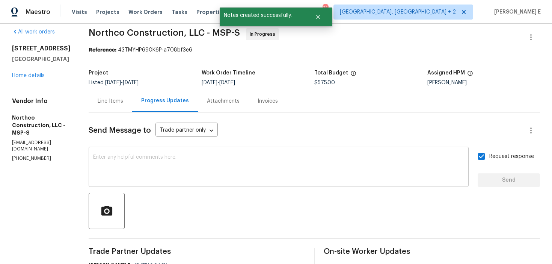
scroll to position [0, 0]
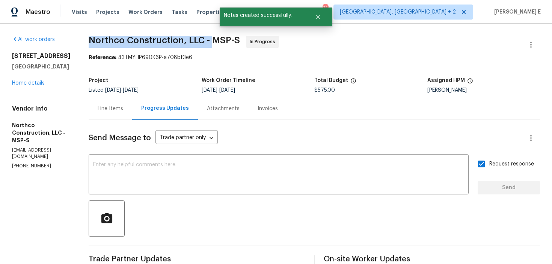
drag, startPoint x: 88, startPoint y: 39, endPoint x: 212, endPoint y: 44, distance: 123.7
click at [212, 44] on span "Northco Construction, LLC - MSP-S" at bounding box center [164, 40] width 151 height 9
copy span "Northco Construction, LLC -"
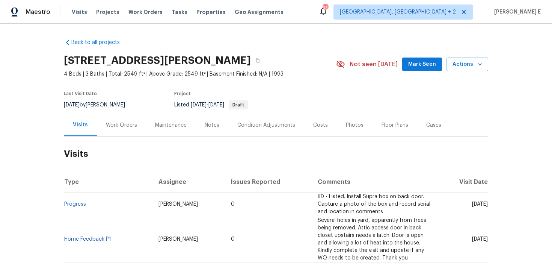
click at [119, 128] on div "Work Orders" at bounding box center [121, 125] width 31 height 8
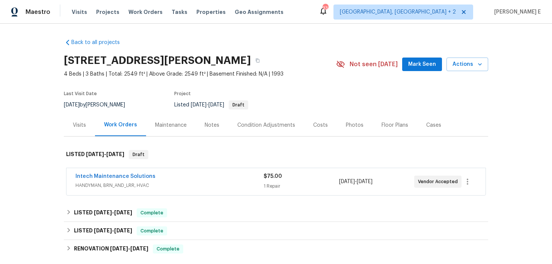
scroll to position [58, 0]
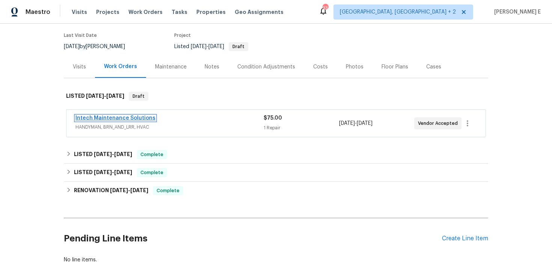
click at [132, 115] on link "Intech Maintenance Solutions" at bounding box center [116, 117] width 80 height 5
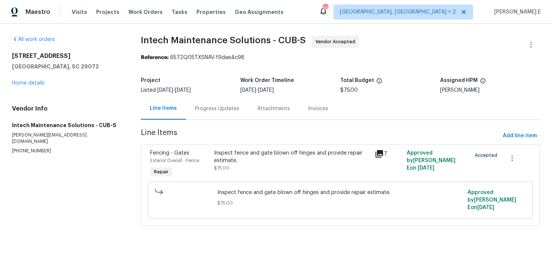
click at [214, 110] on div "Progress Updates" at bounding box center [217, 109] width 44 height 8
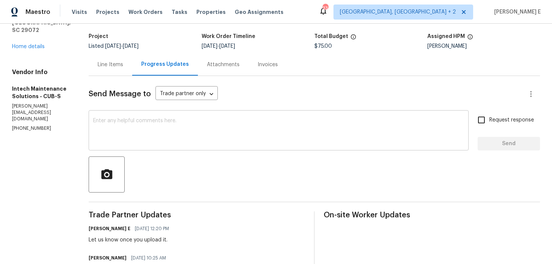
scroll to position [43, 0]
click at [212, 128] on textarea at bounding box center [278, 132] width 371 height 26
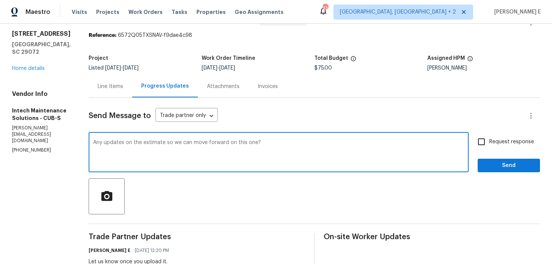
scroll to position [14, 0]
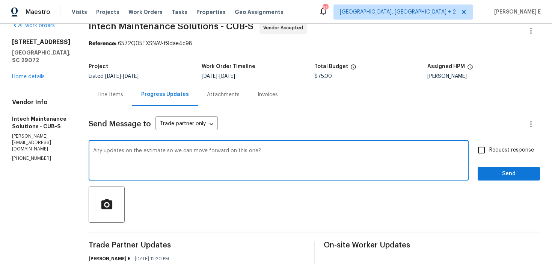
type textarea "Any updates on the estimate so we can move forward on this one?"
click at [510, 147] on span "Request response" at bounding box center [512, 150] width 45 height 8
click at [490, 147] on input "Request response" at bounding box center [482, 150] width 16 height 16
checkbox input "true"
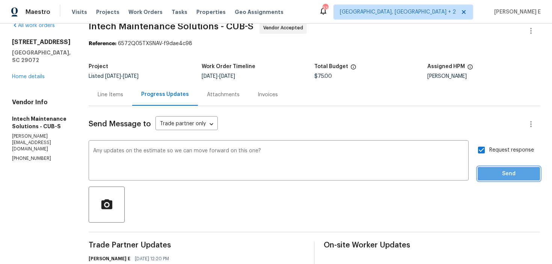
click at [495, 180] on button "Send" at bounding box center [509, 174] width 62 height 14
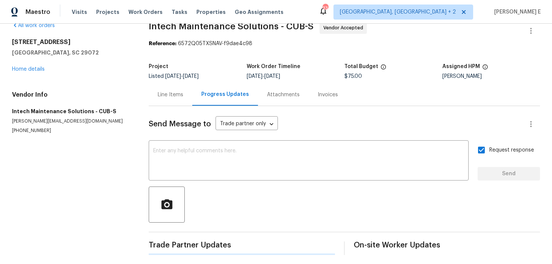
scroll to position [0, 0]
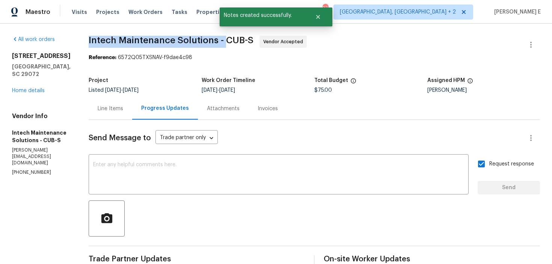
drag, startPoint x: 85, startPoint y: 42, endPoint x: 221, endPoint y: 42, distance: 135.3
click at [221, 42] on span "Intech Maintenance Solutions - CUB-S" at bounding box center [171, 40] width 165 height 9
copy span "Intech Maintenance Solutions -"
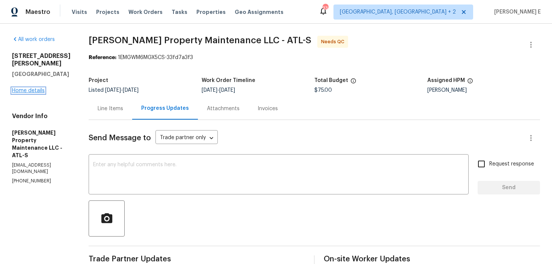
click at [29, 93] on link "Home details" at bounding box center [28, 90] width 33 height 5
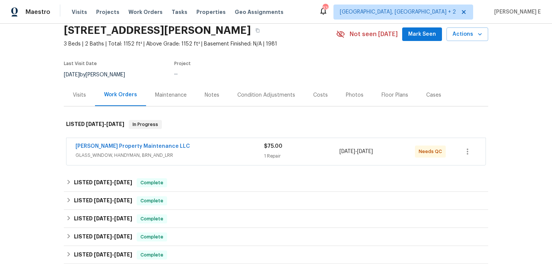
scroll to position [35, 0]
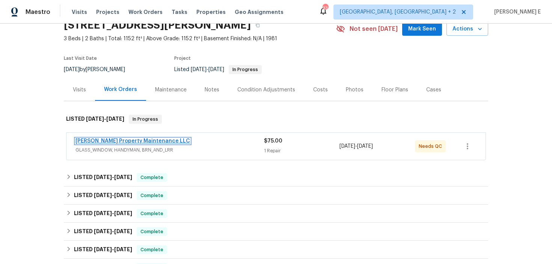
click at [142, 144] on link "[PERSON_NAME] Property Maintenance LLC" at bounding box center [133, 140] width 115 height 5
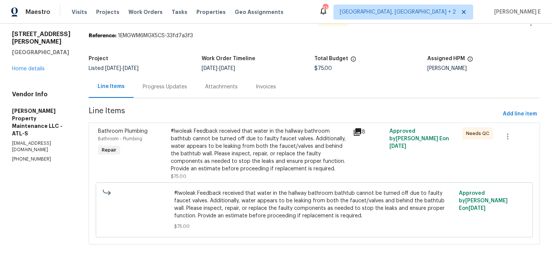
scroll to position [23, 0]
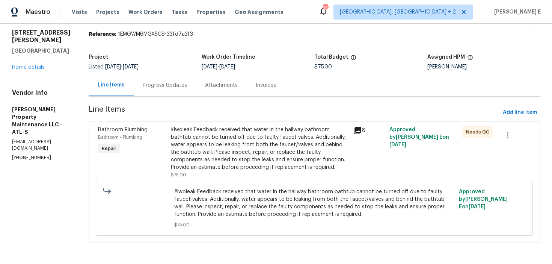
click at [235, 127] on div "#lwoleak Feedback received that water in the hallway bathroom bathtub cannot be…" at bounding box center [260, 148] width 178 height 45
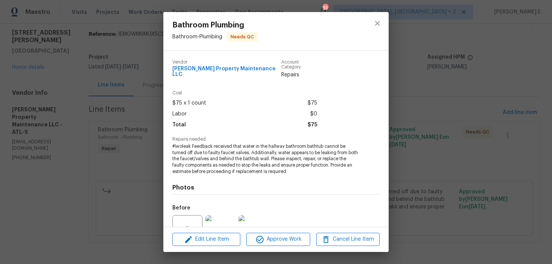
scroll to position [70, 0]
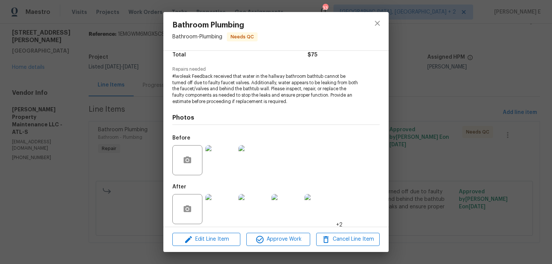
click at [227, 145] on img at bounding box center [221, 160] width 30 height 30
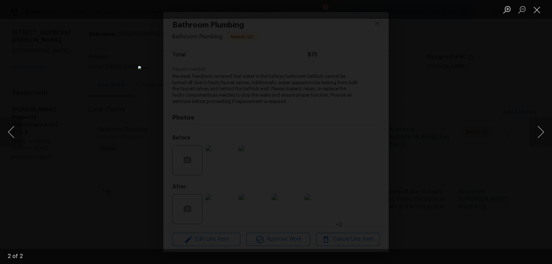
click at [434, 159] on div "Lightbox" at bounding box center [276, 132] width 552 height 264
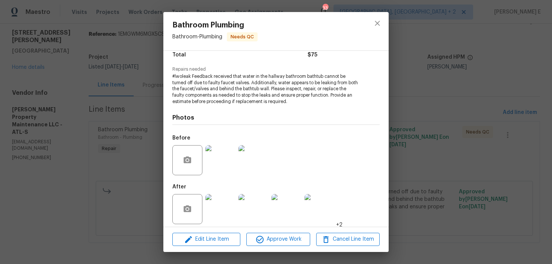
click at [211, 214] on img at bounding box center [221, 209] width 30 height 30
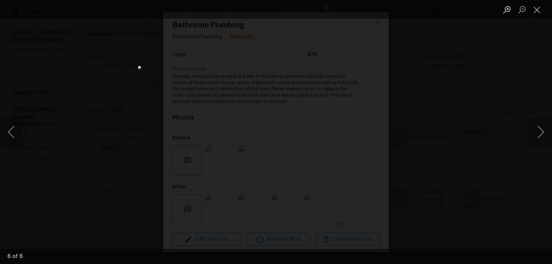
click at [425, 109] on div "Lightbox" at bounding box center [276, 132] width 552 height 264
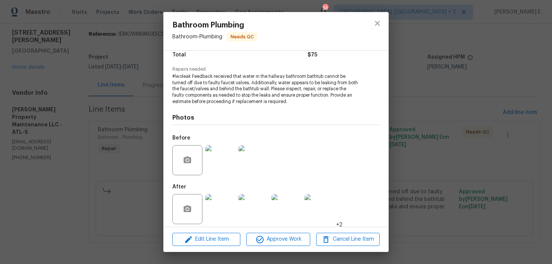
click at [425, 109] on div "Bathroom Plumbing Bathroom - Plumbing Needs QC Vendor Glen Property Maintenance…" at bounding box center [276, 132] width 552 height 264
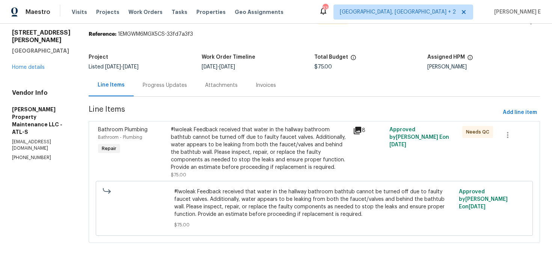
click at [169, 83] on div "Progress Updates" at bounding box center [165, 86] width 44 height 8
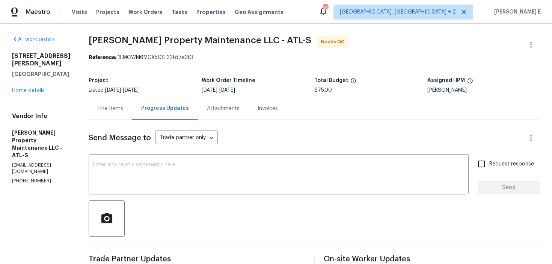
click at [123, 105] on div "Line Items" at bounding box center [111, 109] width 26 height 8
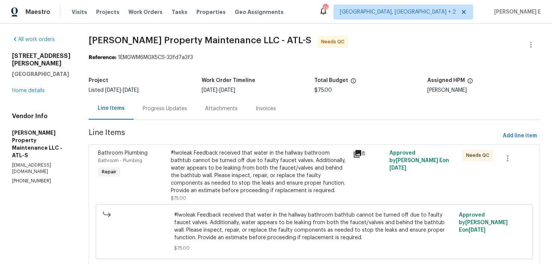
click at [218, 159] on div "#lwoleak Feedback received that water in the hallway bathroom bathtub cannot be…" at bounding box center [260, 171] width 178 height 45
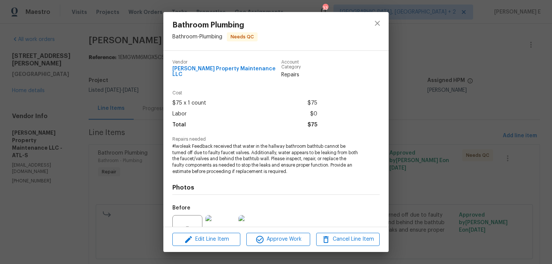
scroll to position [70, 0]
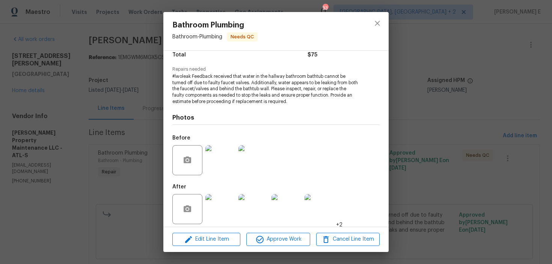
click at [188, 232] on div "Edit Line Item Approve Work Cancel Line Item" at bounding box center [275, 239] width 225 height 25
click at [183, 243] on span "Edit Line Item" at bounding box center [206, 238] width 63 height 9
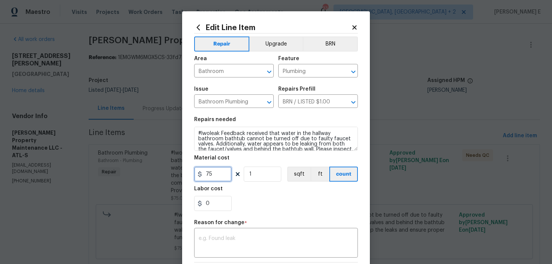
click at [205, 175] on input "75" at bounding box center [213, 173] width 38 height 15
type input "375"
click at [218, 240] on textarea at bounding box center [276, 244] width 155 height 16
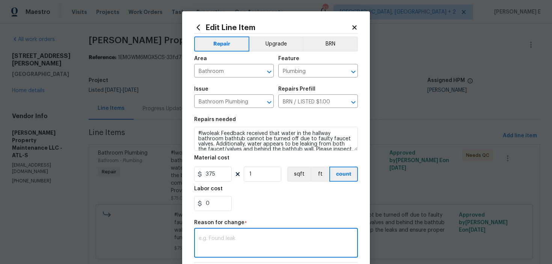
paste textarea "(KE) Updated per vendor's final cost."
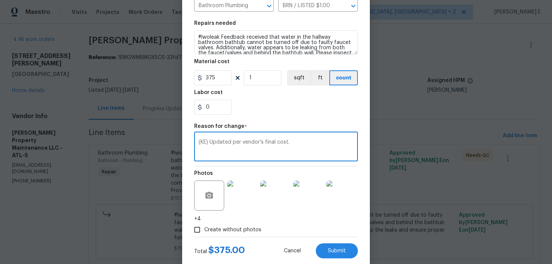
scroll to position [114, 0]
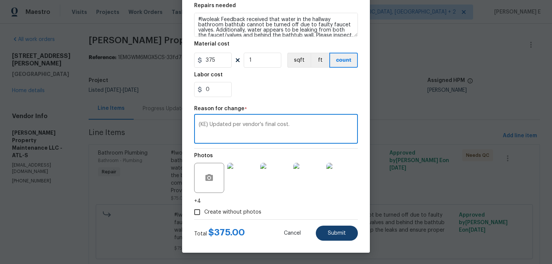
type textarea "(KE) Updated per vendor's final cost."
click at [350, 228] on button "Submit" at bounding box center [337, 232] width 42 height 15
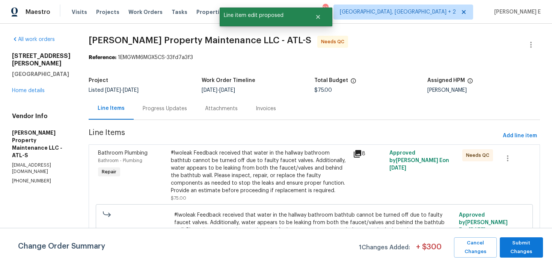
scroll to position [0, 0]
click at [531, 243] on span "Submit Changes" at bounding box center [522, 247] width 36 height 17
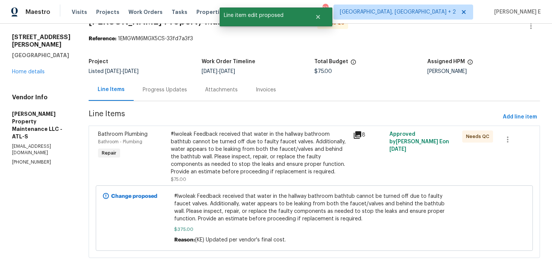
scroll to position [34, 0]
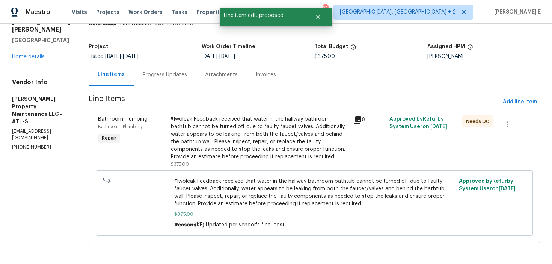
click at [156, 72] on div "Progress Updates" at bounding box center [165, 75] width 44 height 8
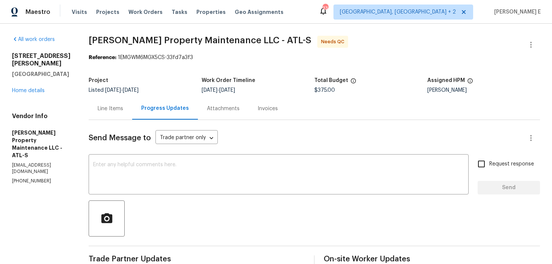
click at [101, 114] on div "Line Items" at bounding box center [111, 108] width 44 height 22
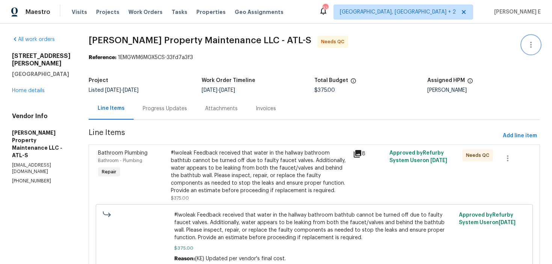
click at [530, 42] on icon "button" at bounding box center [531, 44] width 9 height 9
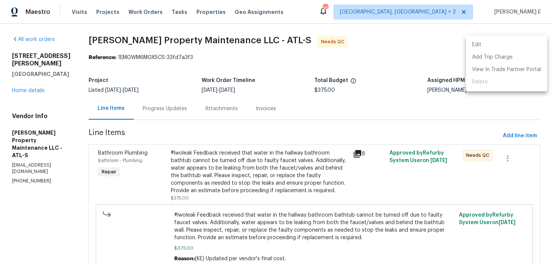
click at [479, 44] on li "Edit" at bounding box center [506, 45] width 81 height 12
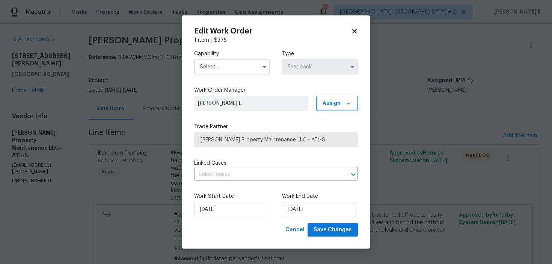
click at [252, 65] on input "text" at bounding box center [232, 66] width 76 height 15
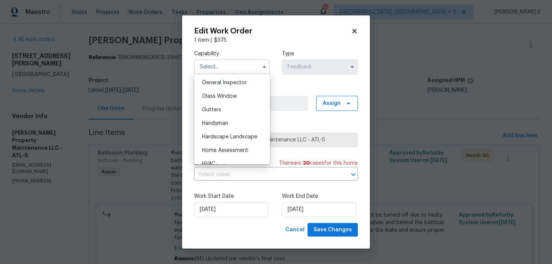
scroll to position [374, 0]
click at [230, 119] on div "Handyman" at bounding box center [232, 122] width 72 height 14
type input "Handyman"
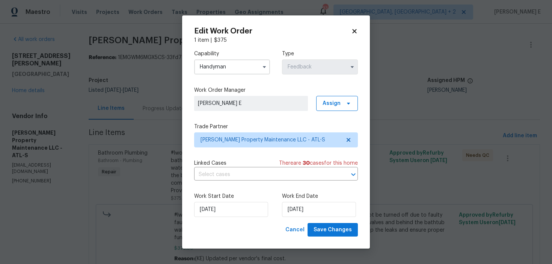
click at [220, 223] on div "Cancel Save Changes" at bounding box center [276, 230] width 164 height 14
click at [230, 209] on input "17/09/2025" at bounding box center [231, 209] width 74 height 15
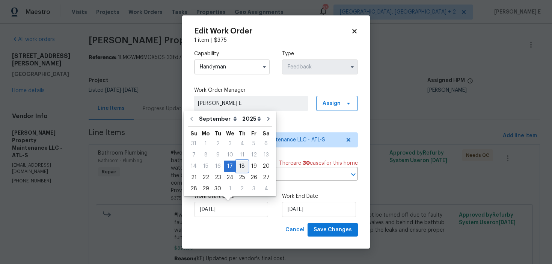
click at [239, 164] on div "18" at bounding box center [242, 166] width 12 height 11
type input "[DATE]"
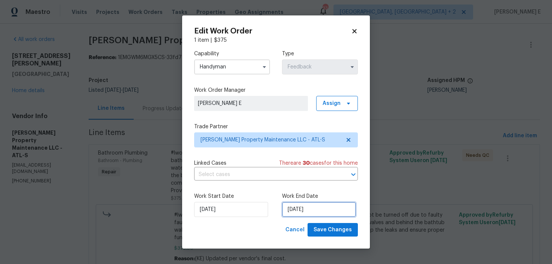
click at [297, 210] on input "19/09/2025" at bounding box center [319, 209] width 74 height 15
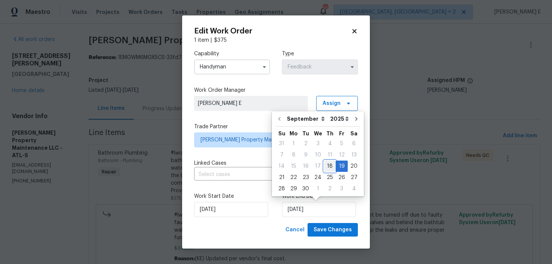
click at [328, 168] on div "18" at bounding box center [330, 166] width 12 height 11
type input "[DATE]"
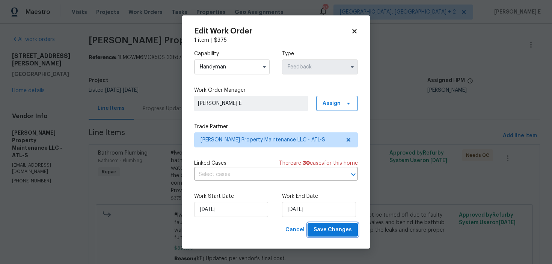
click at [323, 227] on span "Save Changes" at bounding box center [333, 229] width 38 height 9
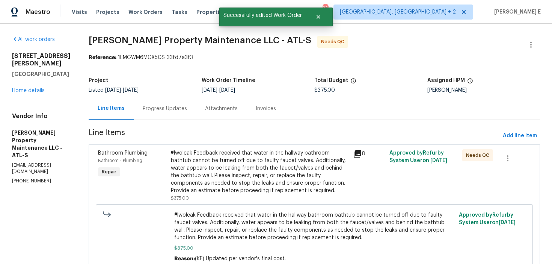
click at [183, 171] on div "#lwoleak Feedback received that water in the hallway bathroom bathtub cannot be…" at bounding box center [260, 171] width 178 height 45
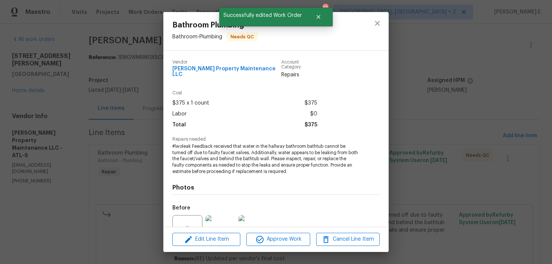
scroll to position [70, 0]
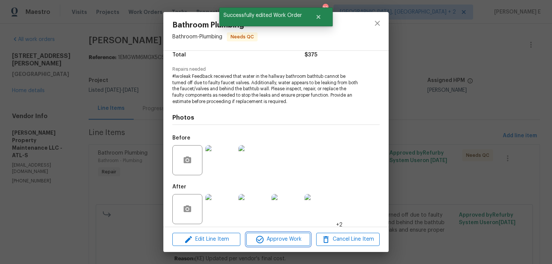
click at [256, 239] on icon "button" at bounding box center [260, 240] width 8 height 8
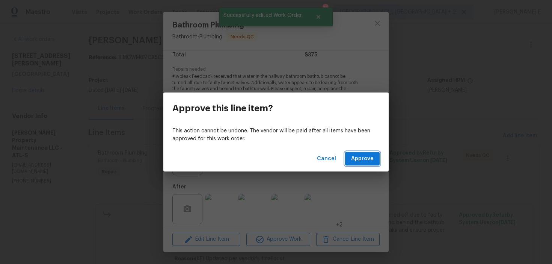
click at [366, 159] on span "Approve" at bounding box center [362, 158] width 23 height 9
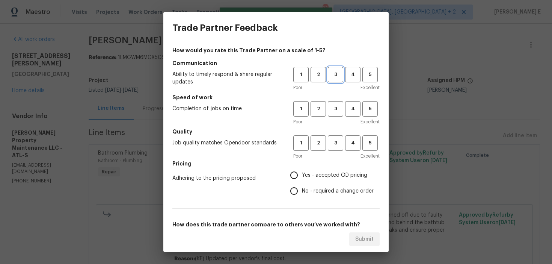
click at [335, 75] on span "3" at bounding box center [336, 74] width 14 height 9
click at [330, 110] on span "3" at bounding box center [336, 108] width 14 height 9
click at [330, 151] on div "1 2 3 4 5 Poor Excellent" at bounding box center [336, 147] width 86 height 24
click at [338, 145] on span "3" at bounding box center [336, 143] width 14 height 9
click at [301, 184] on input "No - required a change order" at bounding box center [294, 191] width 16 height 16
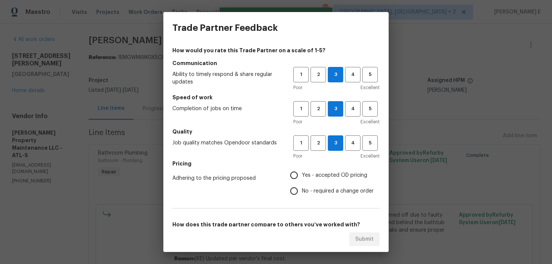
radio input "true"
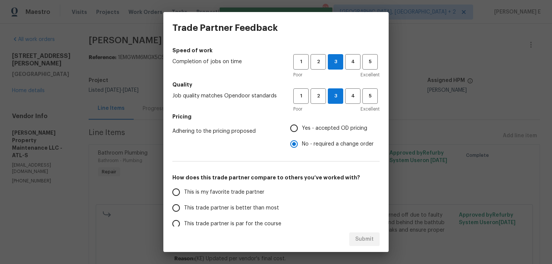
scroll to position [101, 0]
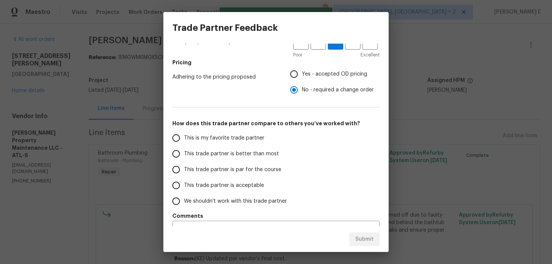
click at [244, 162] on label "This trade partner is par for the course" at bounding box center [227, 170] width 119 height 16
click at [184, 162] on input "This trade partner is par for the course" at bounding box center [176, 170] width 16 height 16
click at [369, 240] on span "Submit" at bounding box center [364, 238] width 18 height 9
radio input "true"
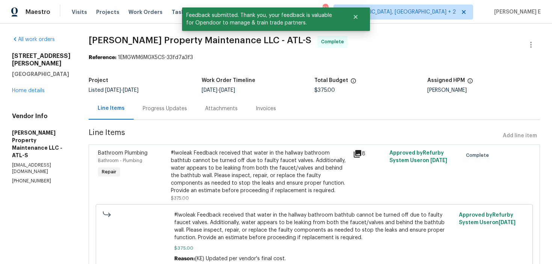
click at [163, 119] on div "Progress Updates" at bounding box center [165, 108] width 62 height 22
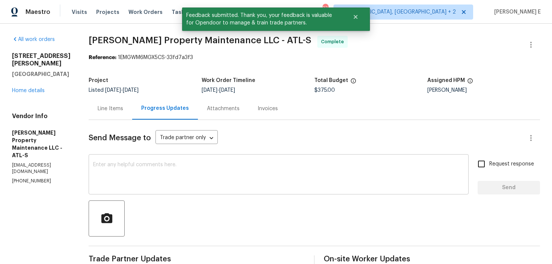
click at [185, 170] on textarea at bounding box center [278, 175] width 371 height 26
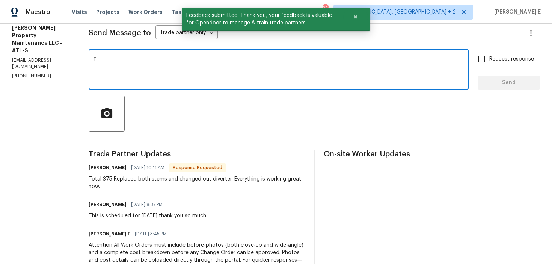
scroll to position [106, 0]
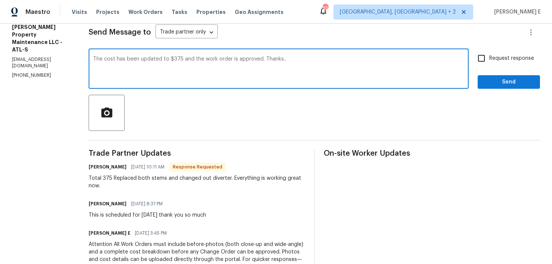
type textarea "The cost has been updated to $375 and the work order is approved. Thanks.."
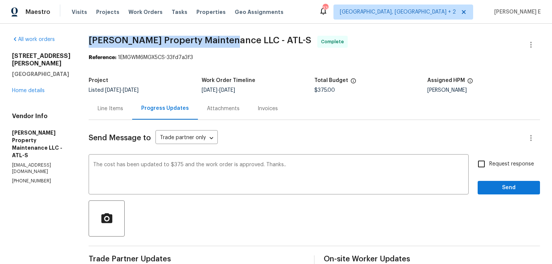
drag, startPoint x: 92, startPoint y: 40, endPoint x: 228, endPoint y: 40, distance: 136.4
click at [228, 40] on span "Glen Property Maintenance LLC - ATL-S" at bounding box center [200, 40] width 223 height 9
copy span "Glen Property Maintenance LLC"
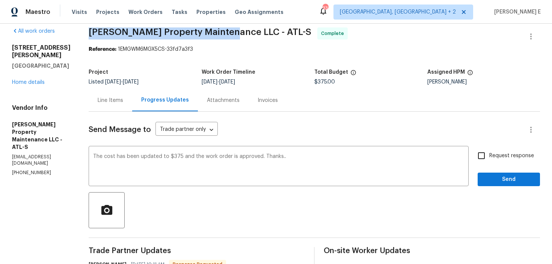
scroll to position [10, 0]
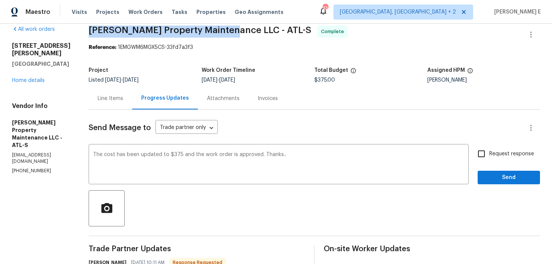
click at [484, 156] on input "Request response" at bounding box center [482, 154] width 16 height 16
checkbox input "true"
click at [491, 170] on div "Request response Send" at bounding box center [509, 165] width 62 height 38
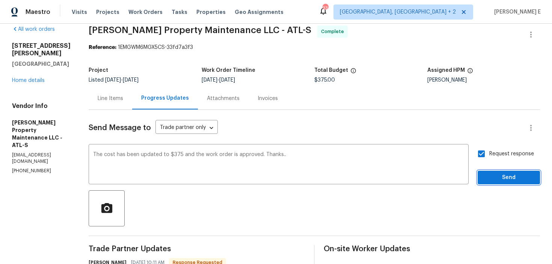
click at [491, 175] on span "Send" at bounding box center [509, 177] width 50 height 9
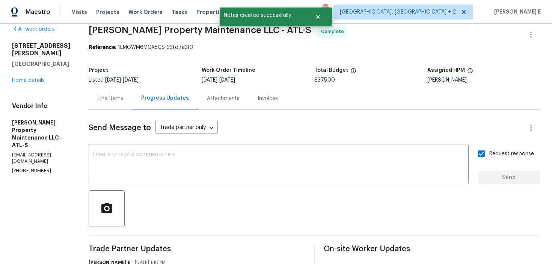
scroll to position [0, 0]
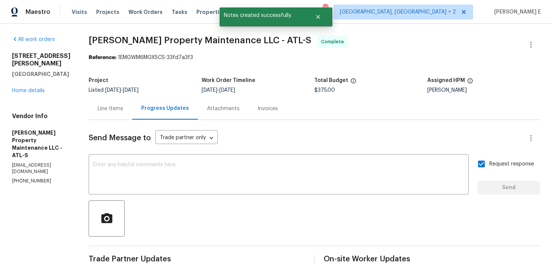
click at [128, 110] on div "Line Items" at bounding box center [111, 108] width 44 height 22
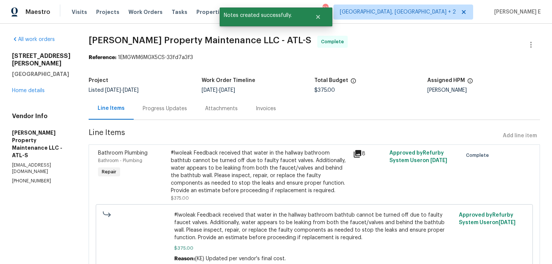
scroll to position [34, 0]
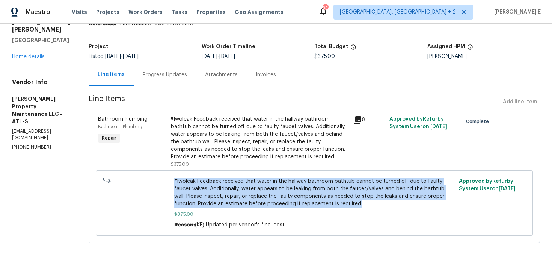
drag, startPoint x: 173, startPoint y: 181, endPoint x: 331, endPoint y: 201, distance: 158.7
click at [331, 201] on div "#lwoleak Feedback received that water in the hallway bathroom bathtub cannot be…" at bounding box center [314, 203] width 285 height 56
copy span "#lwoleak Feedback received that water in the hallway bathroom bathtub cannot be…"
click at [161, 77] on div "Progress Updates" at bounding box center [165, 75] width 44 height 8
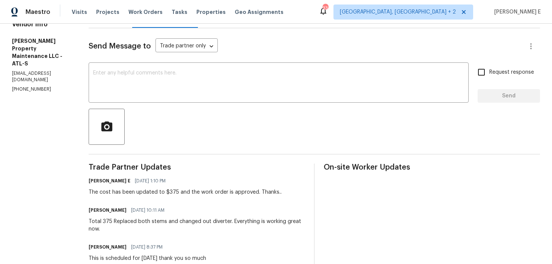
scroll to position [230, 0]
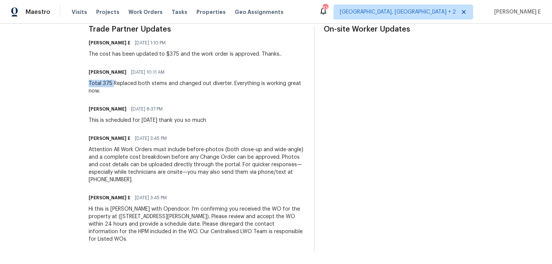
drag, startPoint x: 90, startPoint y: 82, endPoint x: 115, endPoint y: 87, distance: 25.3
click at [115, 87] on div "All work orders 4673 Hairston Crossing Way Stone Mountain, GA 30083 Home detail…" at bounding box center [276, 29] width 552 height 470
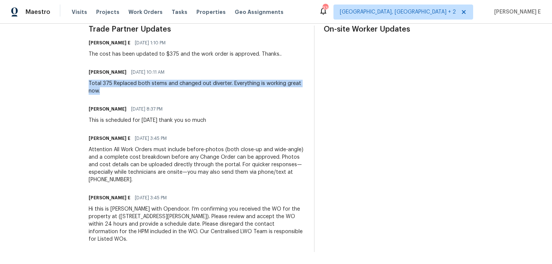
copy div "Total 375 Replaced both stems and changed out diverter. Everything is working g…"
click at [180, 80] on div "Total 375 Replaced both stems and changed out diverter. Everything is working g…" at bounding box center [197, 87] width 216 height 15
drag, startPoint x: 87, startPoint y: 83, endPoint x: 231, endPoint y: 85, distance: 143.9
click at [231, 85] on div "All work orders 4673 Hairston Crossing Way Stone Mountain, GA 30083 Home detail…" at bounding box center [276, 29] width 552 height 470
copy div "Total 375 Replaced both stems and changed out diverter."
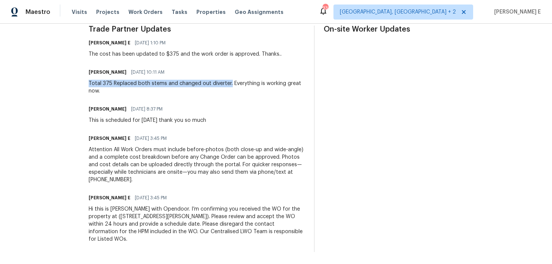
scroll to position [0, 0]
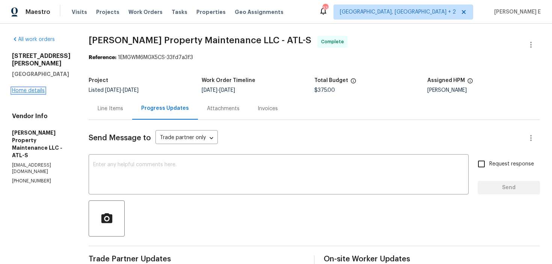
click at [20, 93] on link "Home details" at bounding box center [28, 90] width 33 height 5
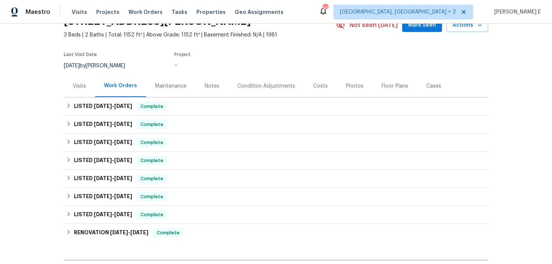
scroll to position [44, 0]
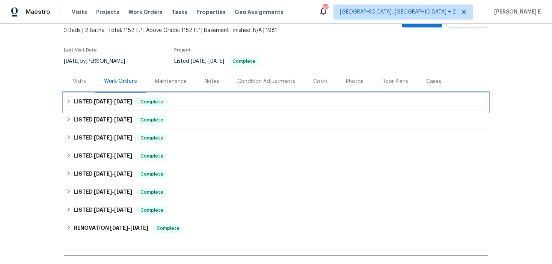
click at [110, 104] on span "[DATE]" at bounding box center [103, 101] width 18 height 5
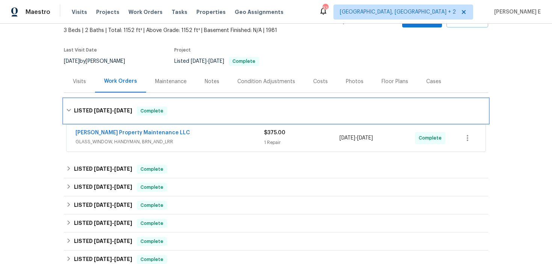
scroll to position [66, 0]
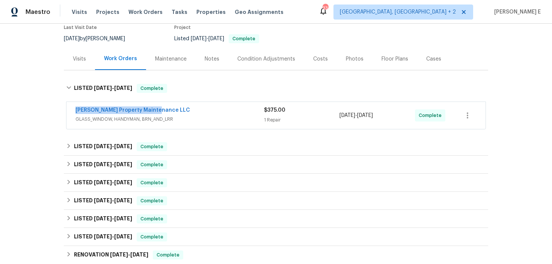
drag, startPoint x: 71, startPoint y: 117, endPoint x: 156, endPoint y: 117, distance: 84.9
click at [156, 117] on div "Glen Property Maintenance LLC GLASS_WINDOW, HANDYMAN, BRN_AND_LRR $375.00 1 Rep…" at bounding box center [276, 115] width 419 height 27
copy link "[PERSON_NAME] Property Maintenance LLC"
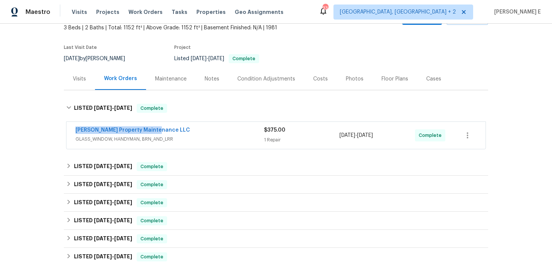
scroll to position [31, 0]
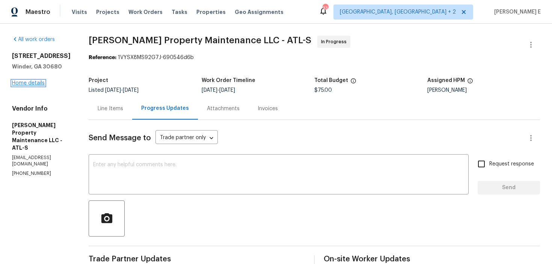
click at [36, 83] on link "Home details" at bounding box center [28, 82] width 33 height 5
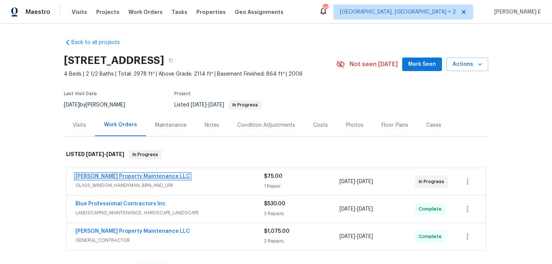
click at [130, 175] on link "[PERSON_NAME] Property Maintenance LLC" at bounding box center [133, 176] width 115 height 5
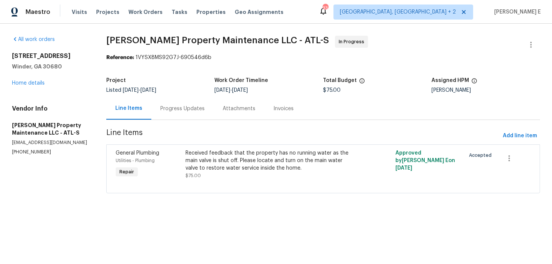
click at [195, 105] on div "Progress Updates" at bounding box center [182, 109] width 44 height 8
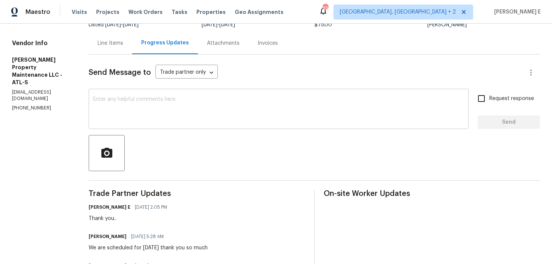
click at [213, 112] on textarea at bounding box center [278, 110] width 371 height 26
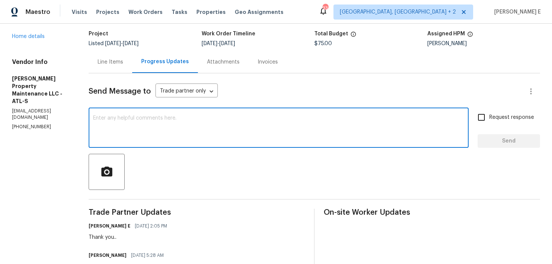
scroll to position [45, 0]
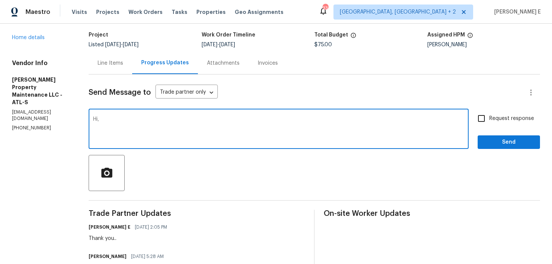
paste textarea "Has this work order been completed, or is it still in progress?"
type textarea "Hi, Has this work order been completed, or is it still in progress?"
click at [495, 127] on div "Request response Send" at bounding box center [509, 129] width 62 height 38
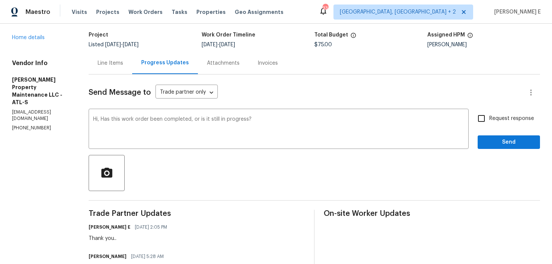
click at [481, 116] on input "Request response" at bounding box center [482, 118] width 16 height 16
checkbox input "true"
click at [486, 149] on div "Send Message to Trade partner only Trade partner only ​ Hi, Has this work order…" at bounding box center [315, 232] width 452 height 317
click at [499, 139] on span "Send" at bounding box center [509, 142] width 50 height 9
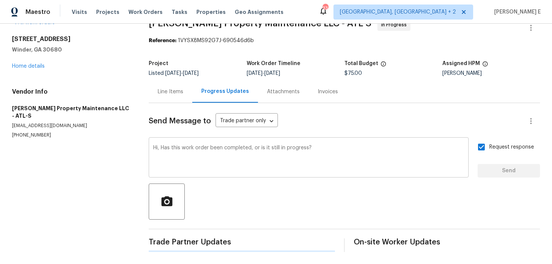
scroll to position [0, 0]
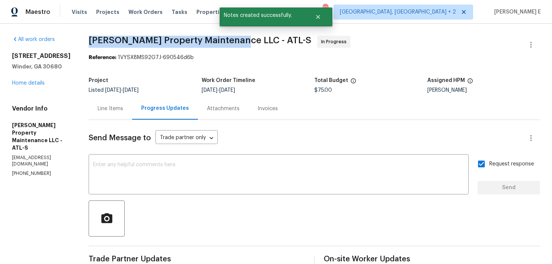
drag, startPoint x: 90, startPoint y: 42, endPoint x: 236, endPoint y: 41, distance: 145.8
click at [236, 41] on div "All work orders [STREET_ADDRESS] Home details Vendor Info [PERSON_NAME] Propert…" at bounding box center [276, 251] width 552 height 455
copy span "[PERSON_NAME] Property Maintenance LLC -"
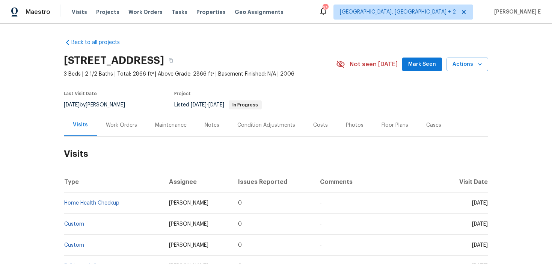
click at [126, 136] on h2 "Visits" at bounding box center [276, 153] width 425 height 35
click at [133, 127] on div "Work Orders" at bounding box center [121, 125] width 31 height 8
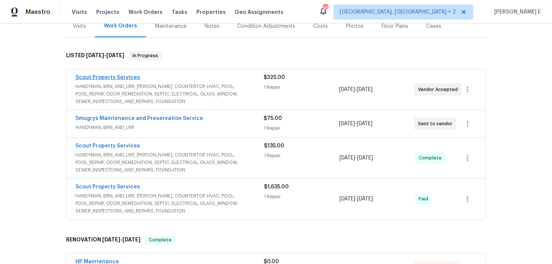
scroll to position [100, 0]
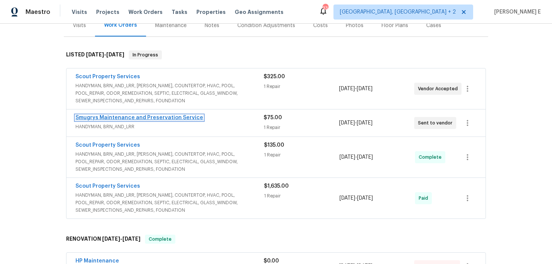
click at [152, 117] on link "Smugrys Maintenance and Preservation Service" at bounding box center [140, 117] width 128 height 5
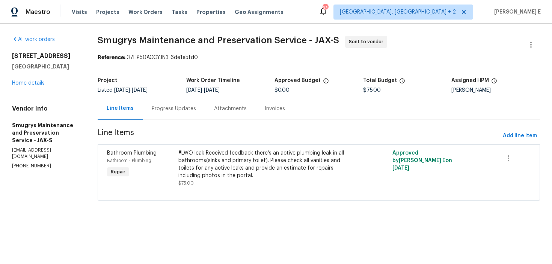
click at [183, 107] on div "Progress Updates" at bounding box center [174, 109] width 44 height 8
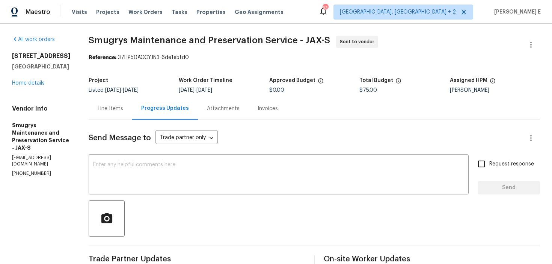
click at [225, 81] on h5 "Work Order Timeline" at bounding box center [206, 80] width 54 height 5
click at [222, 169] on textarea at bounding box center [278, 175] width 371 height 26
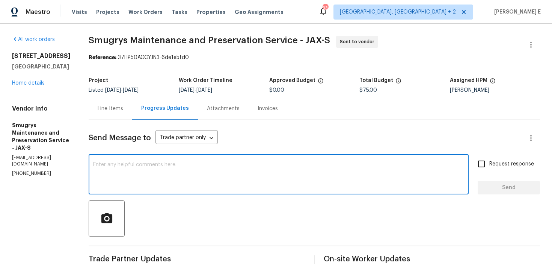
paste textarea "Please accept the work order and share the schedule to meet the deadline, or it…"
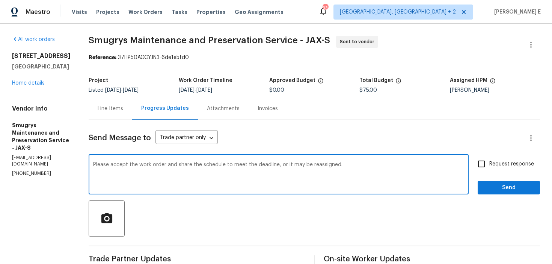
type textarea "Please accept the work order and share the schedule to meet the deadline, or it…"
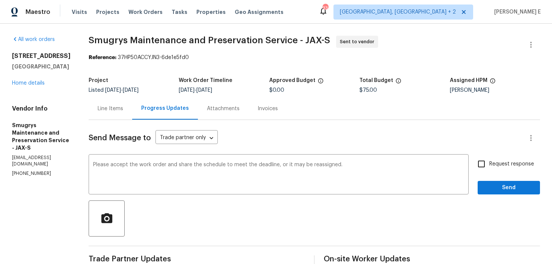
click at [494, 169] on label "Request response" at bounding box center [504, 164] width 60 height 16
click at [490, 169] on input "Request response" at bounding box center [482, 164] width 16 height 16
checkbox input "true"
click at [497, 185] on span "Send" at bounding box center [509, 187] width 50 height 9
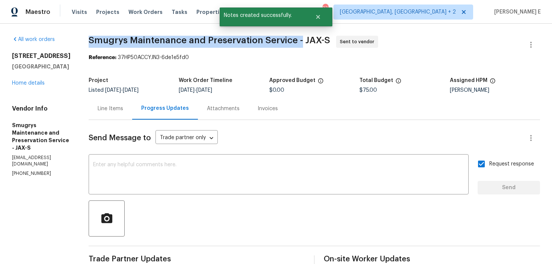
drag, startPoint x: 85, startPoint y: 41, endPoint x: 297, endPoint y: 37, distance: 211.6
click at [297, 37] on span "Smugrys Maintenance and Preservation Service - JAX-S" at bounding box center [210, 40] width 242 height 9
copy span "Smugrys Maintenance and Preservation Service -"
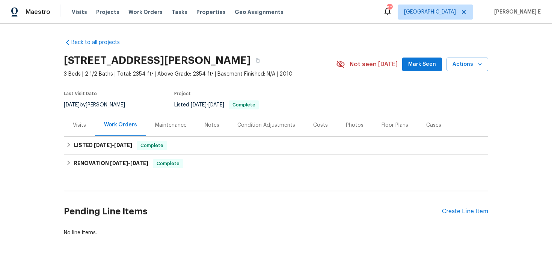
scroll to position [24, 0]
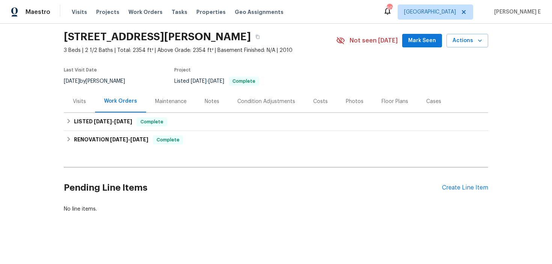
click at [464, 192] on div "Pending Line Items Create Line Item" at bounding box center [276, 187] width 425 height 35
click at [471, 187] on div "Create Line Item" at bounding box center [465, 187] width 46 height 7
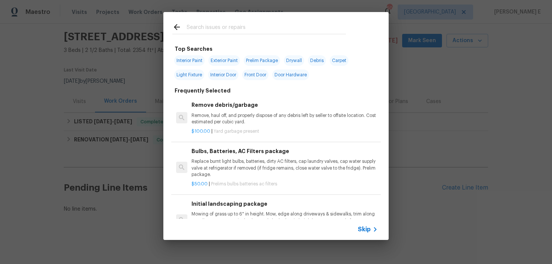
click at [361, 228] on span "Skip" at bounding box center [364, 229] width 13 height 8
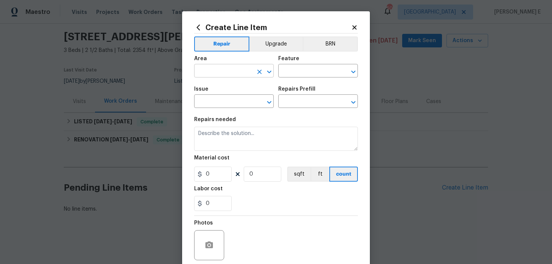
click at [212, 68] on input "text" at bounding box center [223, 72] width 59 height 12
type input "Plumbing"
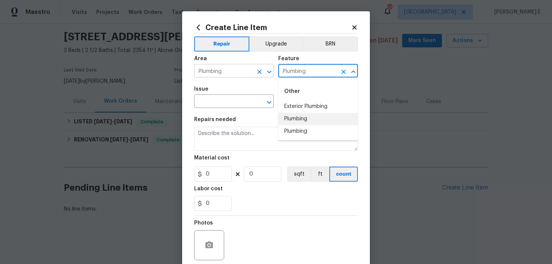
type input "Plumbing"
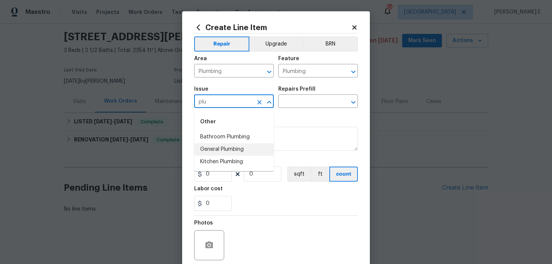
click at [203, 149] on li "General Plumbing" at bounding box center [234, 149] width 80 height 12
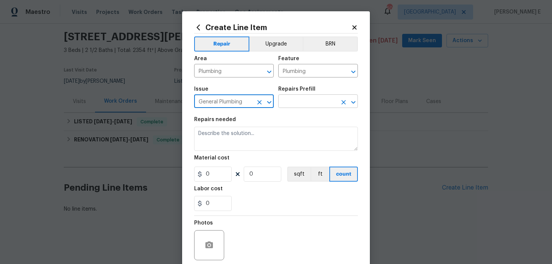
type input "General Plumbing"
click at [292, 104] on input "text" at bounding box center [307, 102] width 59 height 12
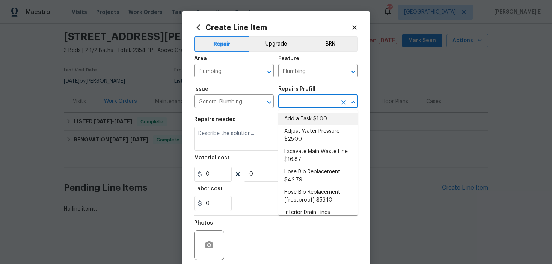
click at [295, 118] on li "Add a Task $1.00" at bounding box center [318, 119] width 80 height 12
type input "Add a Task $1.00"
type textarea "HPM to detail"
type input "1"
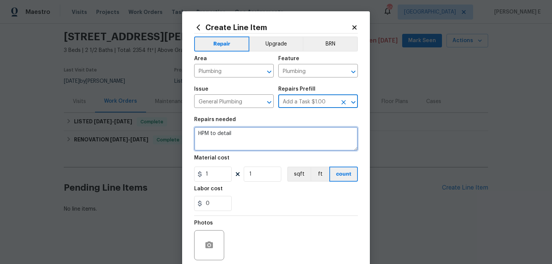
click at [252, 136] on textarea "HPM to detail" at bounding box center [276, 139] width 164 height 24
paste textarea "Feedback received that the utility company has reported unusually high water us…"
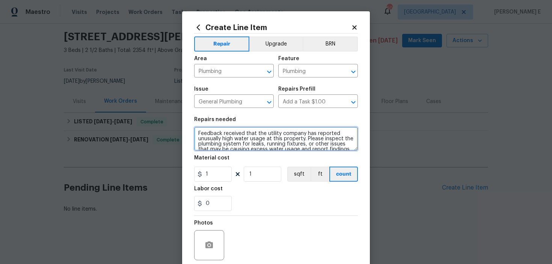
scroll to position [7, 0]
type textarea "Feedback received that the utility company has reported unusually high water us…"
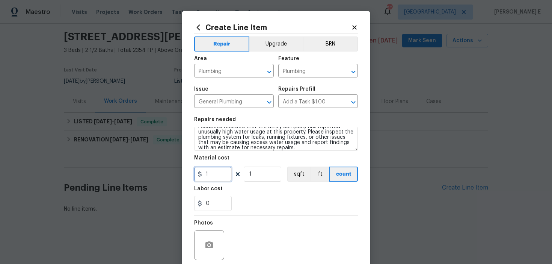
drag, startPoint x: 213, startPoint y: 171, endPoint x: 189, endPoint y: 171, distance: 24.4
click at [189, 171] on div "Create Line Item Repair Upgrade BRN Area Plumbing ​ Feature Plumbing ​ Issue Ge…" at bounding box center [276, 161] width 188 height 301
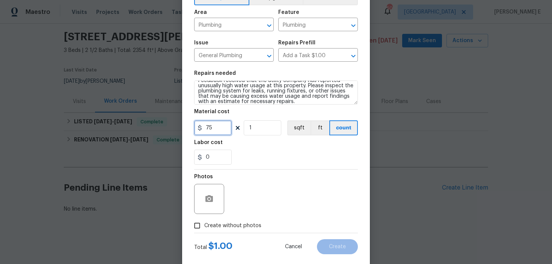
scroll to position [60, 0]
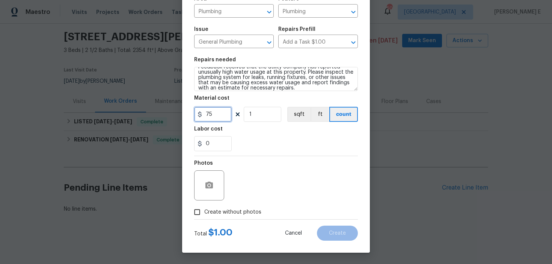
type input "75"
click at [200, 213] on input "Create without photos" at bounding box center [197, 212] width 14 height 14
checkbox input "true"
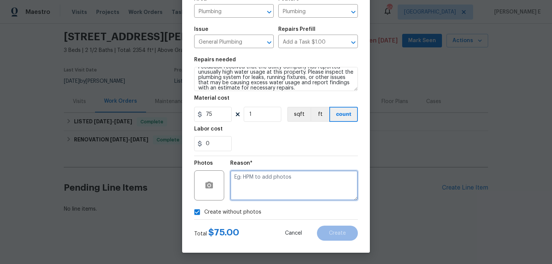
click at [256, 188] on textarea at bounding box center [294, 185] width 128 height 30
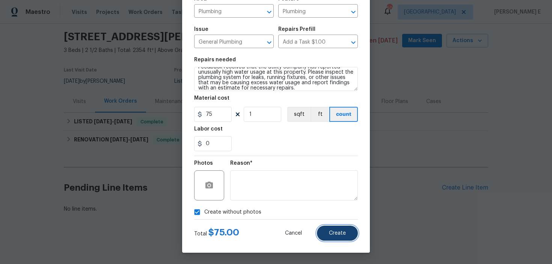
click at [332, 234] on span "Create" at bounding box center [337, 233] width 17 height 6
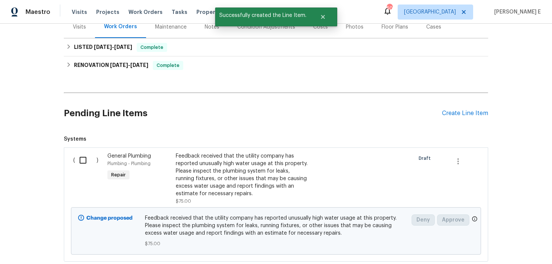
scroll to position [147, 0]
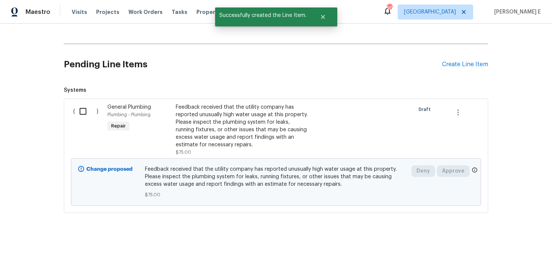
click at [88, 115] on input "checkbox" at bounding box center [85, 111] width 21 height 16
checkbox input "true"
click at [493, 244] on span "Create Work Order" at bounding box center [509, 244] width 50 height 9
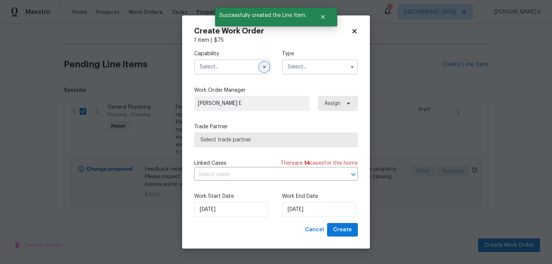
click at [268, 69] on button "button" at bounding box center [264, 66] width 9 height 9
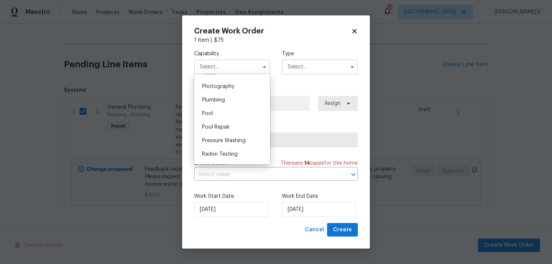
scroll to position [654, 0]
click at [226, 98] on div "Plumbing" at bounding box center [232, 101] width 72 height 14
type input "Plumbing"
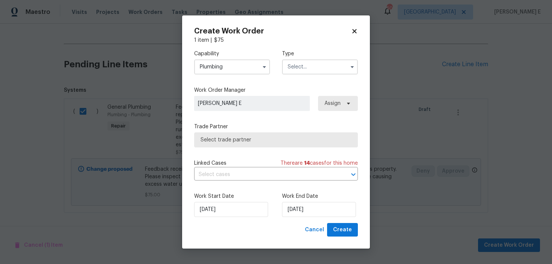
click at [316, 63] on input "text" at bounding box center [320, 66] width 76 height 15
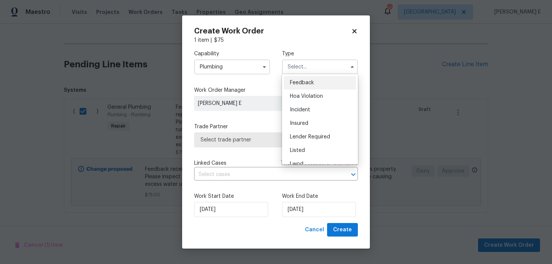
click at [304, 86] on div "Feedback" at bounding box center [320, 83] width 72 height 14
type input "Feedback"
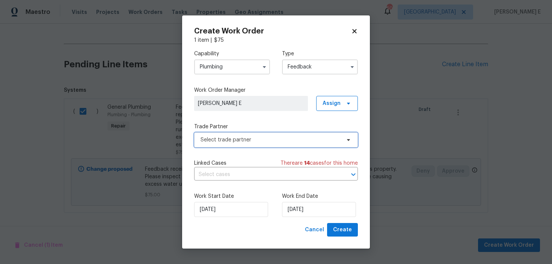
click at [238, 143] on span "Select trade partner" at bounding box center [271, 140] width 140 height 8
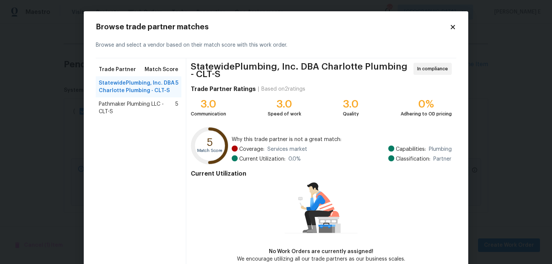
click at [139, 107] on span "Pathmaker Plumbing LLC - CLT-S" at bounding box center [137, 107] width 77 height 15
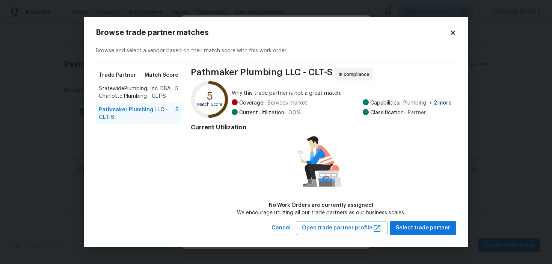
click at [142, 83] on div "StatewidePlumbing, Inc. DBA Charlotte Plumbing - CLT-S 5" at bounding box center [139, 92] width 86 height 21
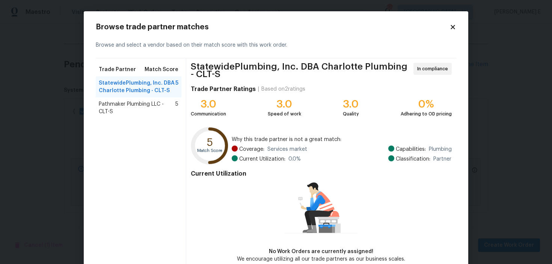
scroll to position [40, 0]
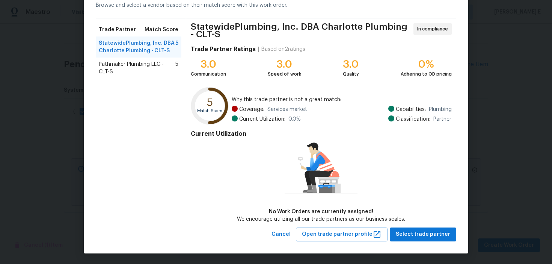
click at [408, 225] on div "StatewidePlumbing, Inc. DBA Charlotte Plumbing - CLT-S In compliance Trade Part…" at bounding box center [321, 122] width 270 height 209
click at [403, 234] on span "Select trade partner" at bounding box center [423, 234] width 54 height 9
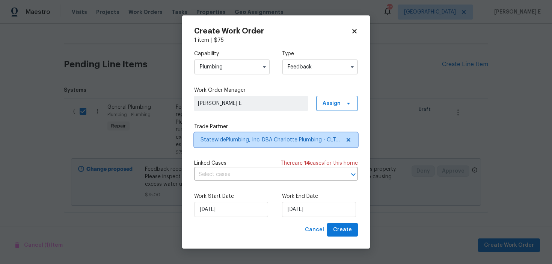
scroll to position [0, 0]
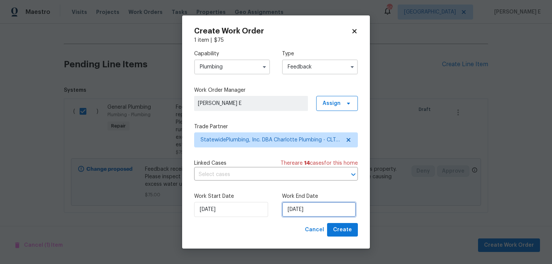
click at [295, 211] on input "18/09/2025" at bounding box center [319, 209] width 74 height 15
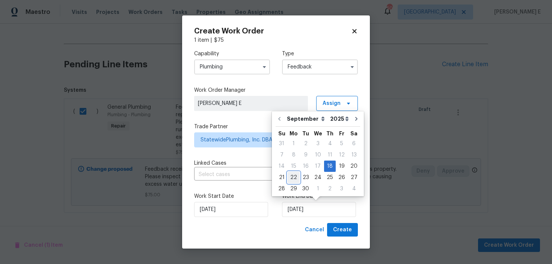
click at [297, 175] on div "22" at bounding box center [294, 177] width 12 height 11
type input "22/09/2025"
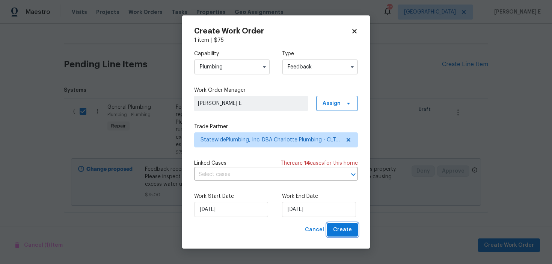
click at [351, 234] on span "Create" at bounding box center [342, 229] width 19 height 9
checkbox input "false"
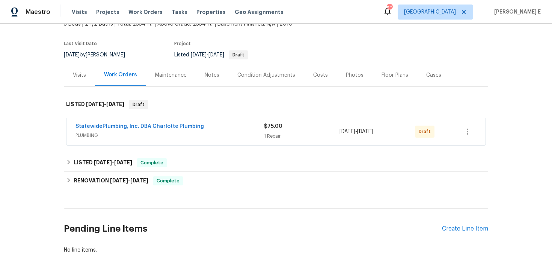
scroll to position [56, 0]
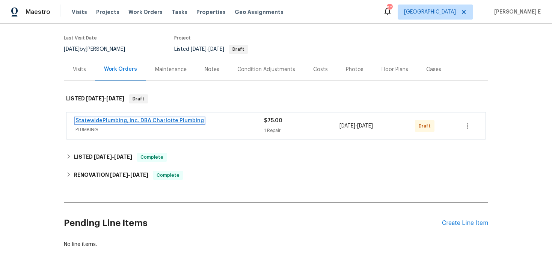
click at [107, 121] on link "StatewidePlumbing, Inc. DBA Charlotte Plumbing" at bounding box center [140, 120] width 129 height 5
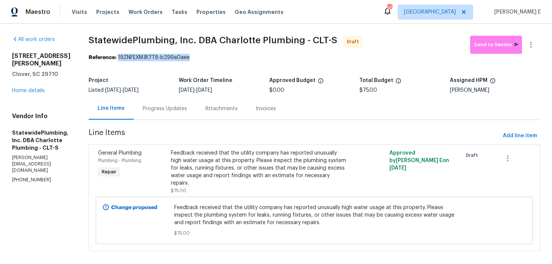
drag, startPoint x: 132, startPoint y: 57, endPoint x: 213, endPoint y: 57, distance: 80.4
click at [213, 57] on div "Reference: 19ZNFEXMJR7T8-b299a0aee" at bounding box center [315, 58] width 452 height 8
copy div "19ZNFEXMJR7T8-b299a0aee"
click at [178, 115] on div "Progress Updates" at bounding box center [165, 108] width 62 height 22
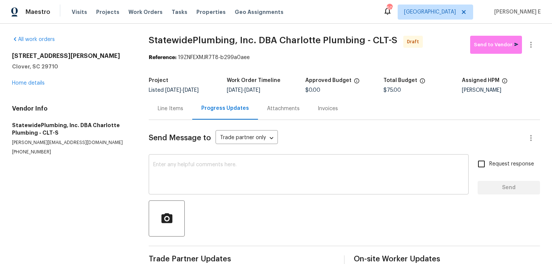
click at [233, 175] on textarea at bounding box center [308, 175] width 311 height 26
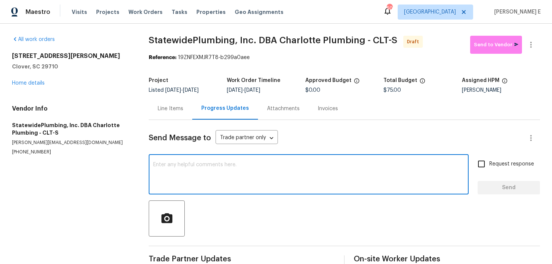
paste textarea "Hi this is [PERSON_NAME] with Opendoor. I’m confirming you received the WO for …"
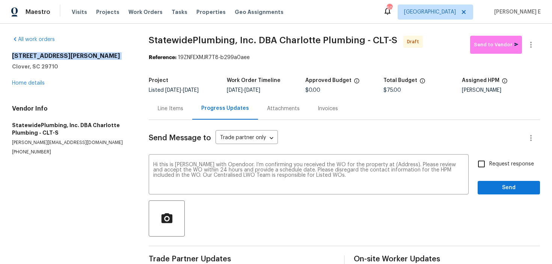
drag, startPoint x: 15, startPoint y: 57, endPoint x: 79, endPoint y: 67, distance: 65.0
click at [79, 64] on div "All work orders 7019 Sonja Dr Clover, SC 29710 Home details Vendor Info Statewi…" at bounding box center [276, 152] width 552 height 256
copy div "7019 Sonja Dr Clover, SC 29710"
click at [391, 165] on textarea "Hi this is Keerthana with Opendoor. I’m confirming you received the WO for the …" at bounding box center [308, 175] width 311 height 26
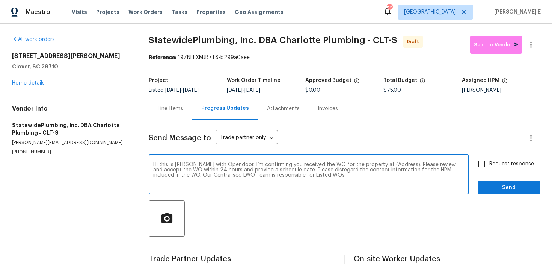
click at [391, 165] on textarea "Hi this is Keerthana with Opendoor. I’m confirming you received the WO for the …" at bounding box center [308, 175] width 311 height 26
paste textarea "7019 Sonja Dr Clover, SC 29710"
type textarea "Hi this is Keerthana with Opendoor. I’m confirming you received the WO for the …"
click at [510, 184] on span "Send" at bounding box center [509, 187] width 50 height 9
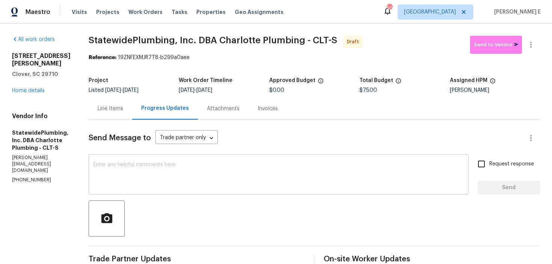
click at [258, 177] on textarea at bounding box center [278, 175] width 371 height 26
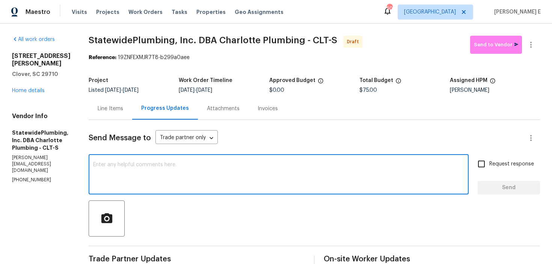
paste textarea "Attention All Work Orders must include before-photos (both close-up and wide-an…"
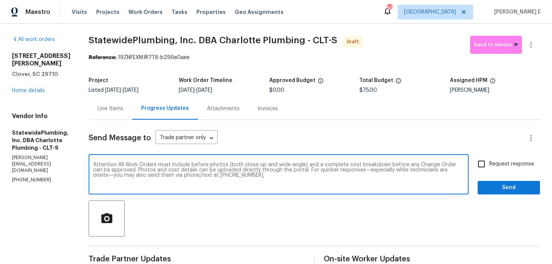
type textarea "Attention All Work Orders must include before-photos (both close-up and wide-an…"
click at [488, 163] on input "Request response" at bounding box center [482, 164] width 16 height 16
checkbox input "true"
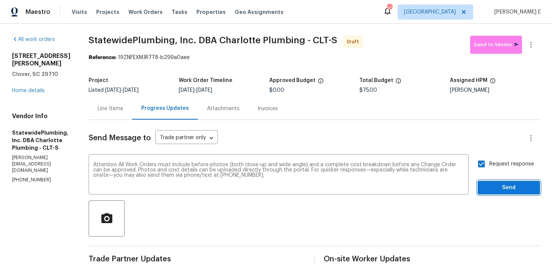
click at [493, 185] on span "Send" at bounding box center [509, 187] width 50 height 9
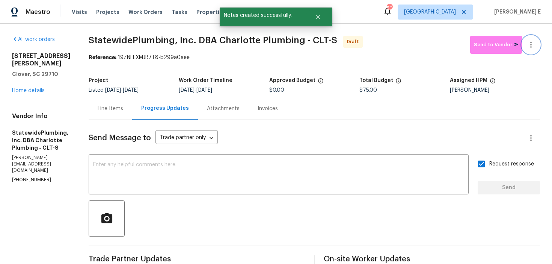
click at [529, 47] on icon "button" at bounding box center [531, 44] width 9 height 9
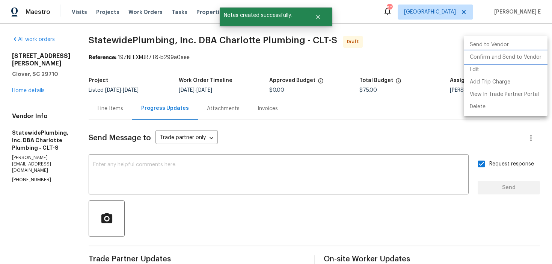
click at [503, 55] on li "Confirm and Send to Vendor" at bounding box center [506, 57] width 84 height 12
click at [333, 84] on div at bounding box center [276, 132] width 552 height 264
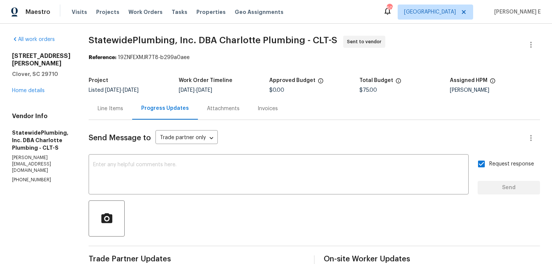
click at [111, 46] on span "StatewidePlumbing, Inc. DBA Charlotte Plumbing - CLT-S Sent to vendor" at bounding box center [306, 45] width 434 height 18
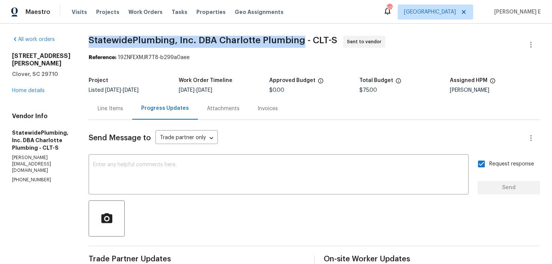
drag, startPoint x: 101, startPoint y: 41, endPoint x: 312, endPoint y: 38, distance: 211.2
click at [312, 38] on div "All work orders 7019 Sonja Dr Clover, SC 29710 Home details Vendor Info Statewi…" at bounding box center [276, 211] width 552 height 374
copy span "StatewidePlumbing, Inc. DBA Charlotte Plumbing"
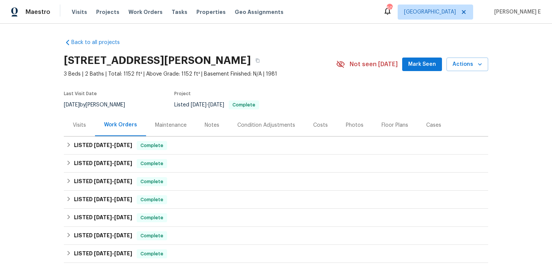
scroll to position [18, 0]
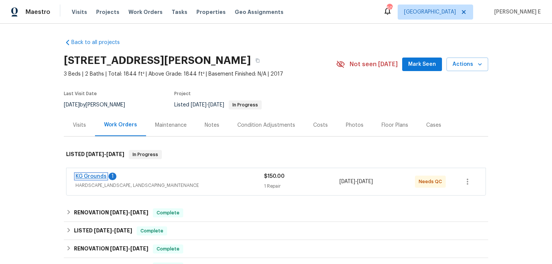
click at [82, 177] on link "KG Grounds" at bounding box center [91, 176] width 31 height 5
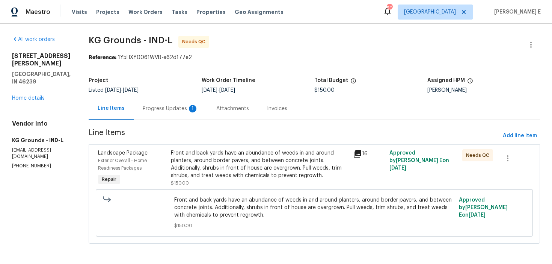
click at [192, 107] on div "1" at bounding box center [193, 109] width 8 height 8
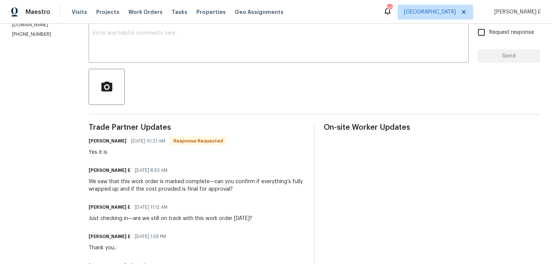
scroll to position [87, 0]
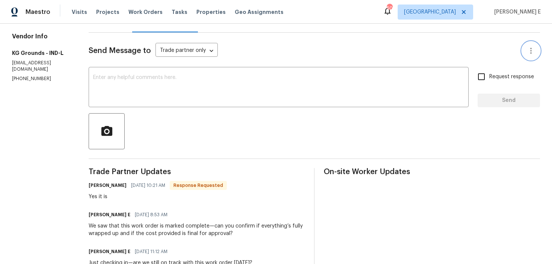
click at [525, 51] on button "button" at bounding box center [531, 51] width 18 height 18
click at [482, 98] on div at bounding box center [276, 132] width 552 height 264
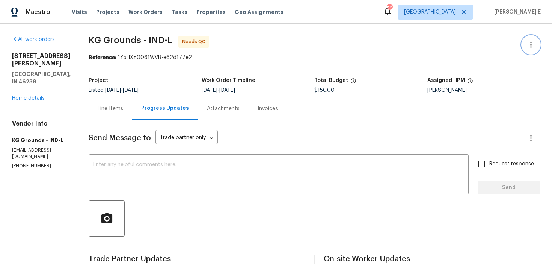
click at [531, 53] on button "button" at bounding box center [531, 45] width 18 height 18
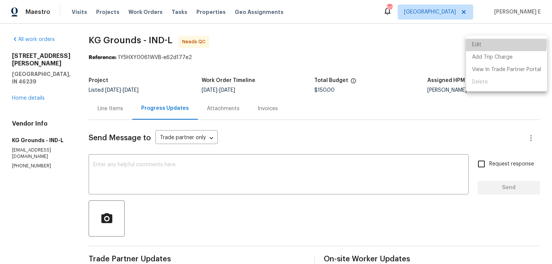
click at [488, 44] on li "Edit" at bounding box center [506, 45] width 81 height 12
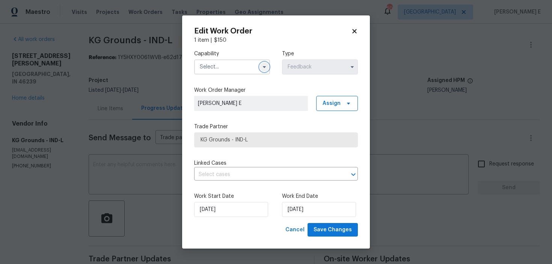
click at [265, 68] on icon "button" at bounding box center [265, 67] width 6 height 6
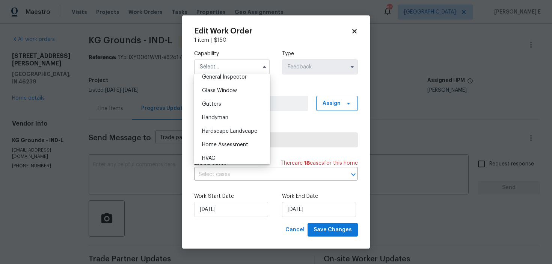
scroll to position [381, 0]
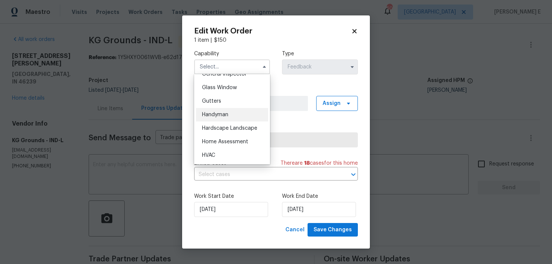
click at [243, 118] on div "Handyman" at bounding box center [232, 115] width 72 height 14
type input "Handyman"
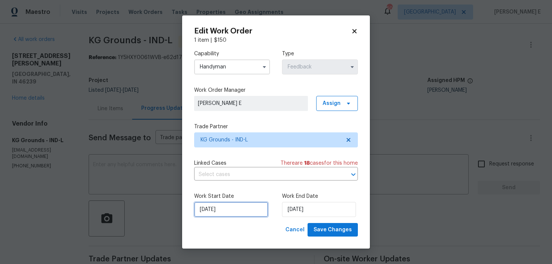
click at [235, 207] on input "[DATE]" at bounding box center [231, 209] width 74 height 15
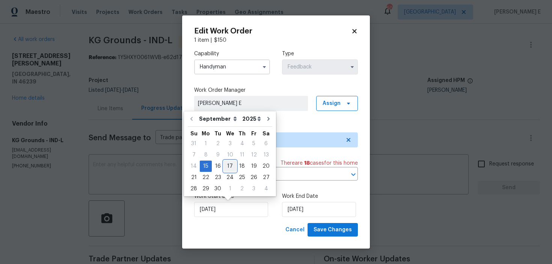
click at [230, 167] on div "17" at bounding box center [230, 166] width 12 height 11
type input "[DATE]"
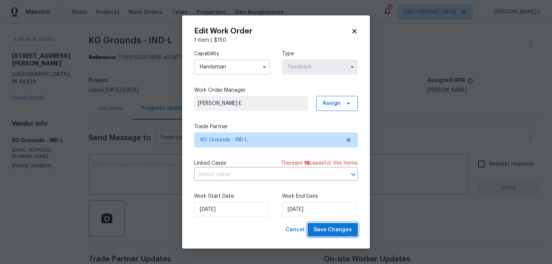
click at [329, 231] on span "Save Changes" at bounding box center [333, 229] width 38 height 9
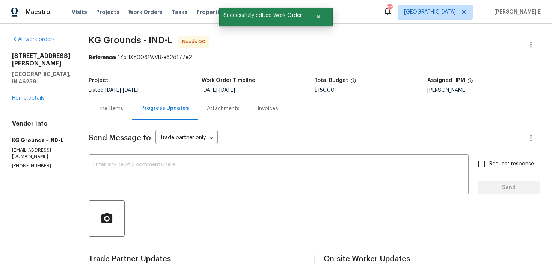
click at [123, 112] on div "Line Items" at bounding box center [111, 108] width 44 height 22
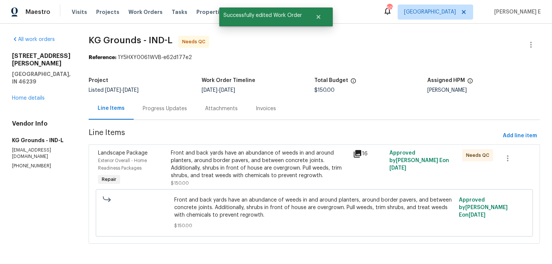
scroll to position [1, 0]
click at [233, 171] on div "Front and back yards have an abundance of weeds in and around planters, around …" at bounding box center [260, 163] width 178 height 30
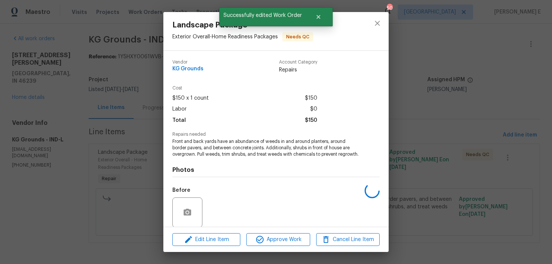
scroll to position [63, 0]
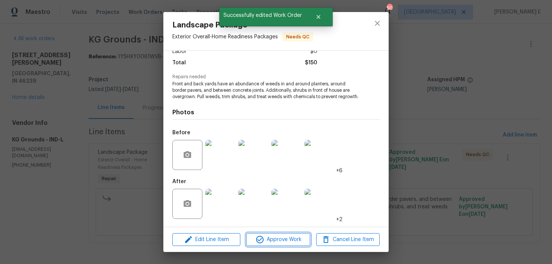
click at [263, 239] on icon "button" at bounding box center [260, 240] width 8 height 8
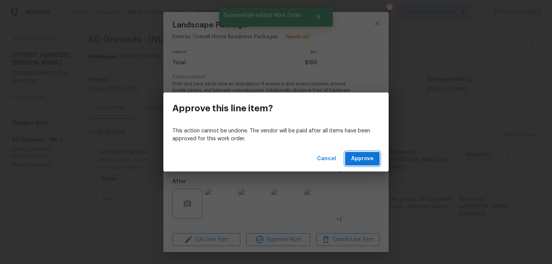
click at [365, 162] on span "Approve" at bounding box center [362, 158] width 23 height 9
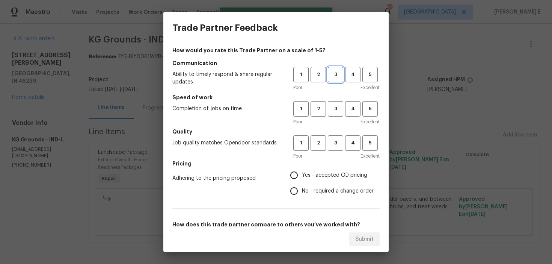
click at [333, 75] on span "3" at bounding box center [336, 74] width 14 height 9
click at [334, 107] on span "3" at bounding box center [336, 108] width 14 height 9
click at [334, 144] on span "3" at bounding box center [336, 143] width 14 height 9
click at [298, 194] on input "No - required a change order" at bounding box center [294, 191] width 16 height 16
radio input "true"
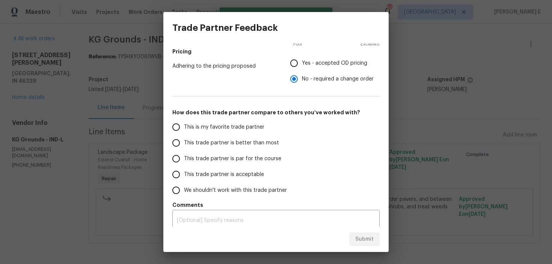
scroll to position [118, 0]
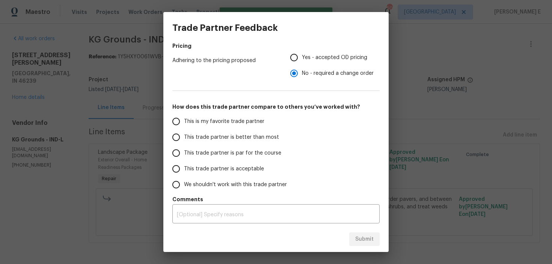
click at [269, 153] on span "This trade partner is par for the course" at bounding box center [232, 153] width 97 height 8
click at [184, 153] on input "This trade partner is par for the course" at bounding box center [176, 153] width 16 height 16
click at [365, 245] on button "Submit" at bounding box center [364, 239] width 30 height 14
radio input "true"
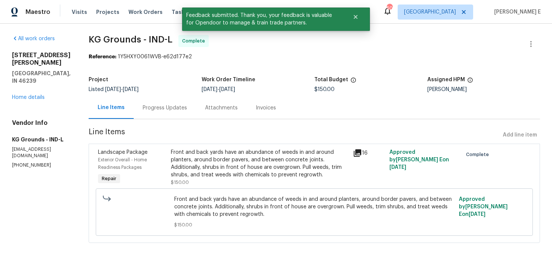
click at [175, 102] on div "Progress Updates" at bounding box center [165, 108] width 62 height 22
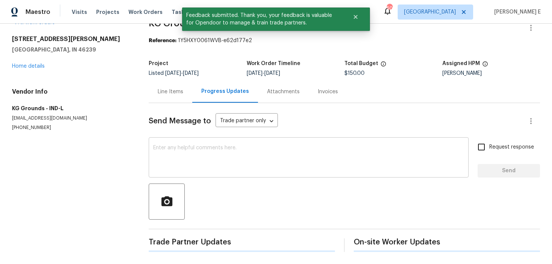
scroll to position [18, 0]
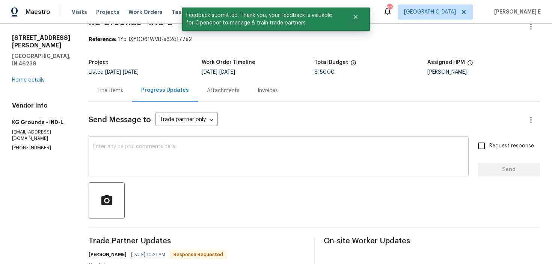
click at [195, 144] on div "x ​" at bounding box center [279, 157] width 380 height 38
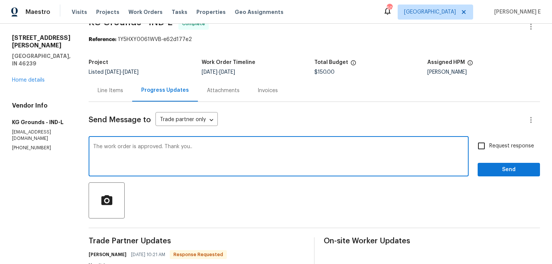
type textarea "The work order is approved. Thank you.."
click at [485, 148] on input "Request response" at bounding box center [482, 146] width 16 height 16
checkbox input "true"
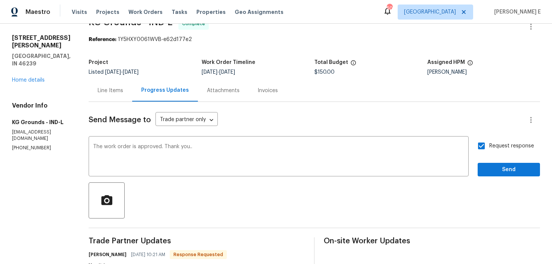
click at [490, 162] on div "Request response Send" at bounding box center [509, 157] width 62 height 38
click at [490, 173] on span "Send" at bounding box center [509, 169] width 50 height 9
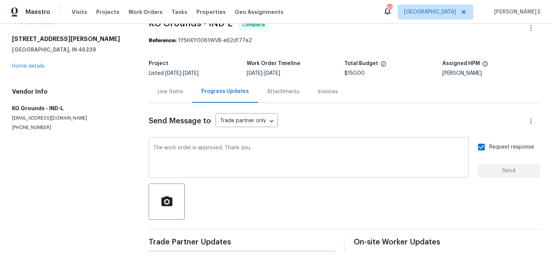
scroll to position [0, 0]
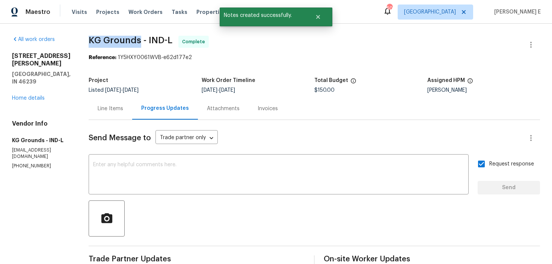
drag, startPoint x: 91, startPoint y: 38, endPoint x: 144, endPoint y: 39, distance: 52.6
copy span "KG Grounds"
